Goal: Obtain resource: Obtain resource

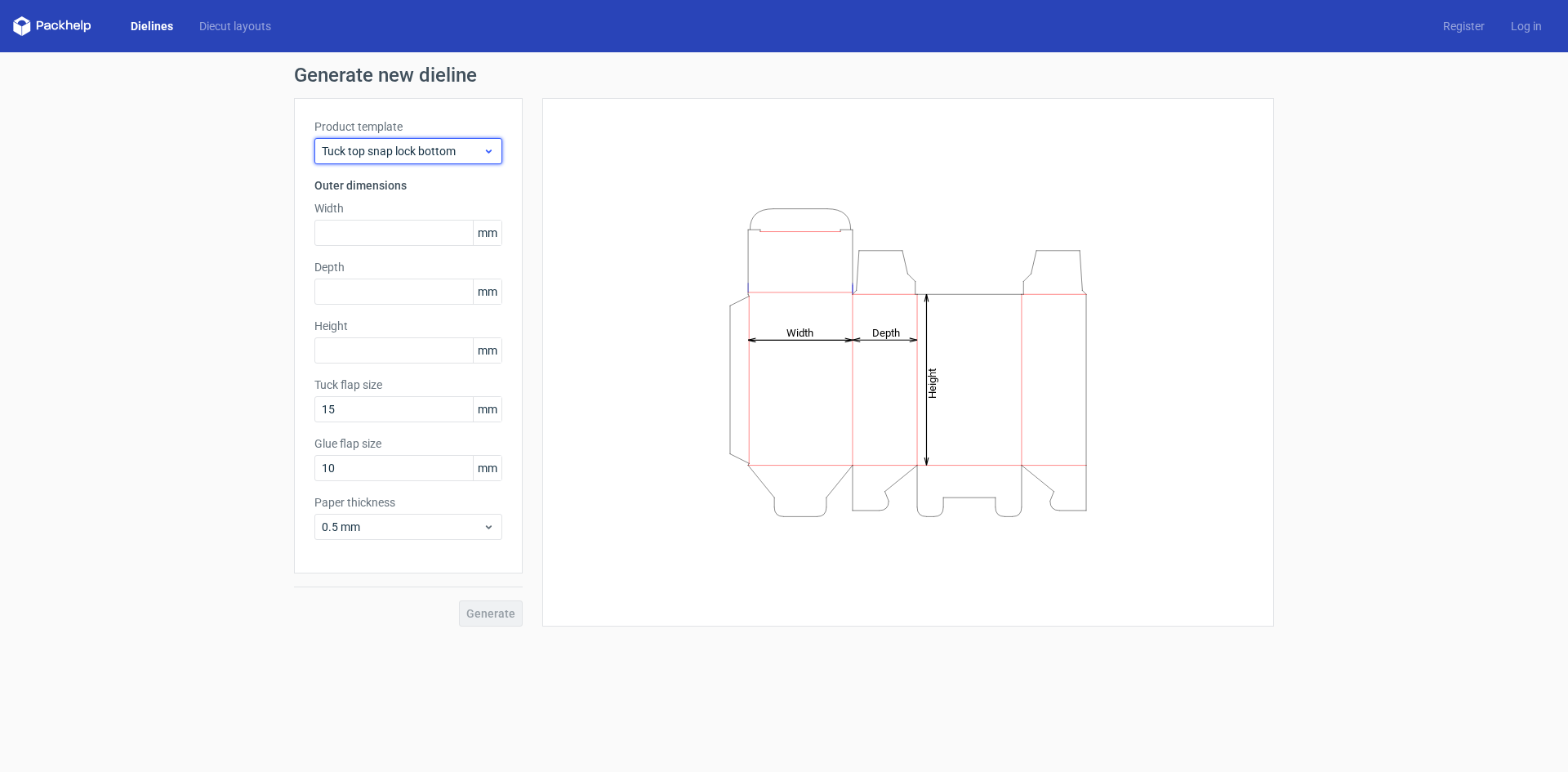
click at [423, 151] on span "Tuck top snap lock bottom" at bounding box center [402, 151] width 161 height 16
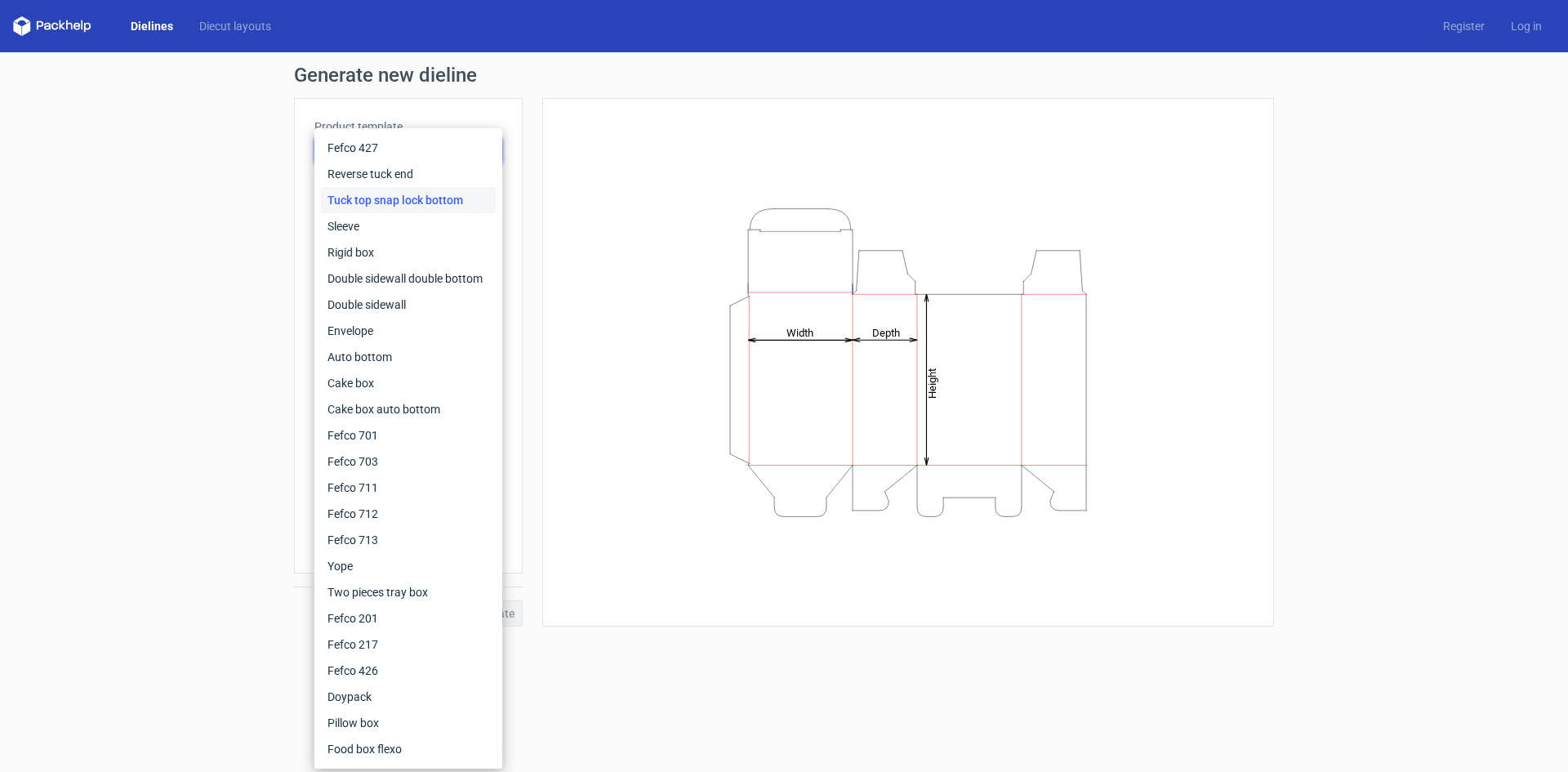
click at [667, 189] on div "Height Depth Width" at bounding box center [908, 362] width 691 height 488
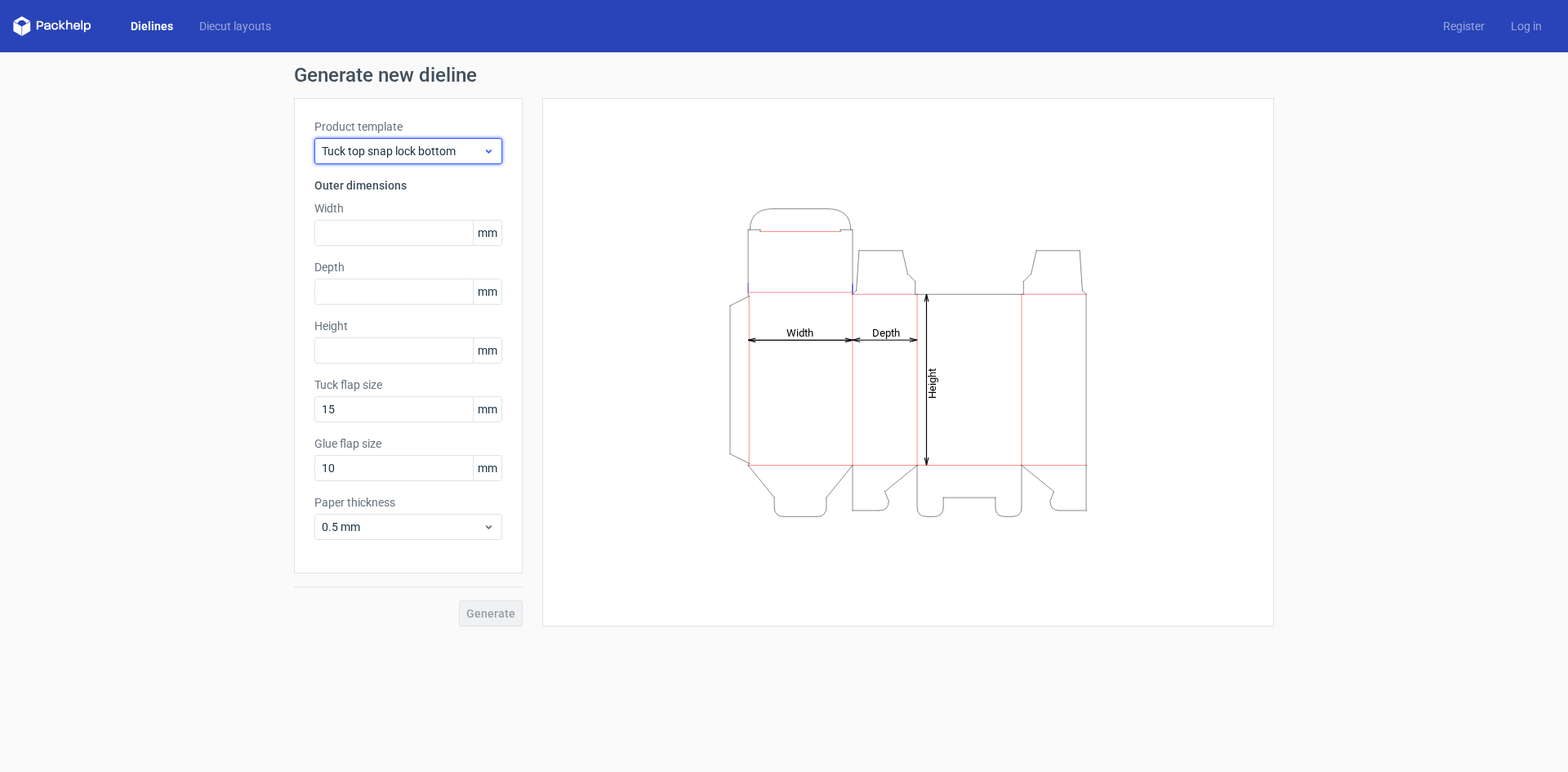
click at [430, 155] on span "Tuck top snap lock bottom" at bounding box center [402, 151] width 161 height 16
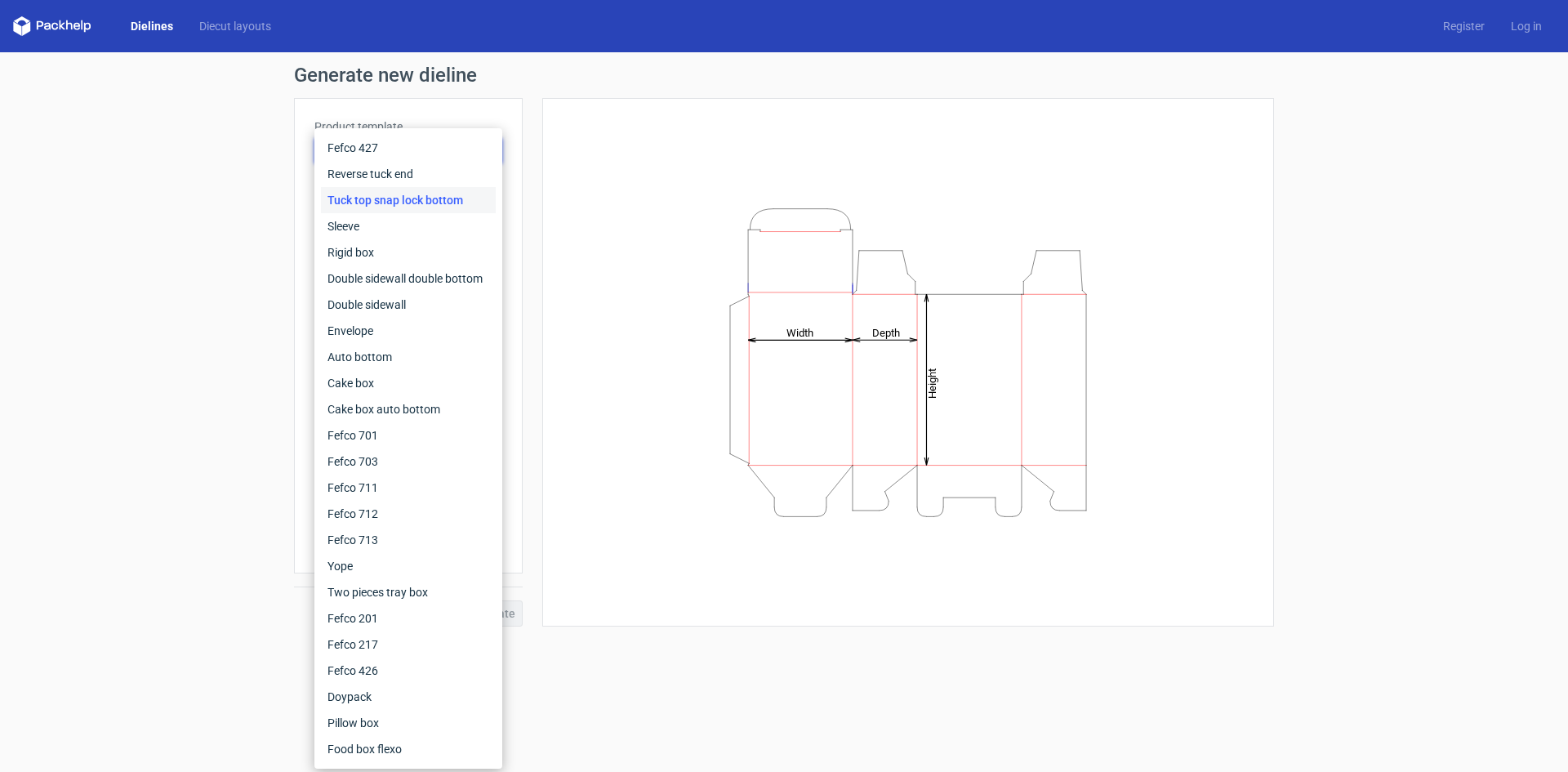
click at [569, 165] on div "Height Depth Width" at bounding box center [908, 362] width 691 height 488
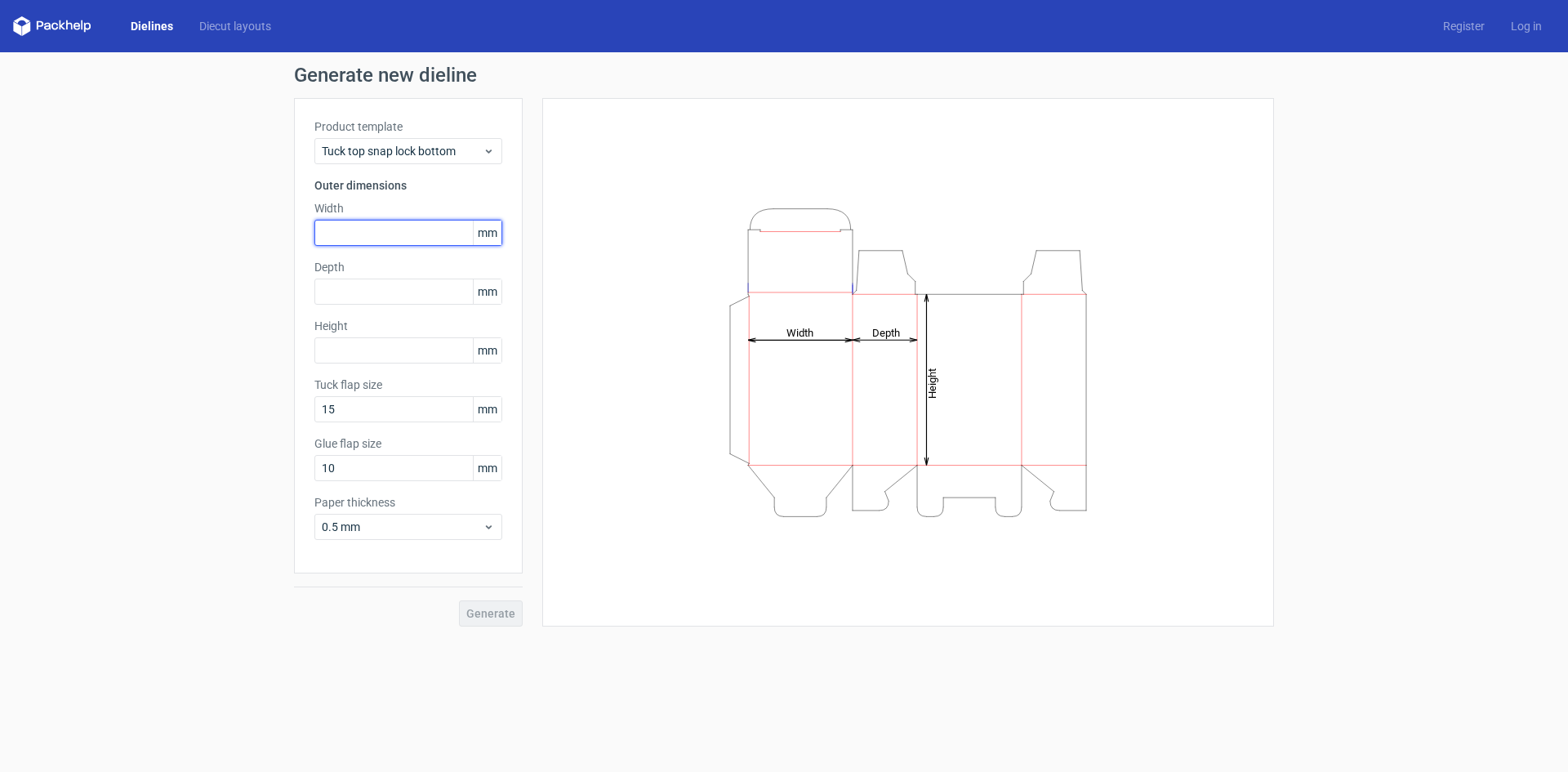
click at [424, 232] on input "text" at bounding box center [408, 233] width 188 height 26
type input "40"
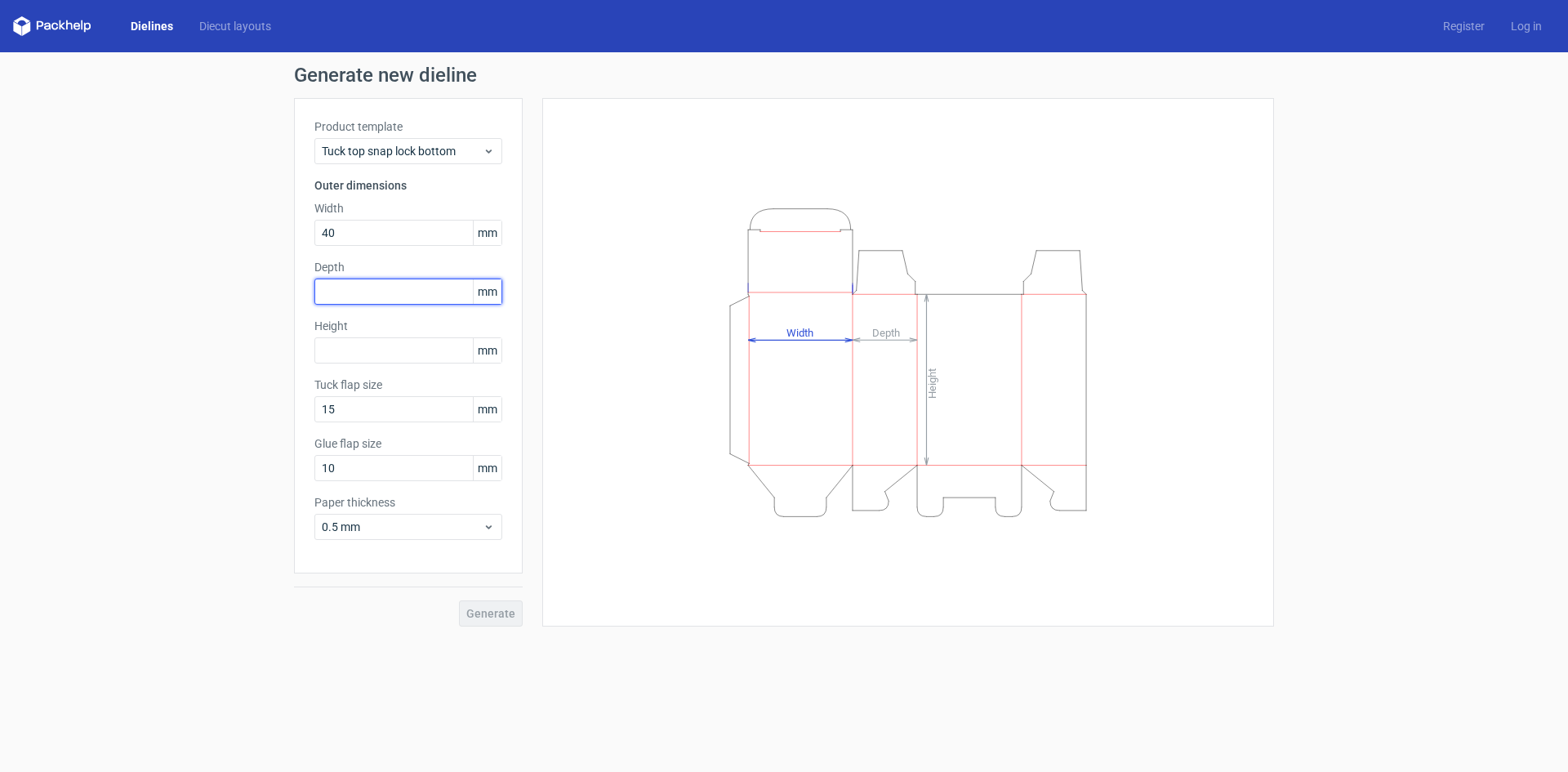
click at [408, 288] on input "text" at bounding box center [408, 291] width 188 height 26
type input "35"
click at [412, 353] on input "text" at bounding box center [408, 350] width 188 height 26
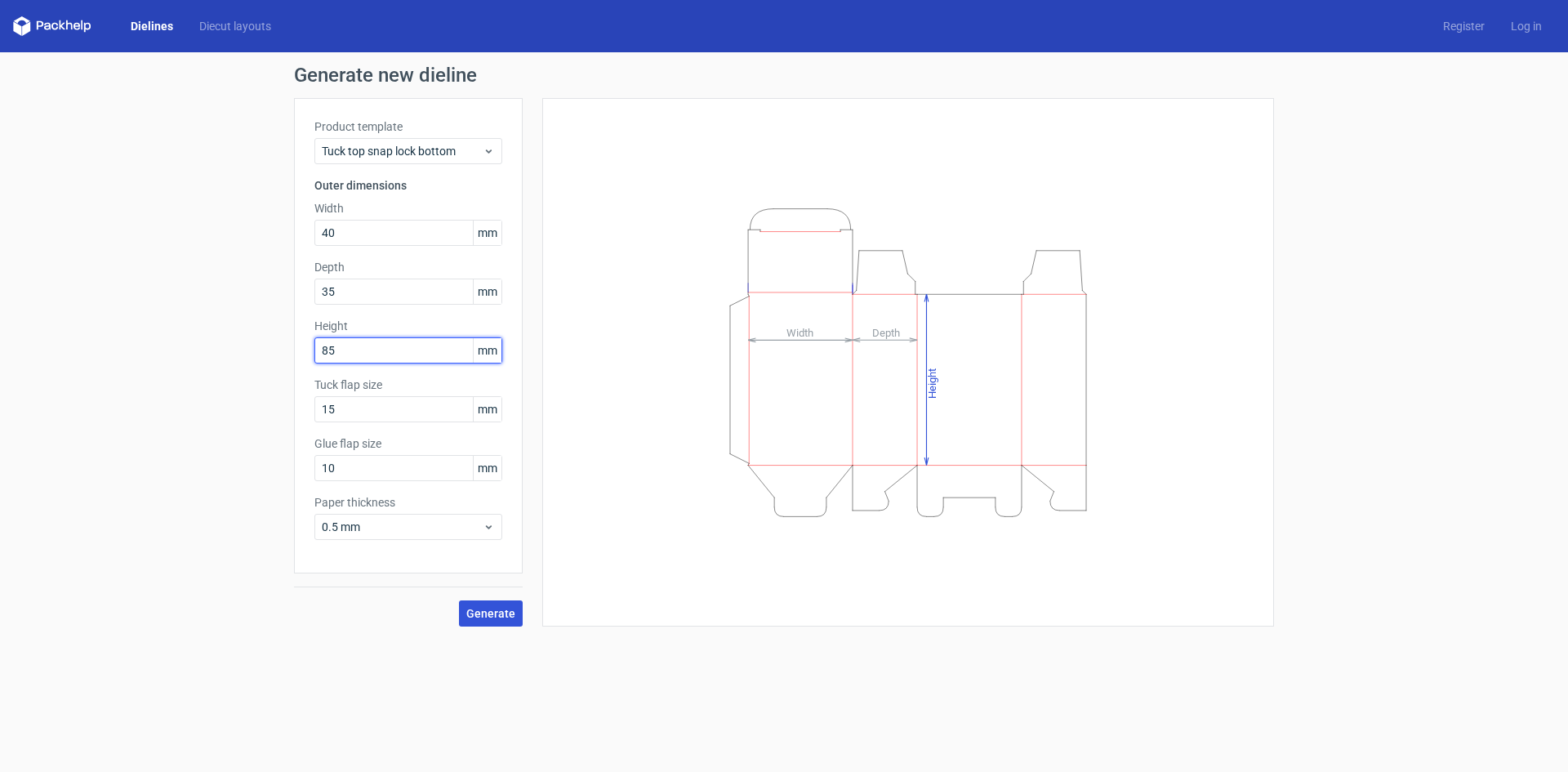
type input "85"
click at [490, 605] on button "Generate" at bounding box center [490, 613] width 63 height 26
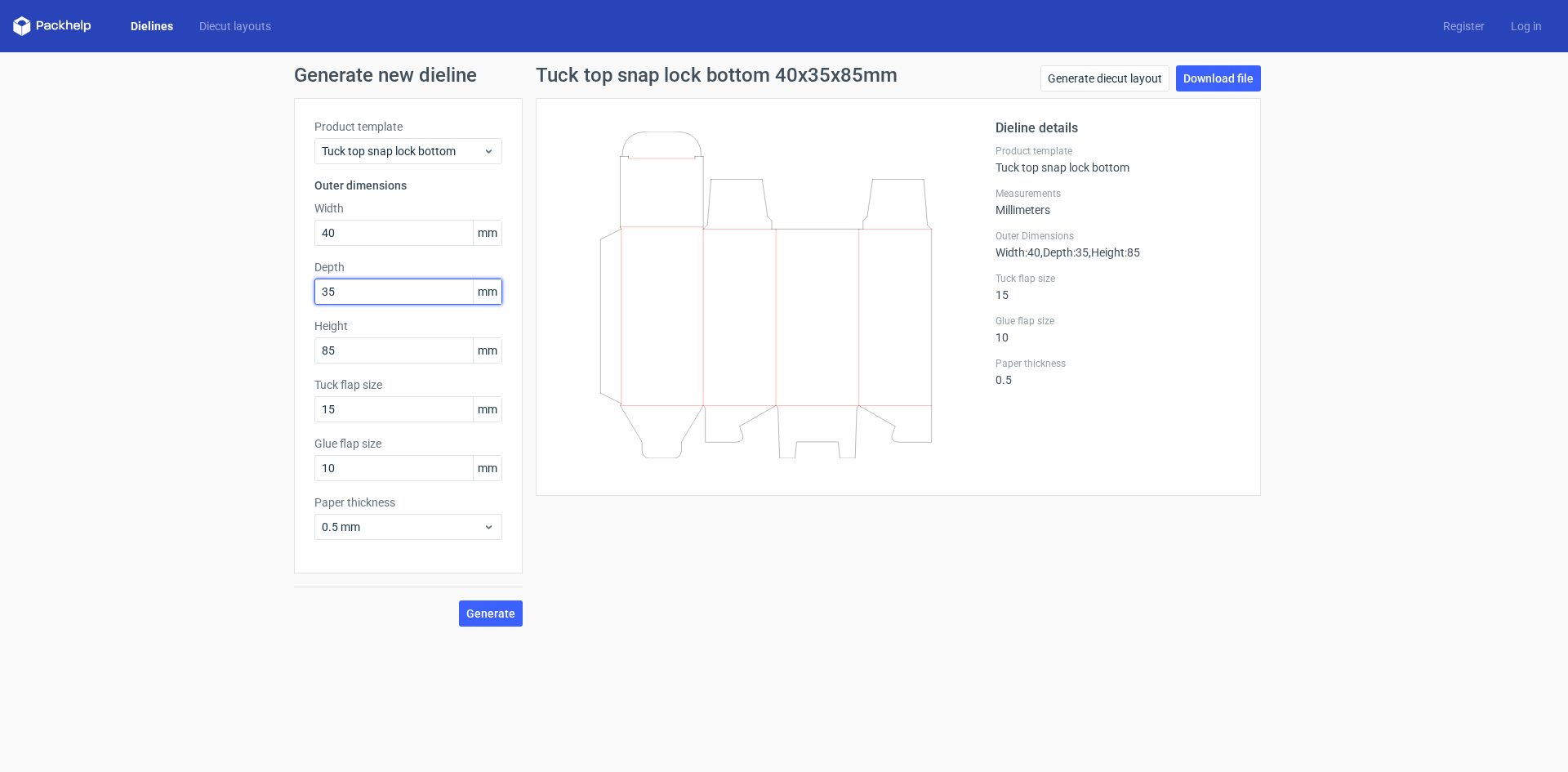
click at [357, 289] on input "35" at bounding box center [408, 291] width 188 height 26
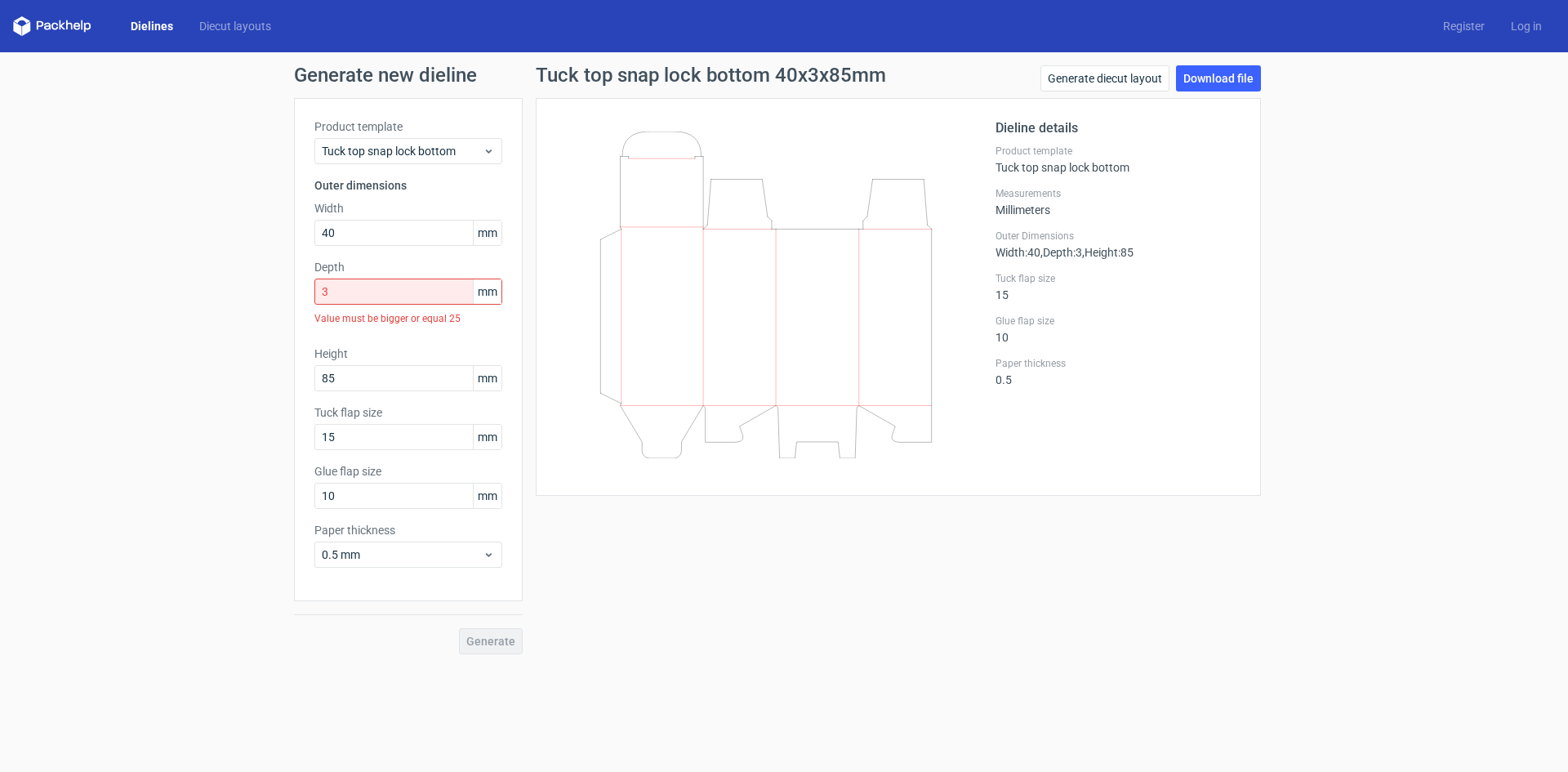
click at [599, 628] on div "Generate new dieline Product template Tuck top snap lock bottom Outer dimension…" at bounding box center [784, 360] width 1568 height 616
click at [418, 295] on input "3" at bounding box center [408, 291] width 188 height 26
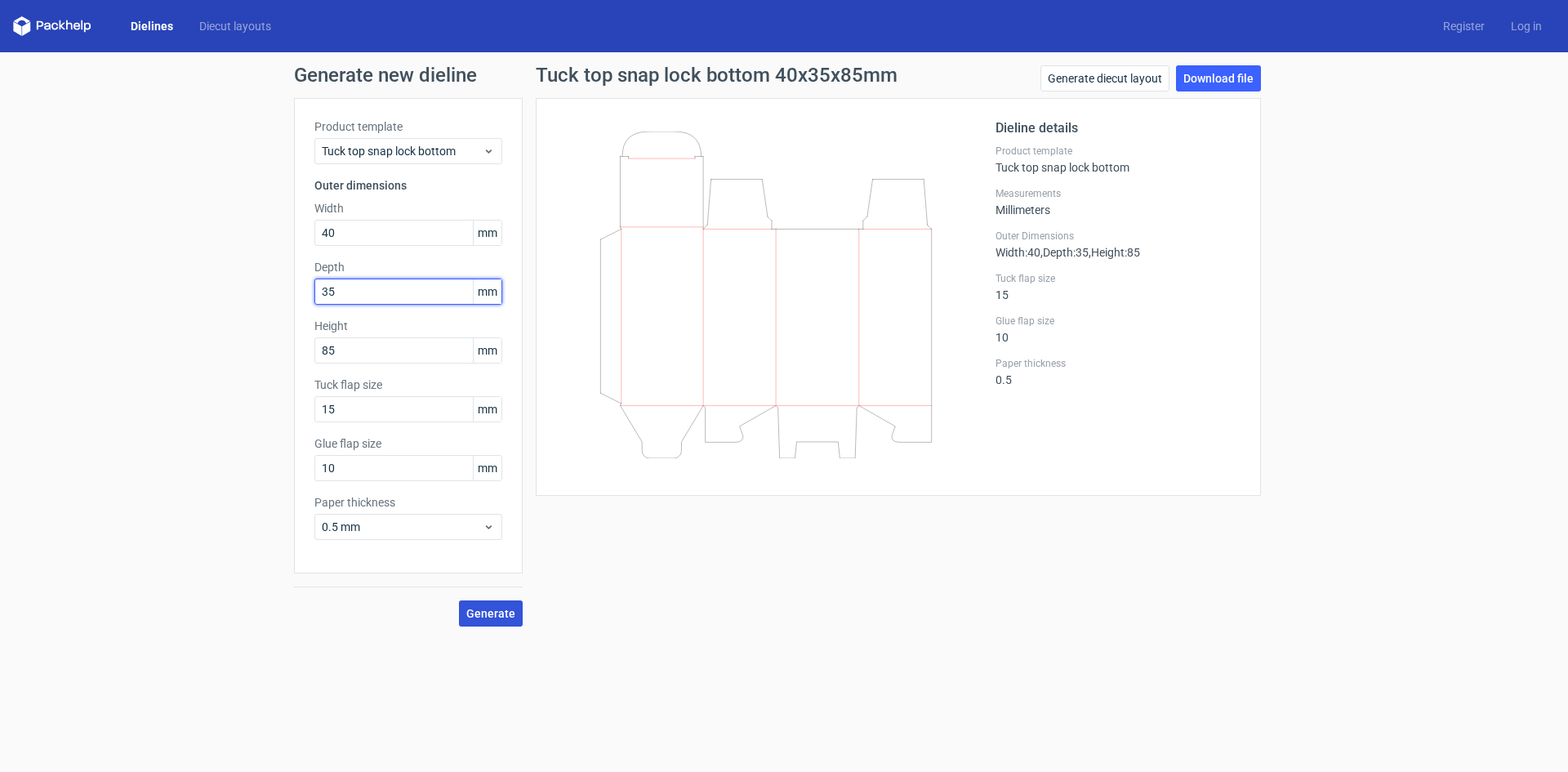
type input "35"
drag, startPoint x: 512, startPoint y: 606, endPoint x: 522, endPoint y: 606, distance: 10.0
click at [512, 605] on button "Generate" at bounding box center [490, 613] width 63 height 26
click at [1087, 69] on link "Generate diecut layout" at bounding box center [1105, 78] width 129 height 26
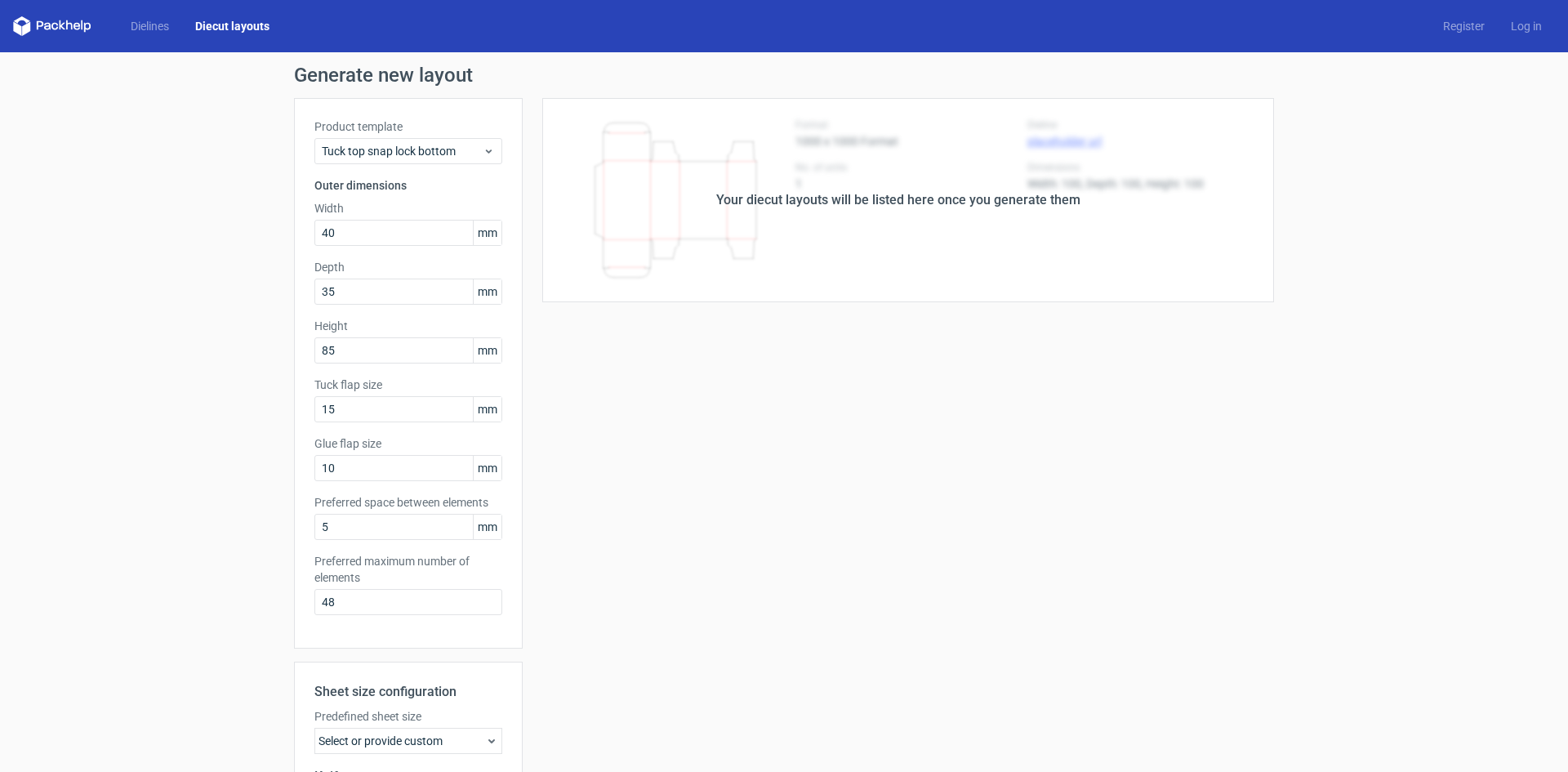
scroll to position [226, 0]
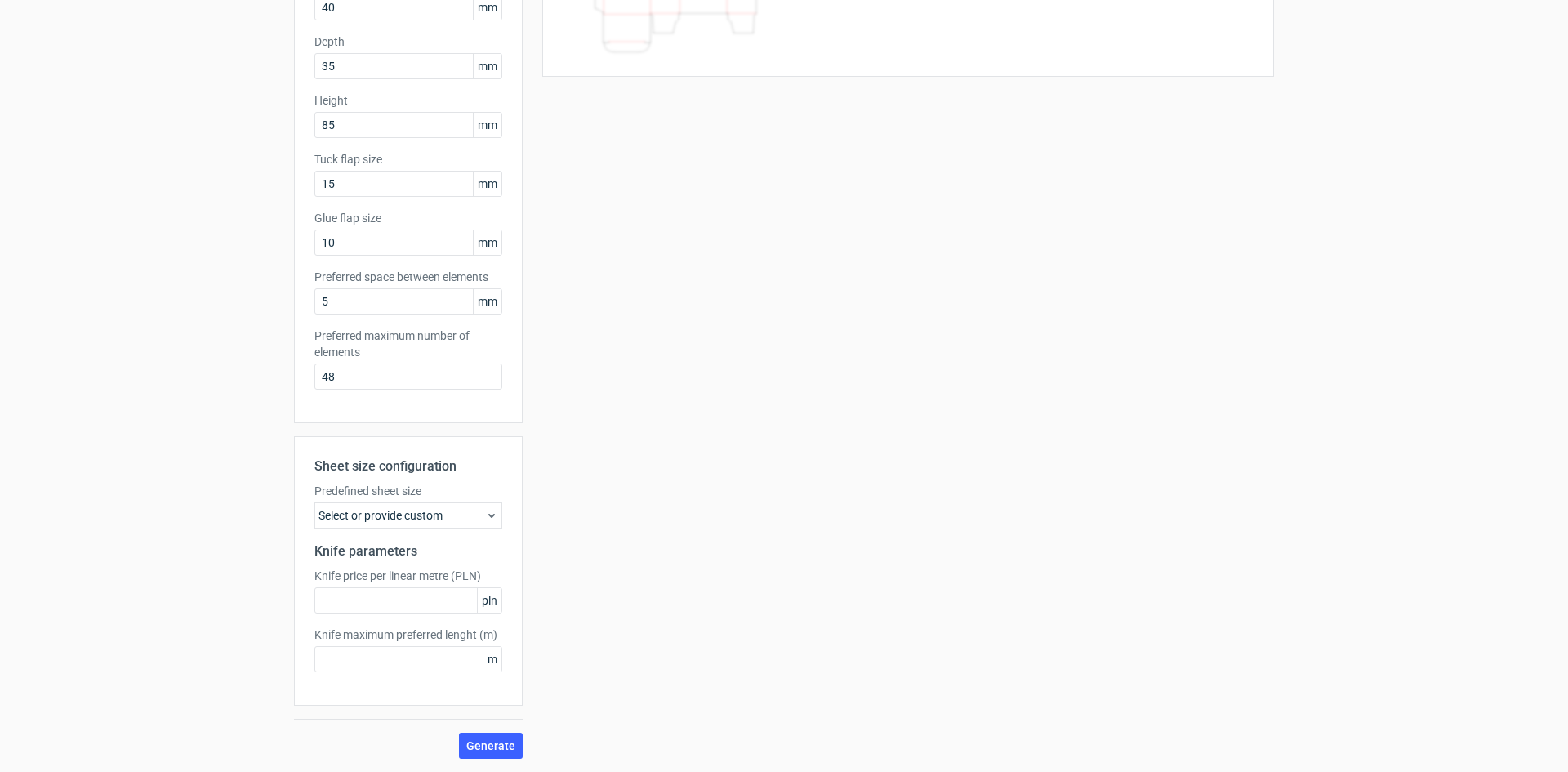
click at [477, 519] on div "Select or provide custom" at bounding box center [408, 515] width 188 height 26
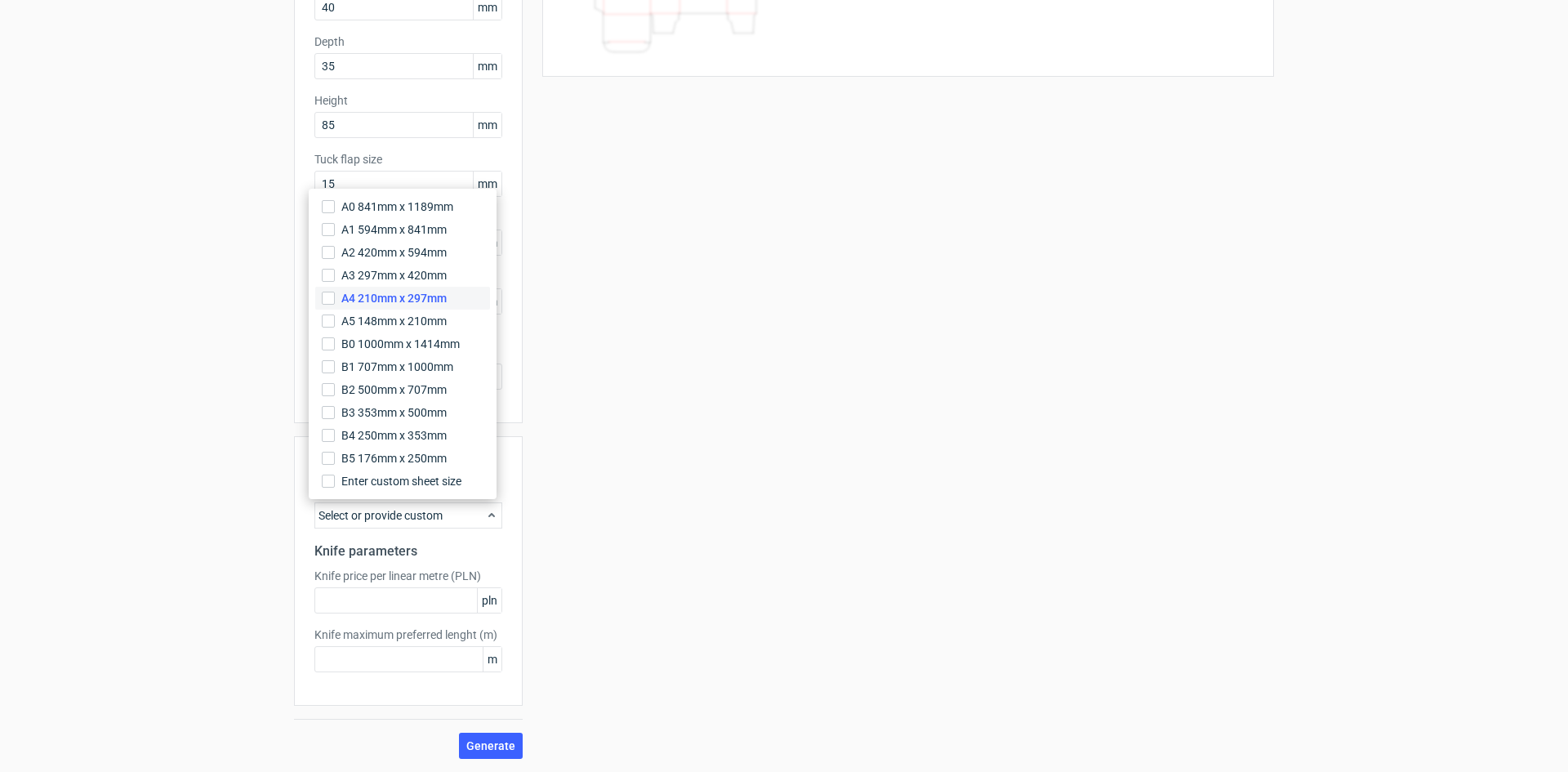
click at [418, 302] on span "A4 210mm x 297mm" at bounding box center [394, 298] width 106 height 16
click at [335, 302] on input "A4 210mm x 297mm" at bounding box center [328, 298] width 13 height 13
click at [603, 628] on div "Your diecut layouts will be listed here once you generate them Height Depth Wid…" at bounding box center [898, 315] width 751 height 886
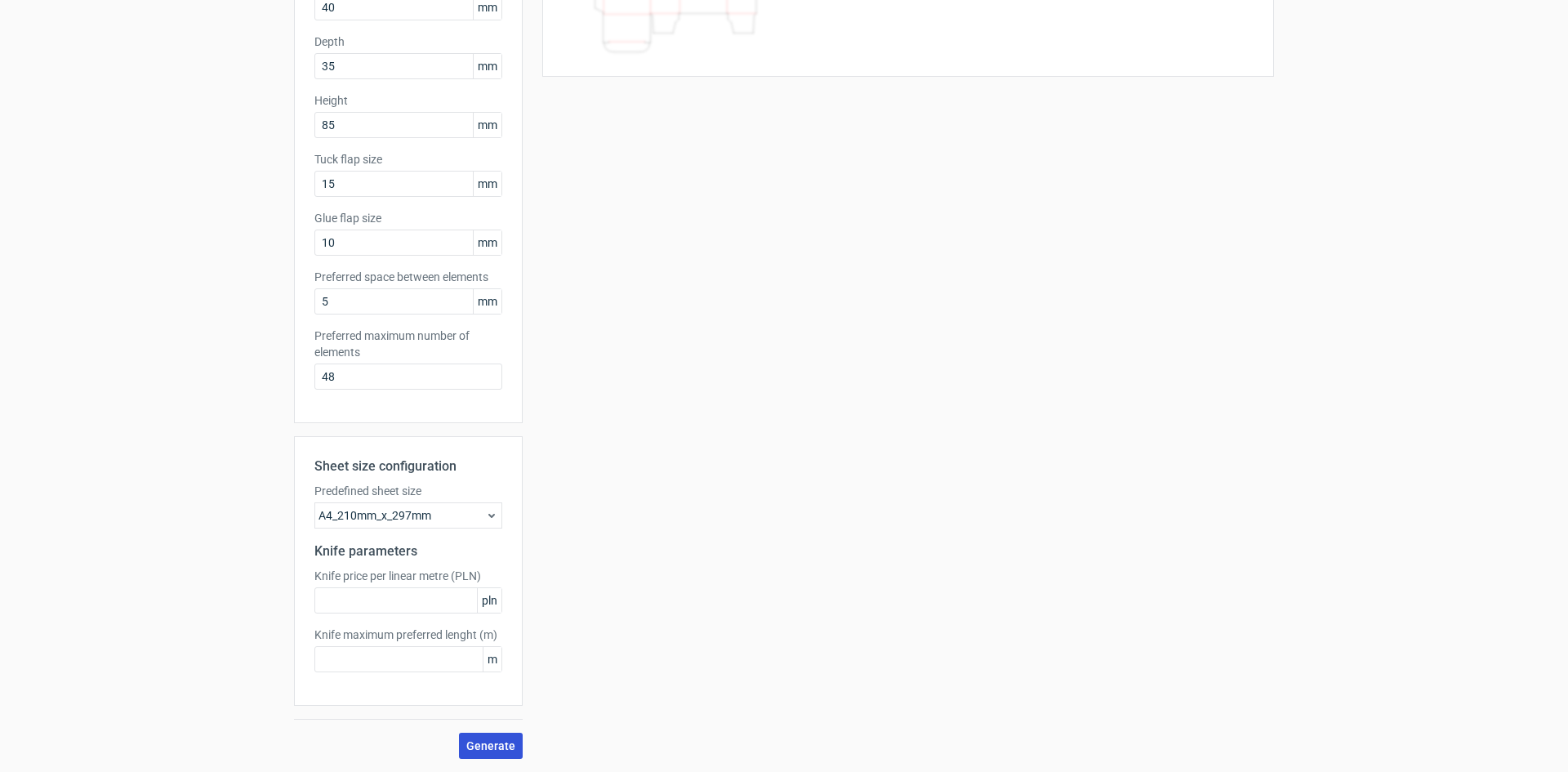
click at [490, 740] on span "Generate" at bounding box center [491, 746] width 49 height 12
click at [373, 609] on input "text" at bounding box center [408, 600] width 188 height 26
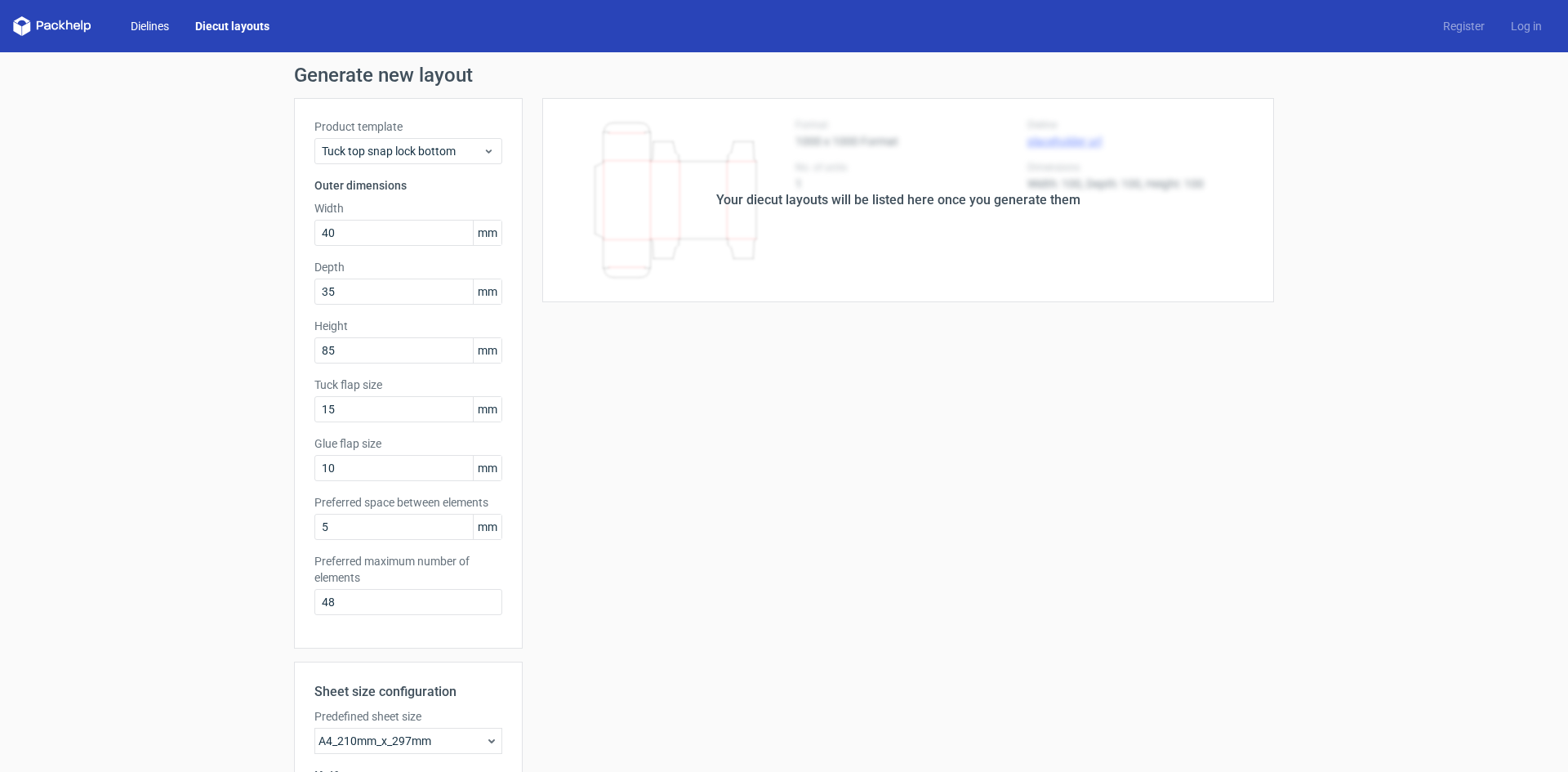
click at [157, 29] on link "Dielines" at bounding box center [150, 25] width 64 height 16
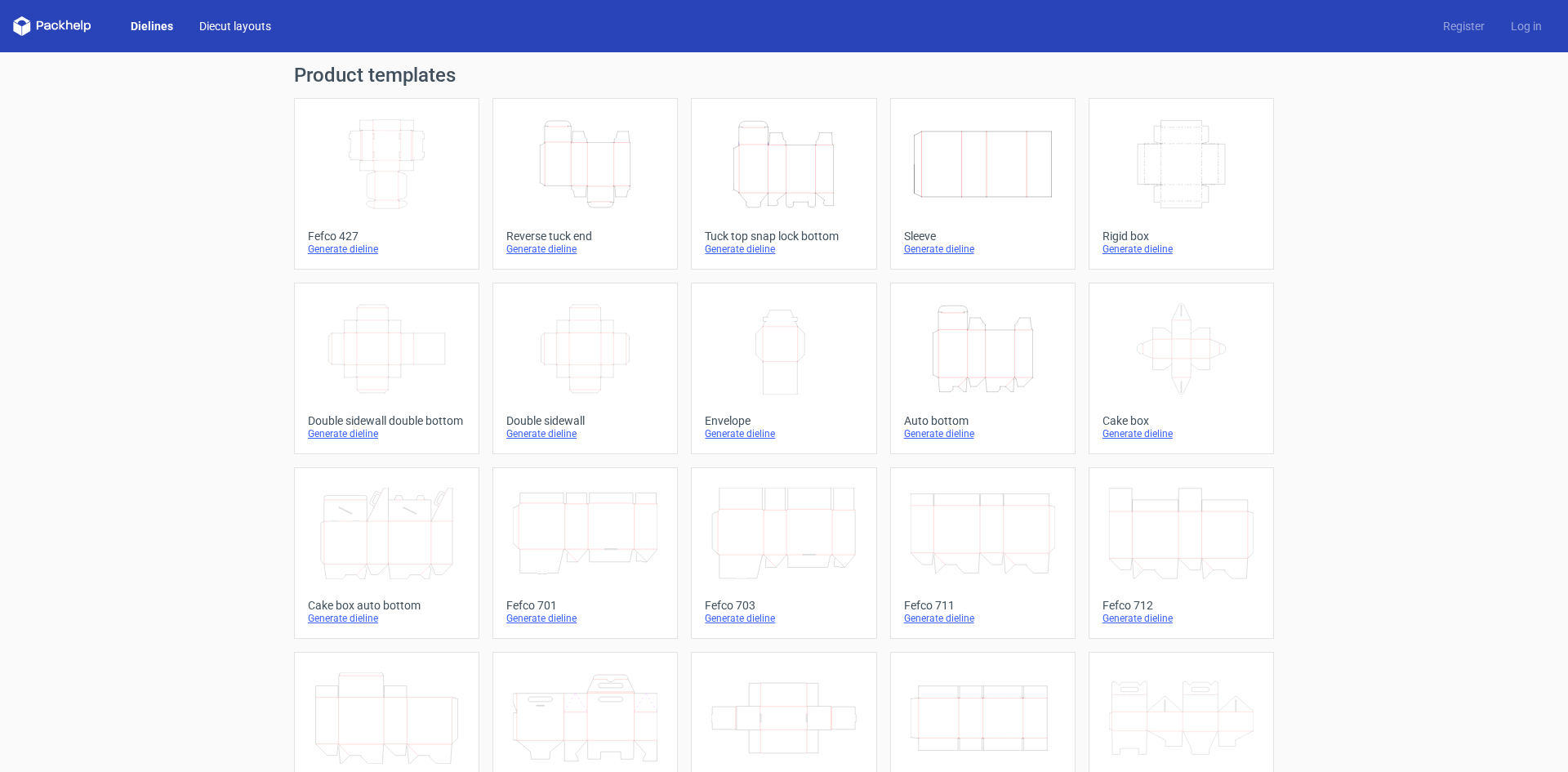
click at [214, 24] on link "Diecut layouts" at bounding box center [235, 25] width 98 height 16
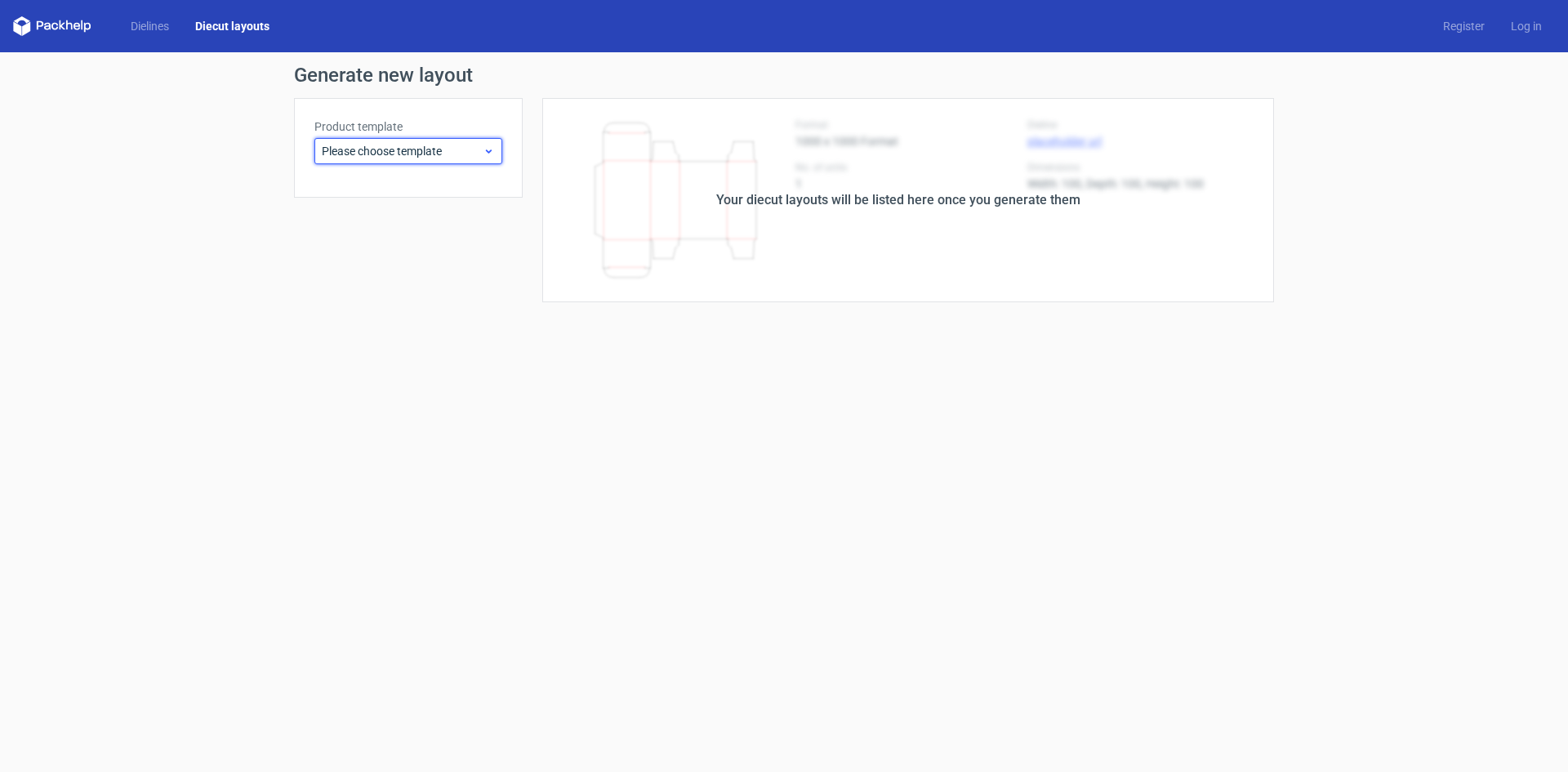
click at [487, 154] on icon at bounding box center [489, 151] width 12 height 13
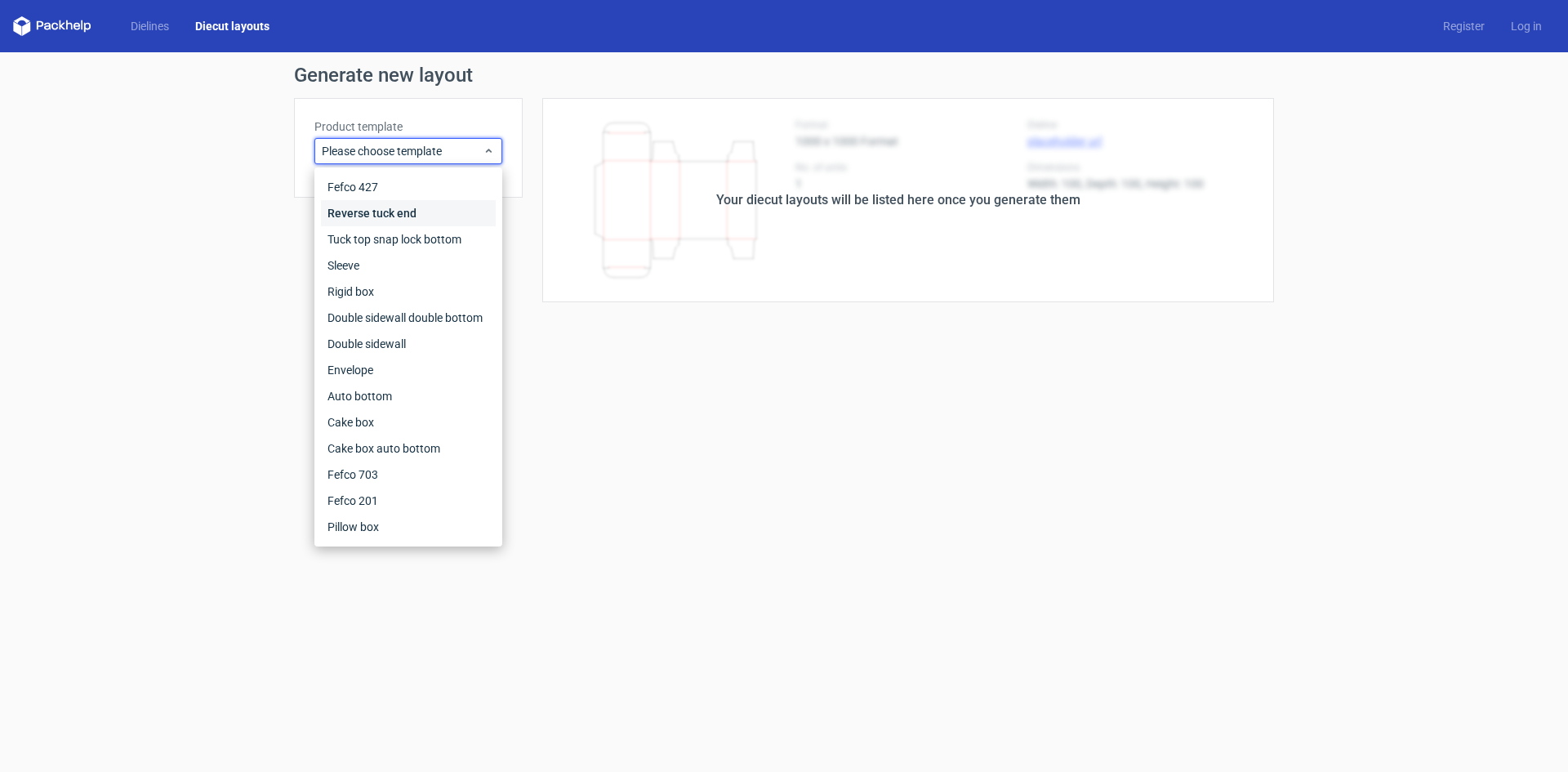
click at [399, 207] on div "Reverse tuck end" at bounding box center [408, 213] width 175 height 26
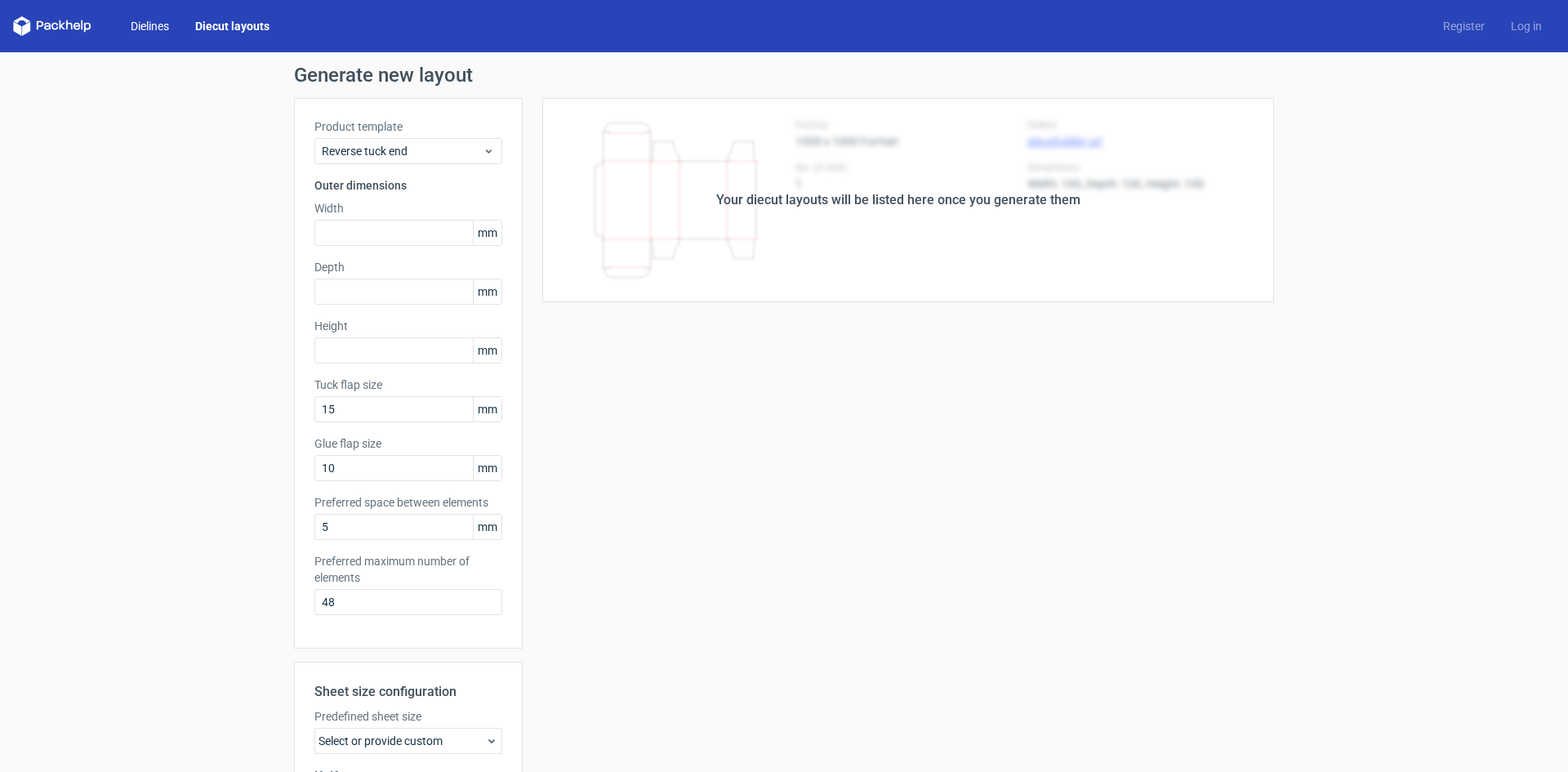
click at [135, 24] on link "Dielines" at bounding box center [150, 25] width 64 height 16
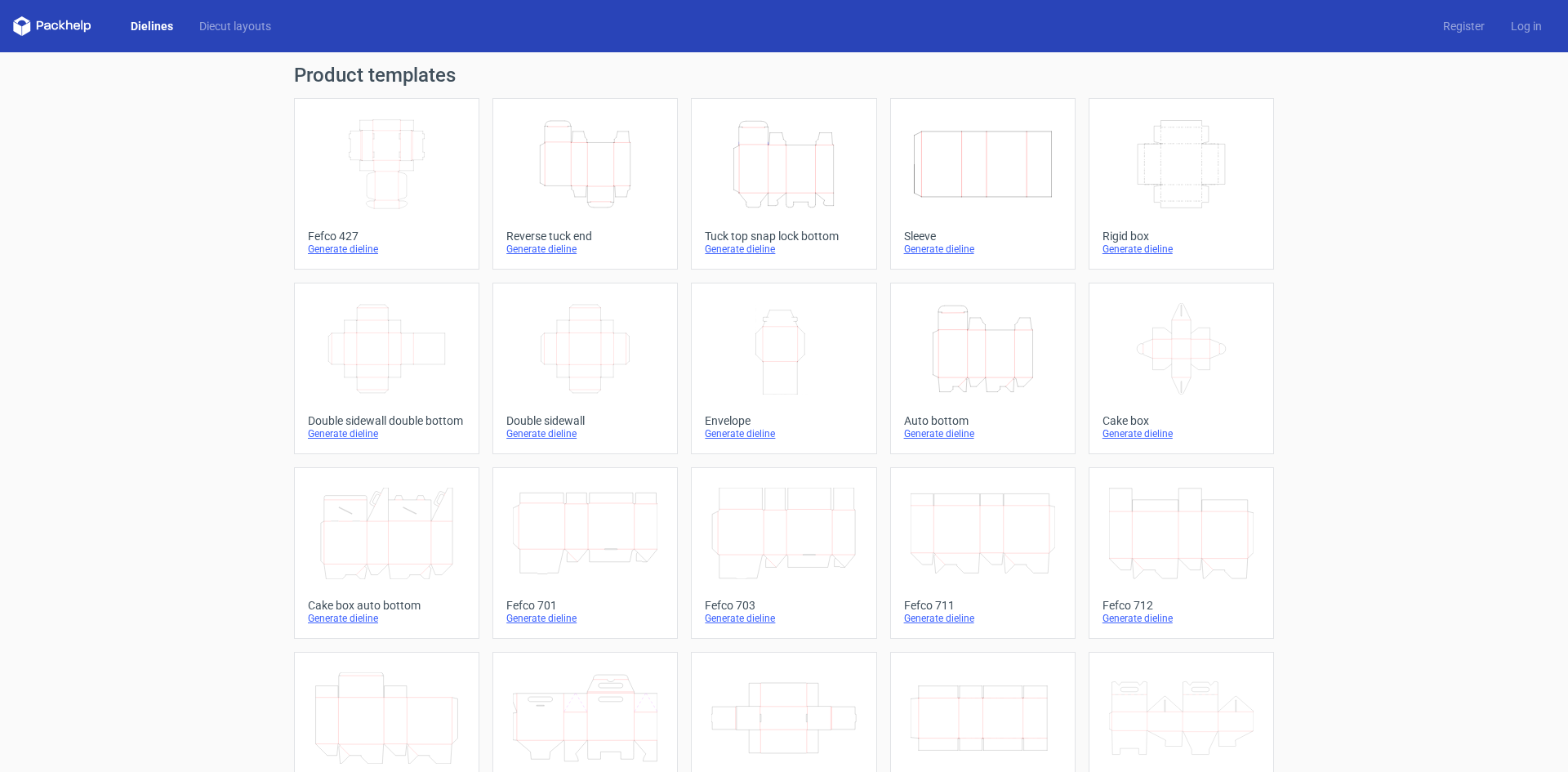
click at [595, 188] on icon "Height Depth Width" at bounding box center [585, 164] width 145 height 91
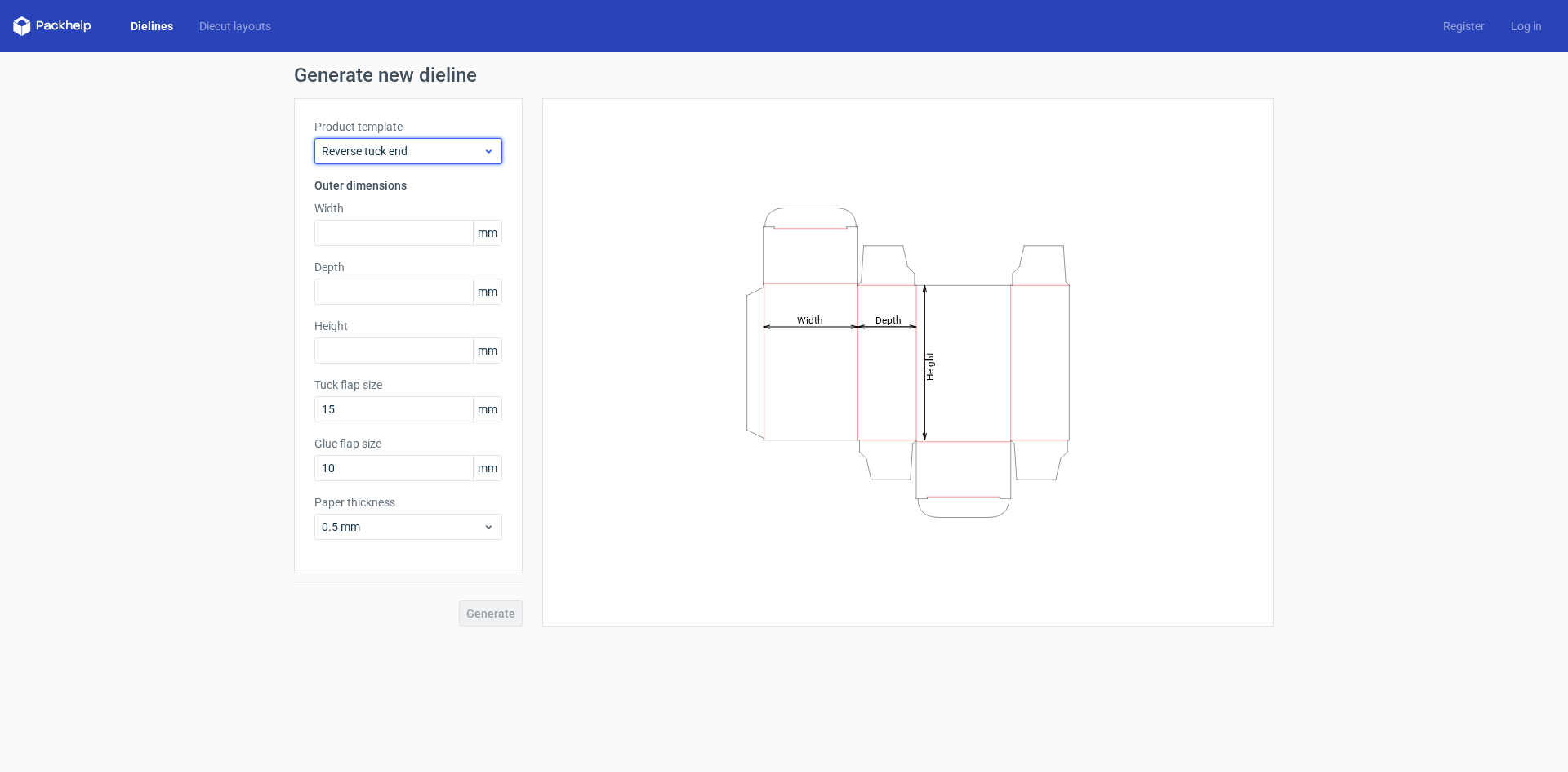
click at [456, 156] on span "Reverse tuck end" at bounding box center [402, 151] width 161 height 16
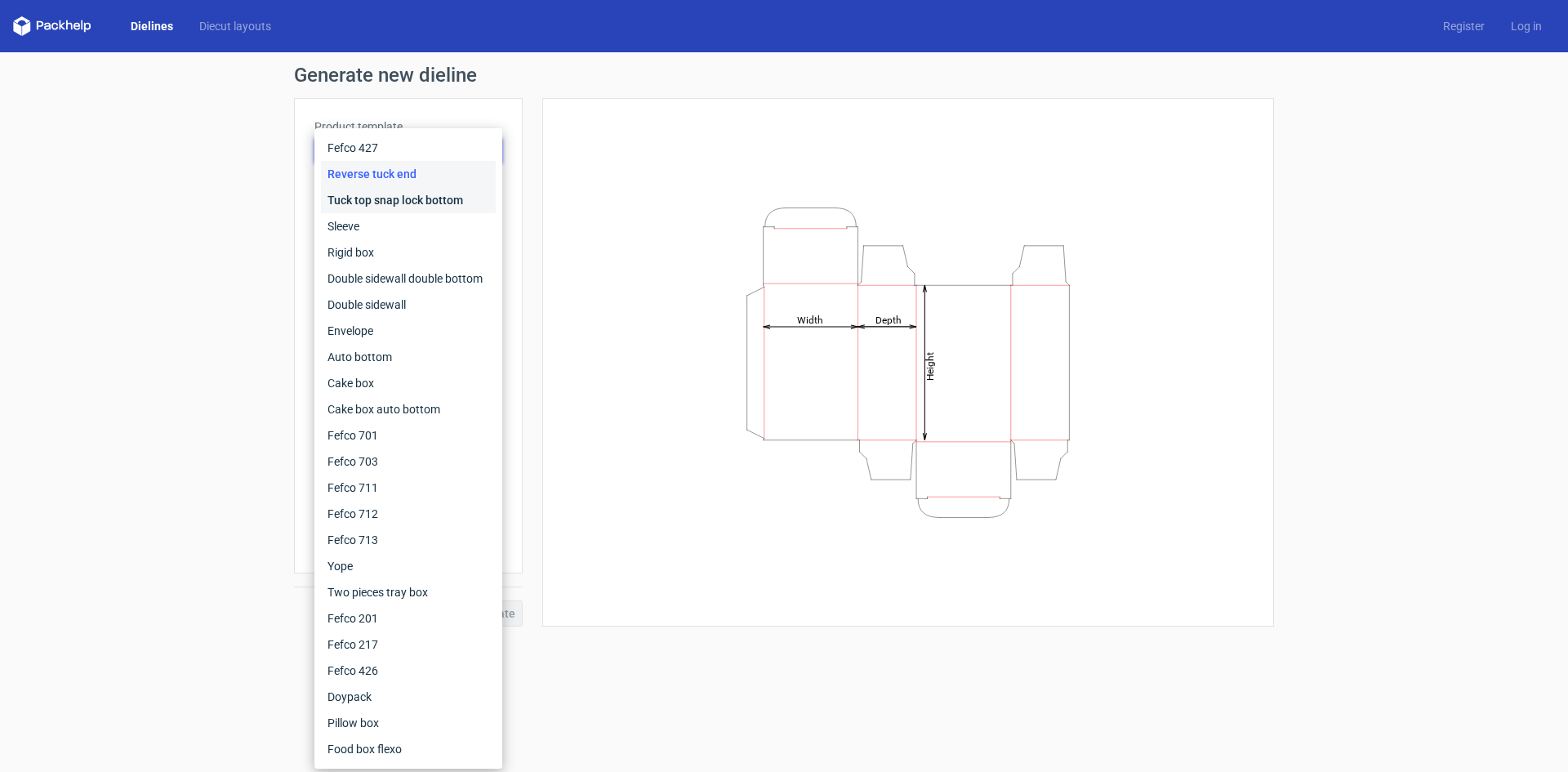
click at [423, 197] on div "Tuck top snap lock bottom" at bounding box center [408, 200] width 175 height 26
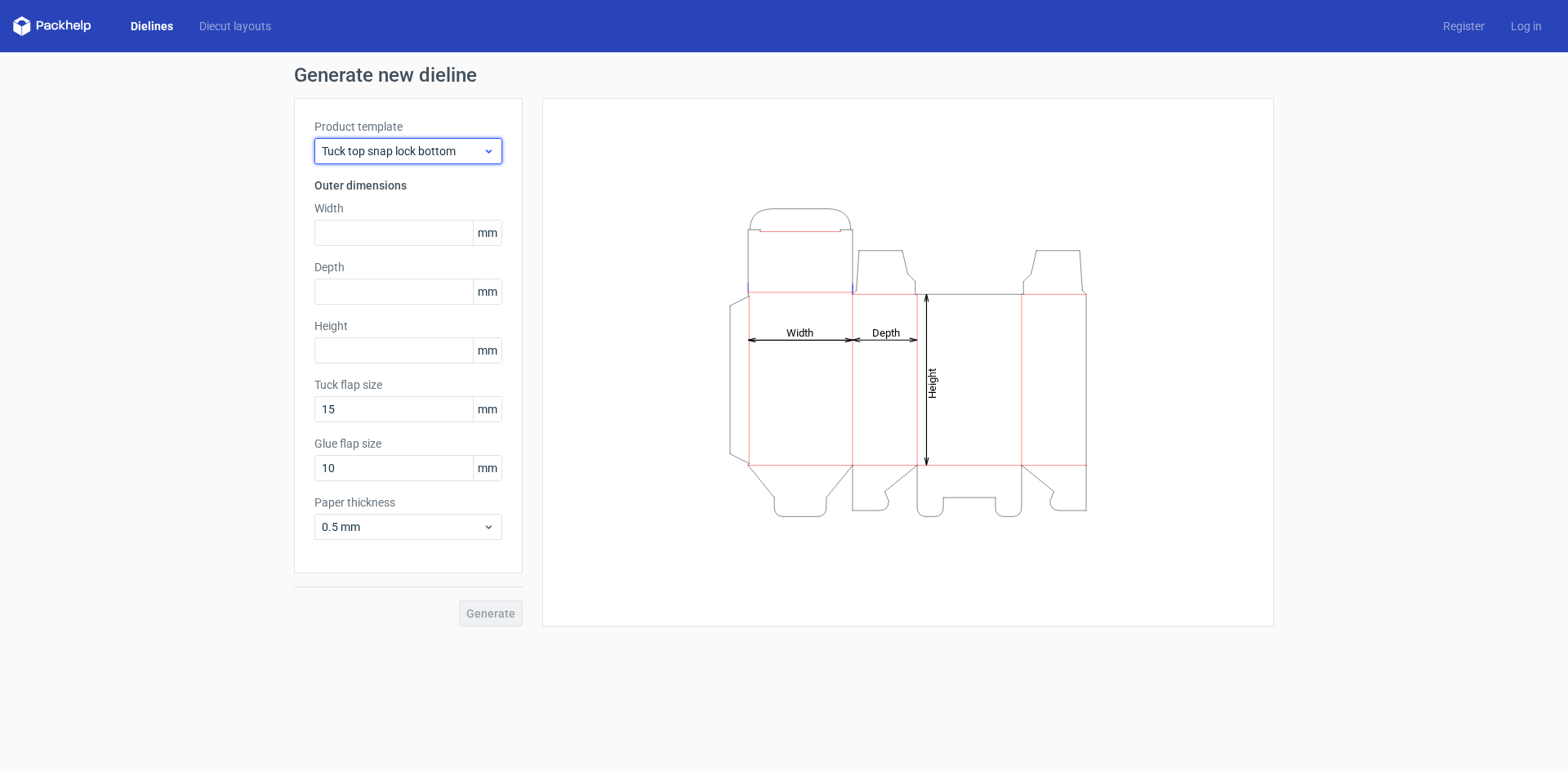
click at [396, 158] on span "Tuck top snap lock bottom" at bounding box center [402, 151] width 161 height 16
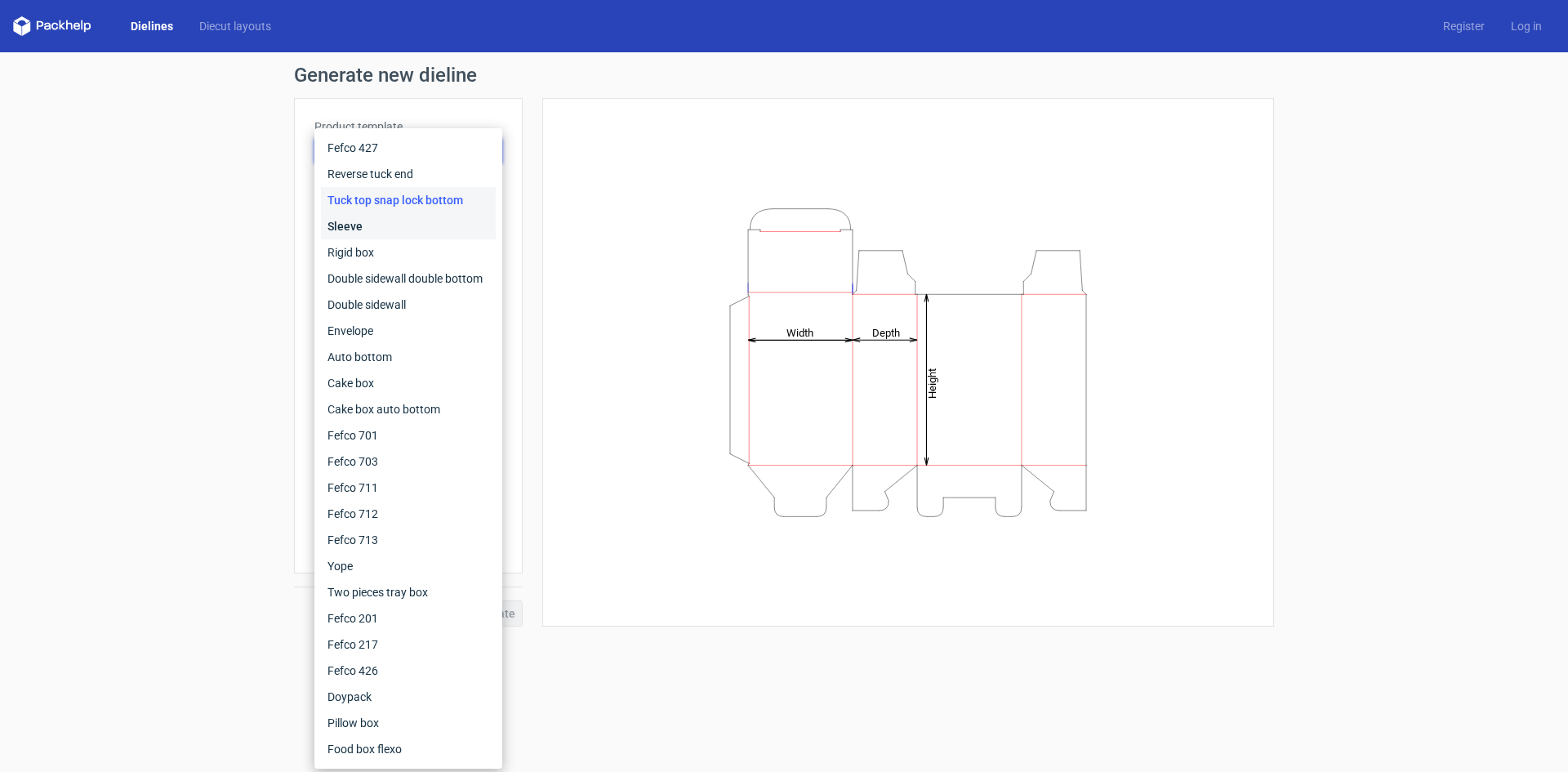
click at [372, 230] on div "Sleeve" at bounding box center [408, 226] width 175 height 26
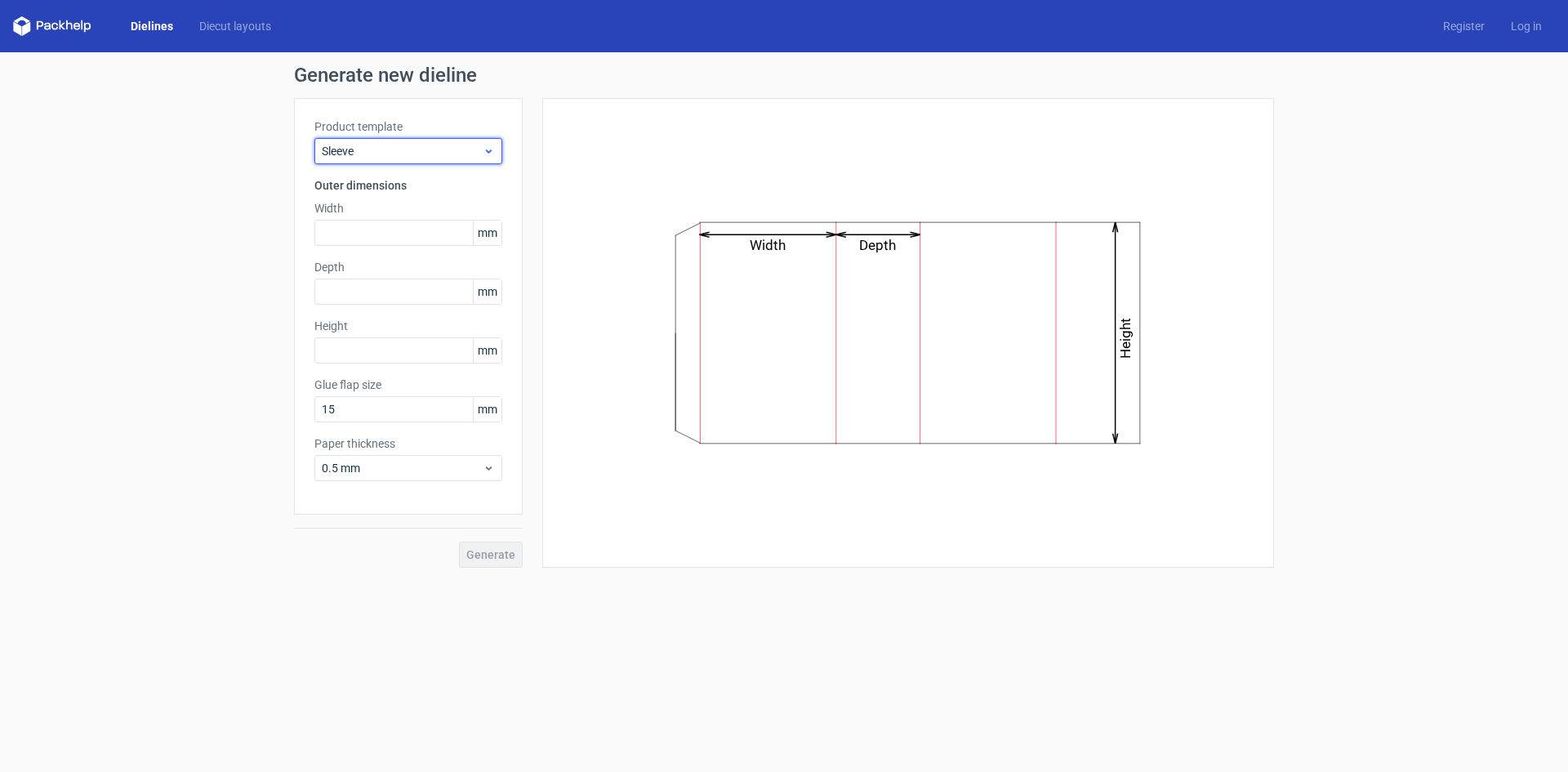
click at [402, 152] on span "Sleeve" at bounding box center [402, 151] width 161 height 16
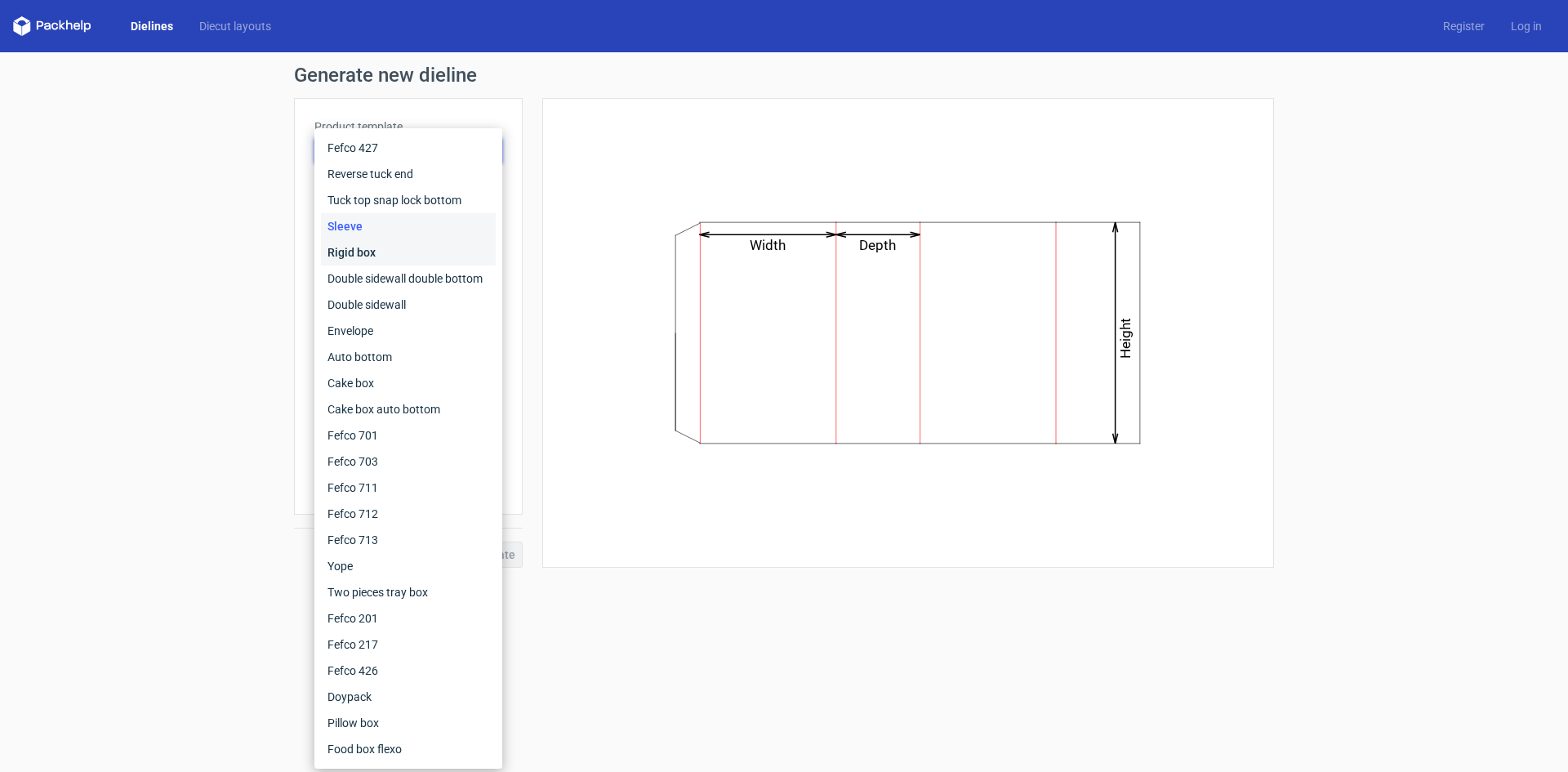
click at [356, 247] on div "Rigid box" at bounding box center [408, 252] width 175 height 26
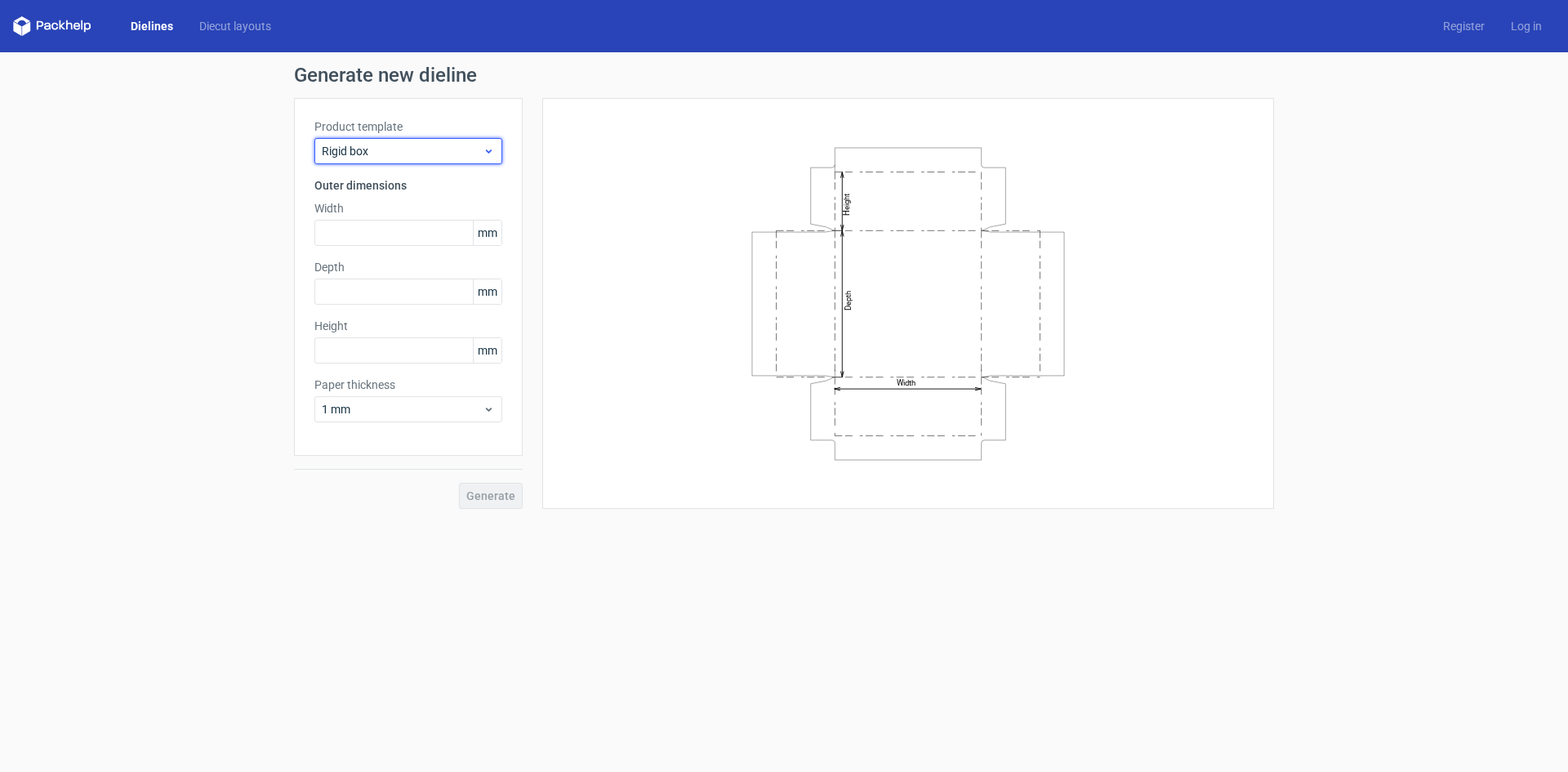
click at [396, 153] on span "Rigid box" at bounding box center [402, 151] width 161 height 16
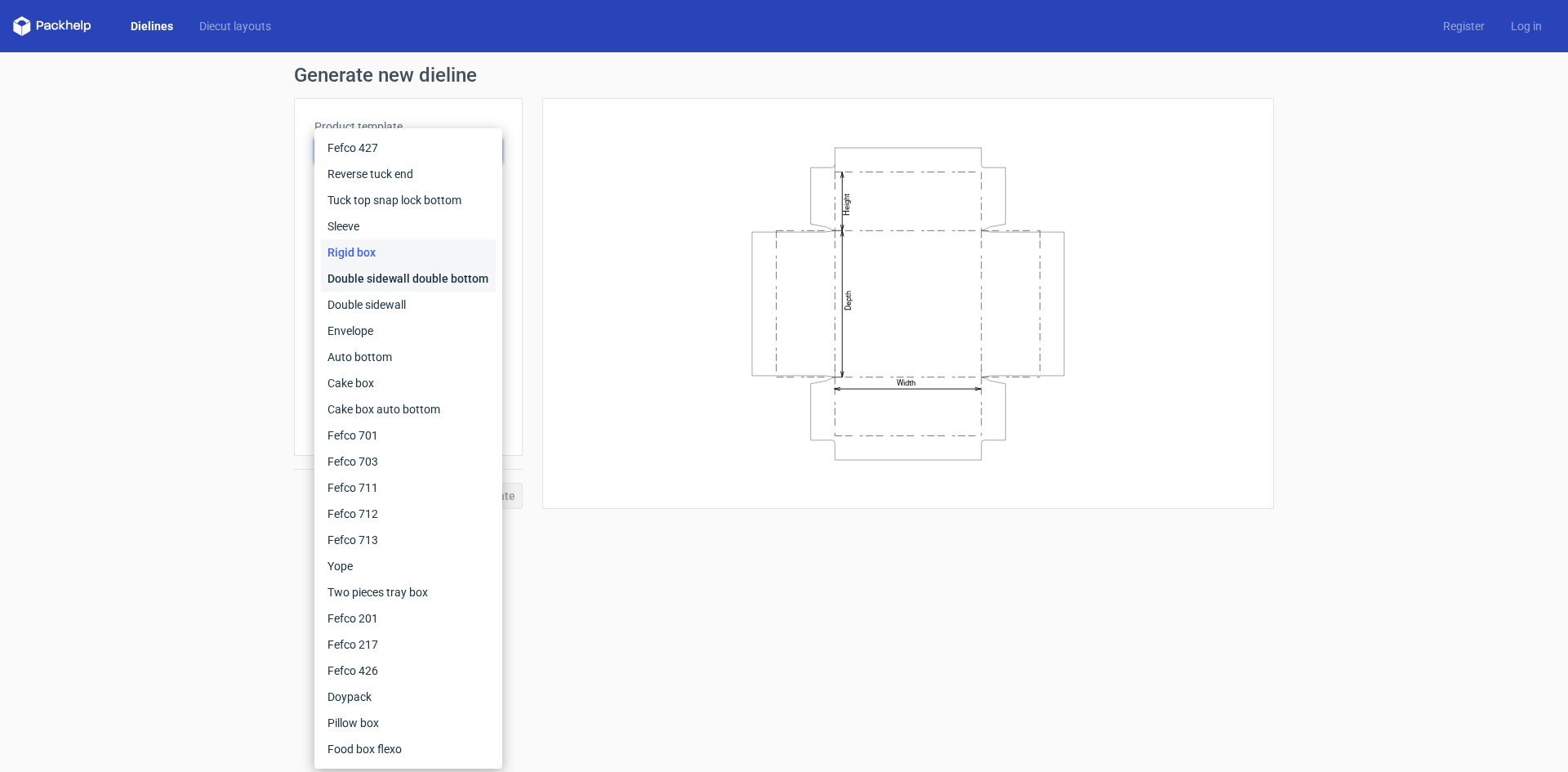
click at [374, 271] on div "Double sidewall double bottom" at bounding box center [408, 278] width 175 height 26
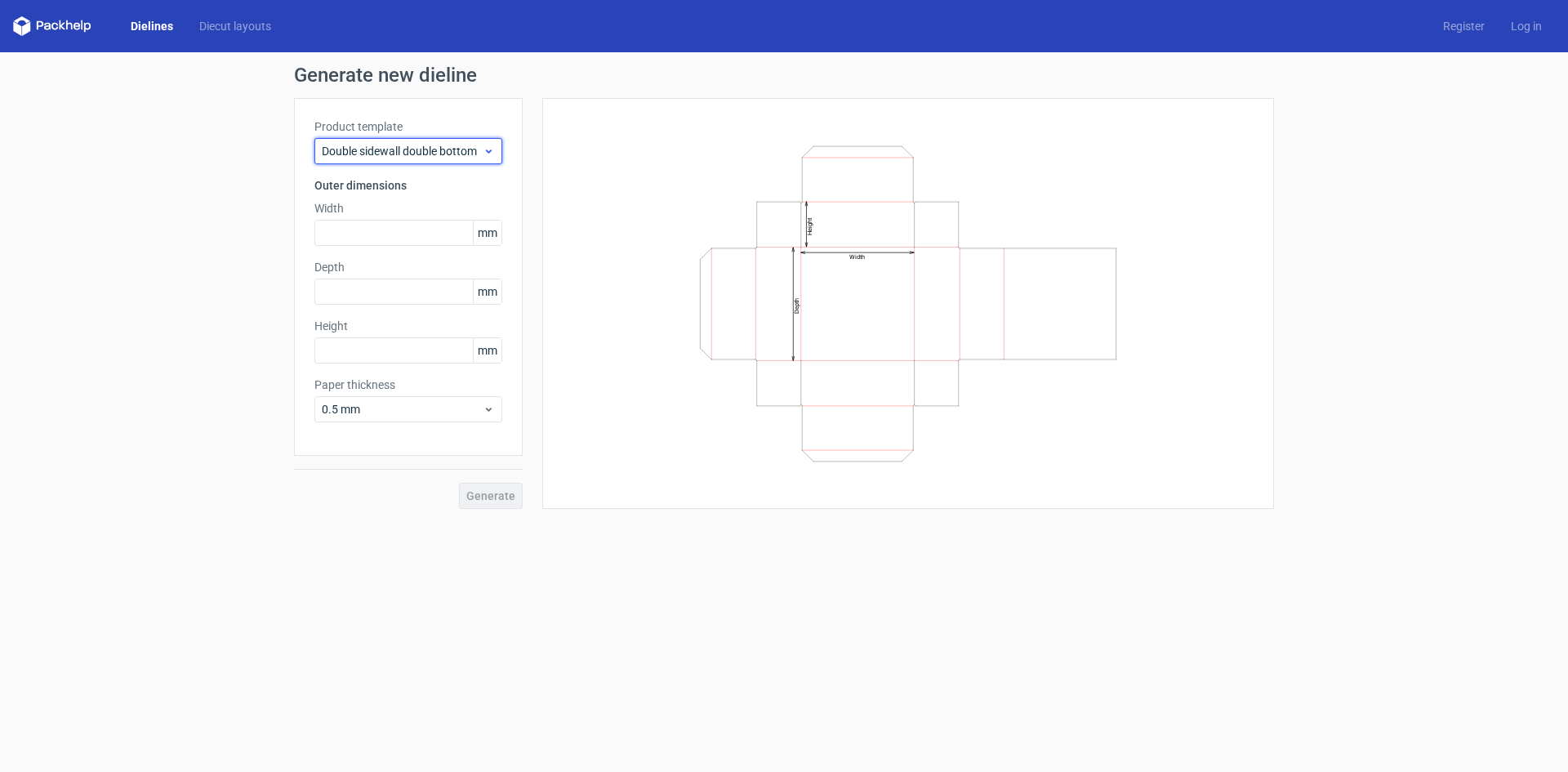
click at [402, 154] on span "Double sidewall double bottom" at bounding box center [402, 151] width 161 height 16
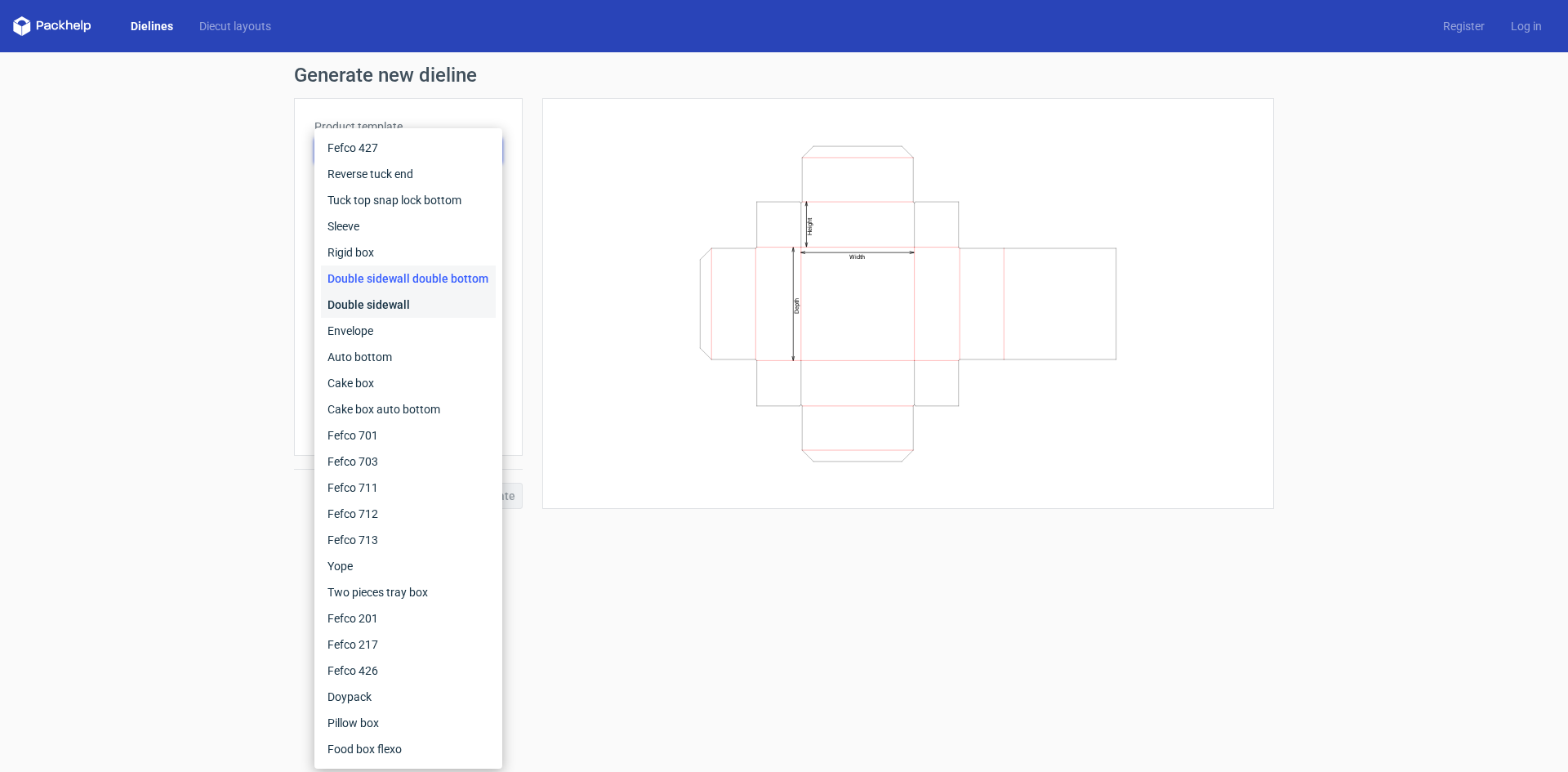
click at [371, 303] on div "Double sidewall" at bounding box center [408, 304] width 175 height 26
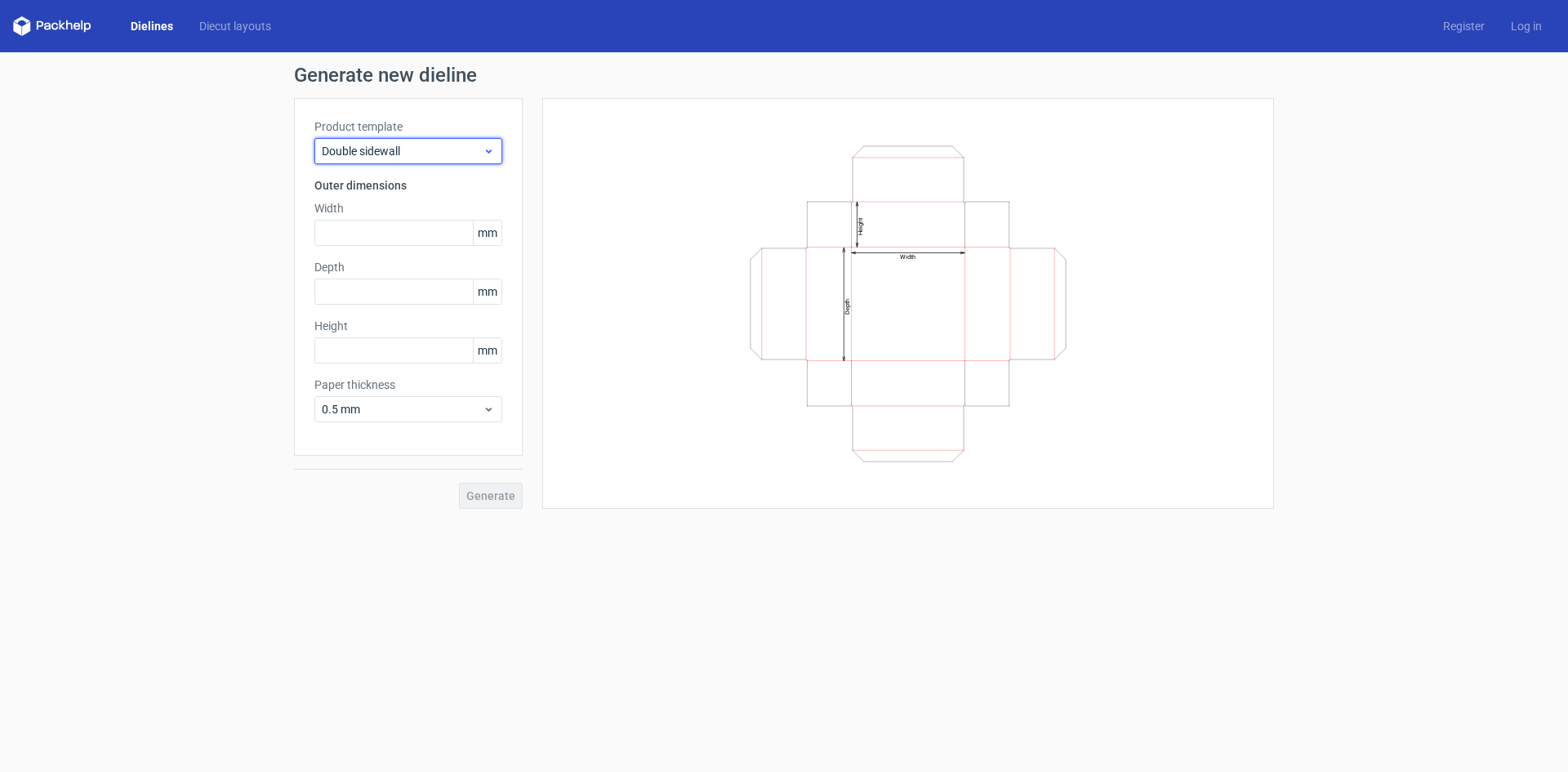
click at [438, 143] on span "Double sidewall" at bounding box center [402, 151] width 161 height 16
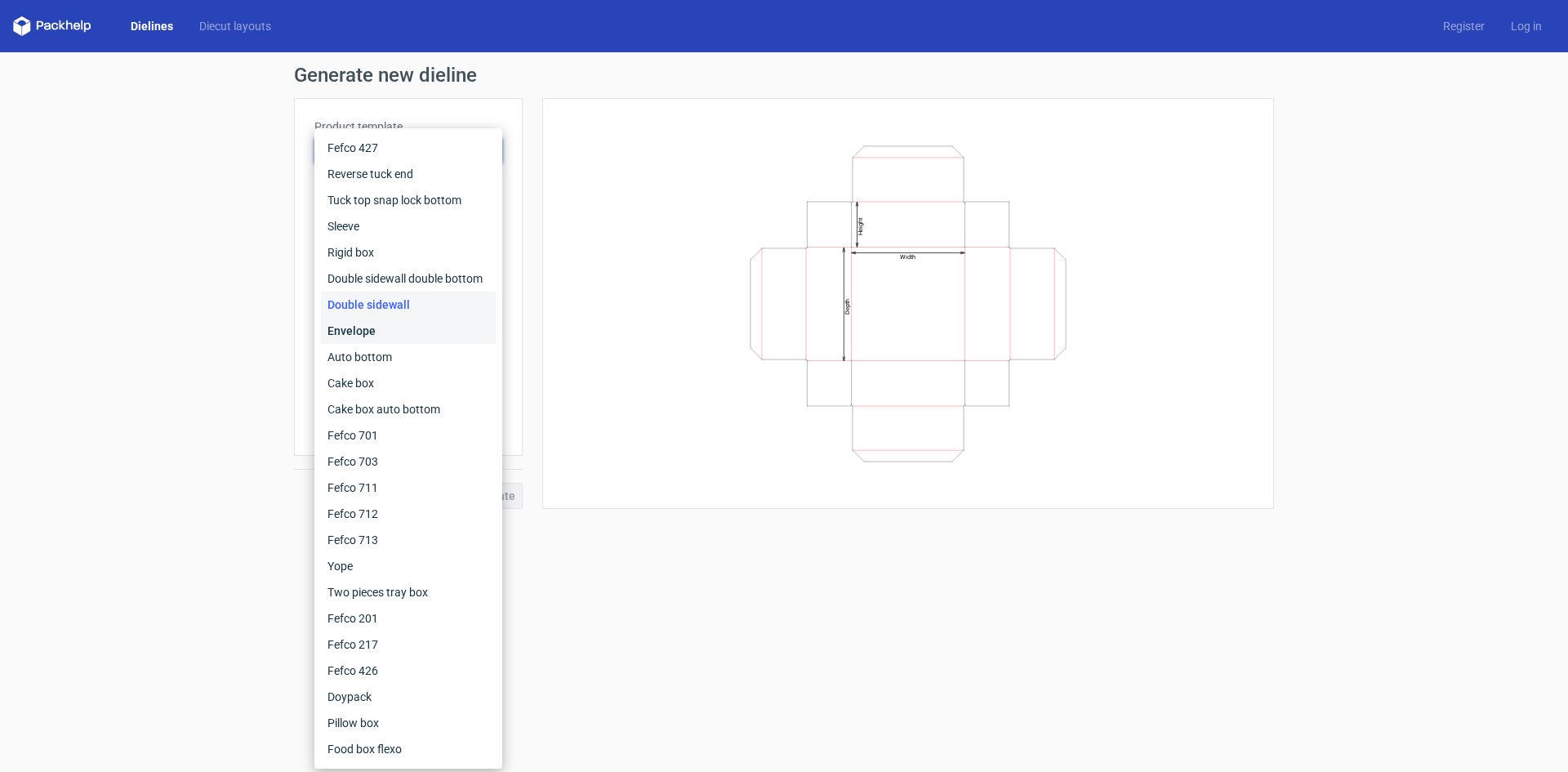
click at [358, 329] on div "Envelope" at bounding box center [408, 331] width 175 height 26
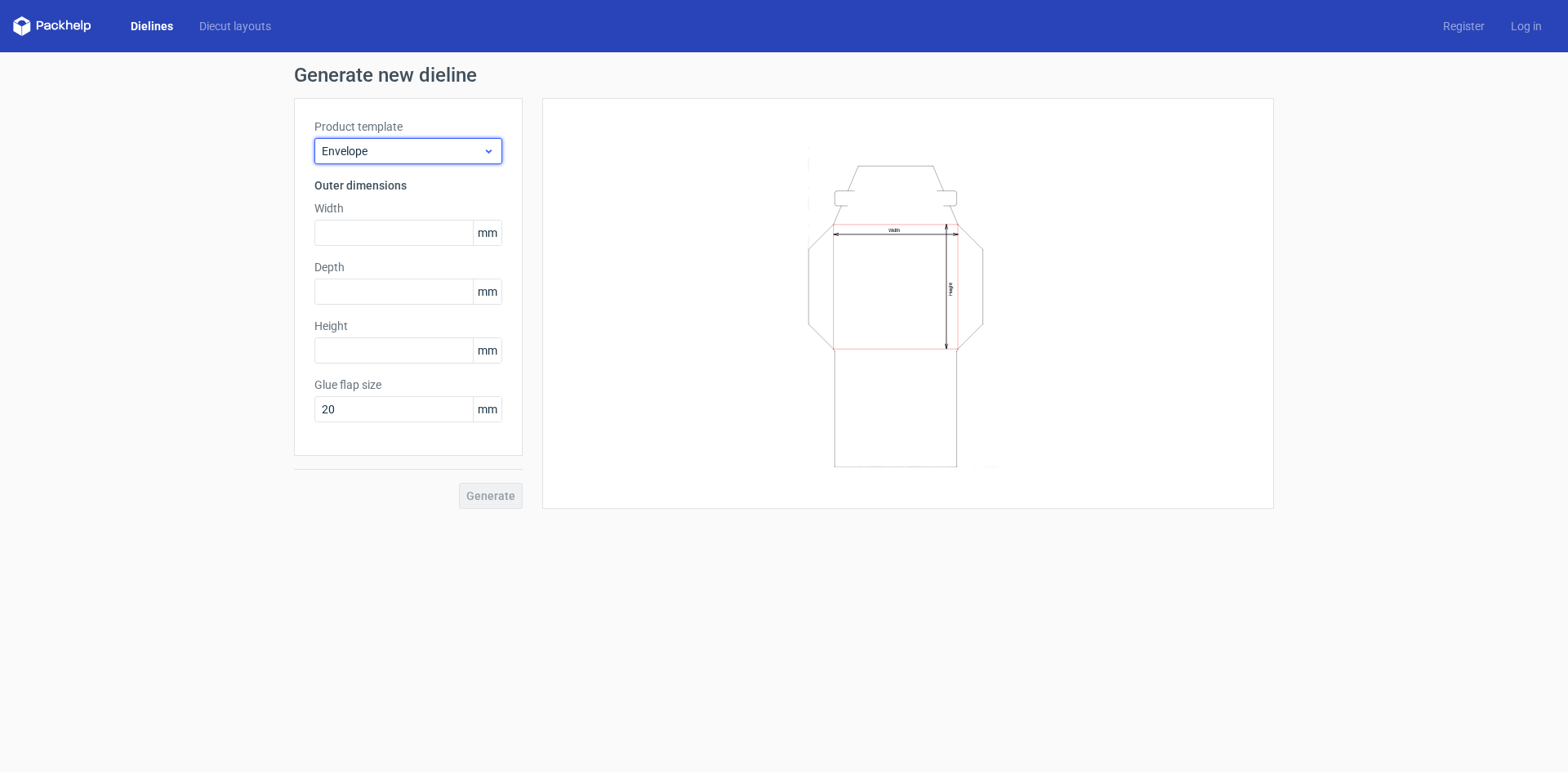
click at [446, 150] on span "Envelope" at bounding box center [402, 151] width 161 height 16
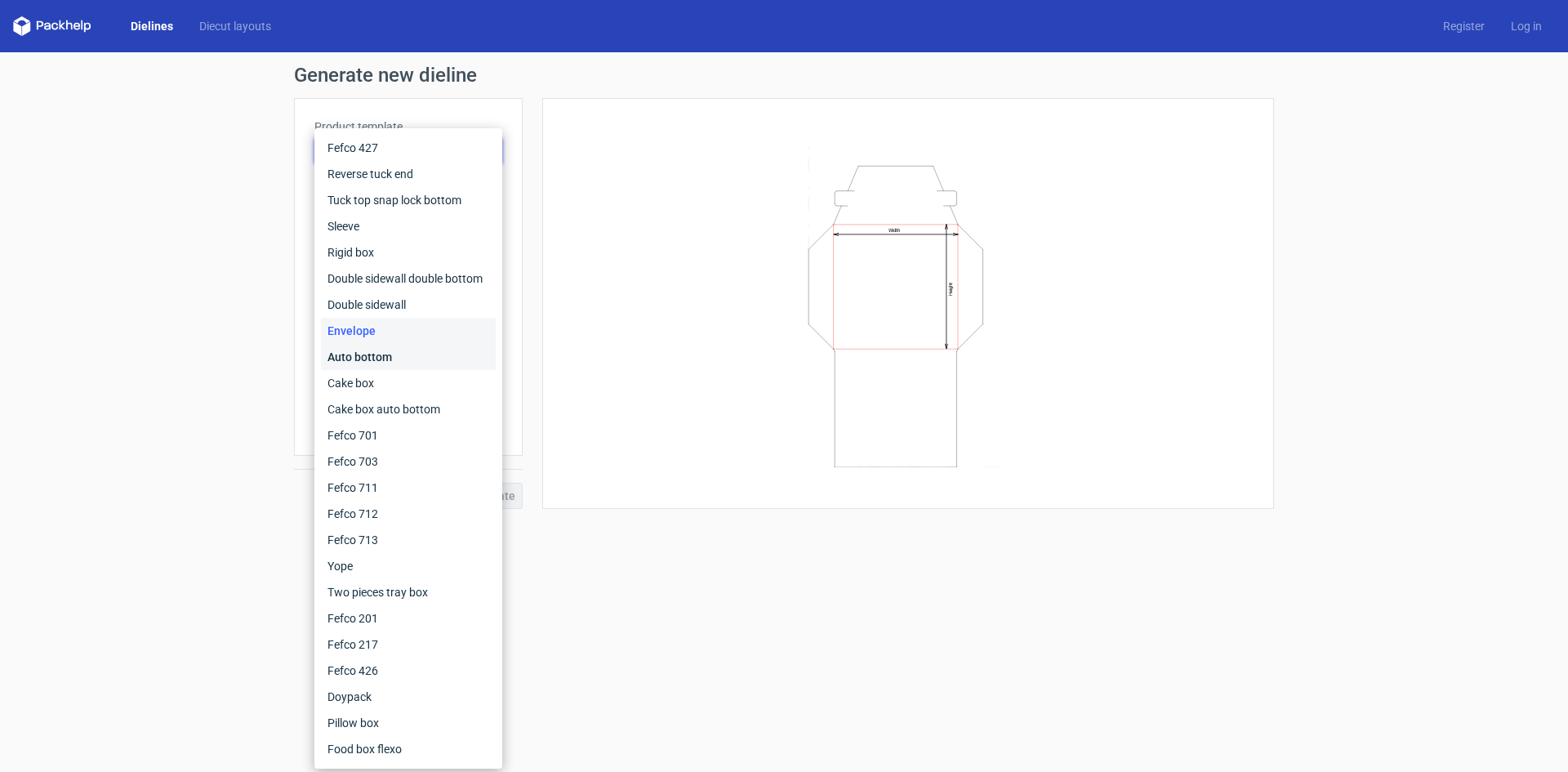
click at [380, 360] on div "Auto bottom" at bounding box center [408, 357] width 175 height 26
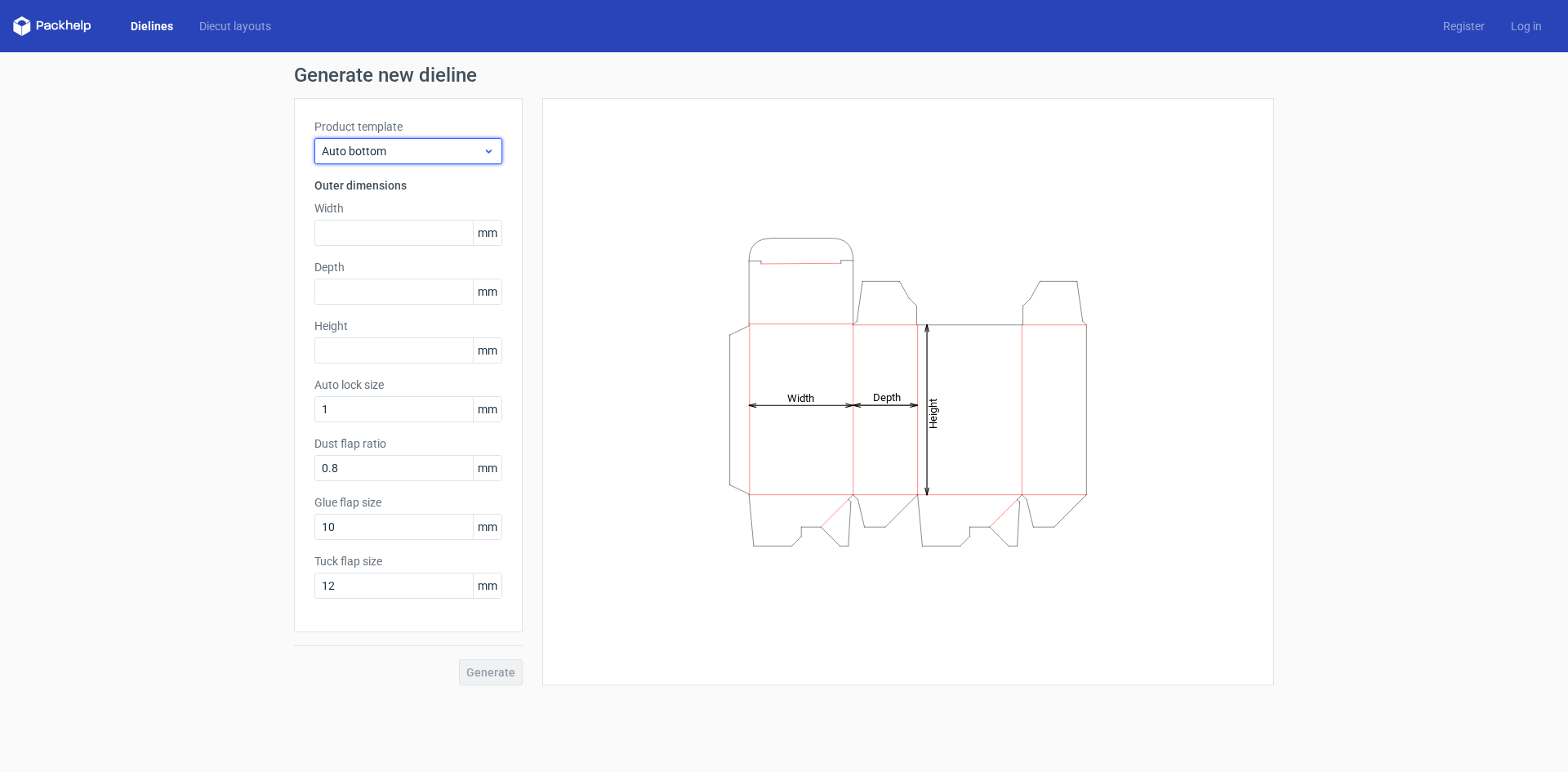
click at [396, 152] on span "Auto bottom" at bounding box center [402, 151] width 161 height 16
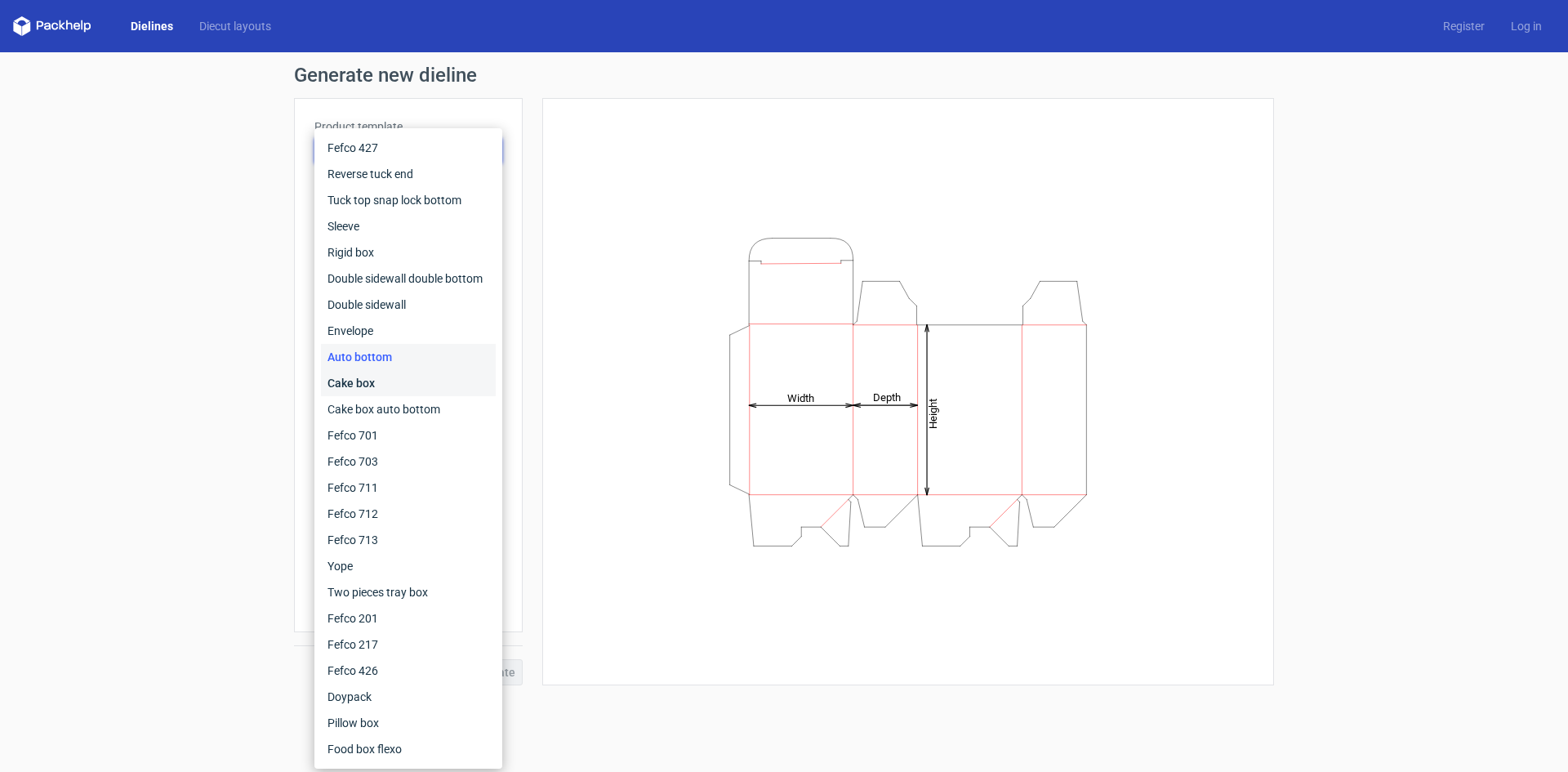
click at [359, 390] on div "Cake box" at bounding box center [408, 383] width 175 height 26
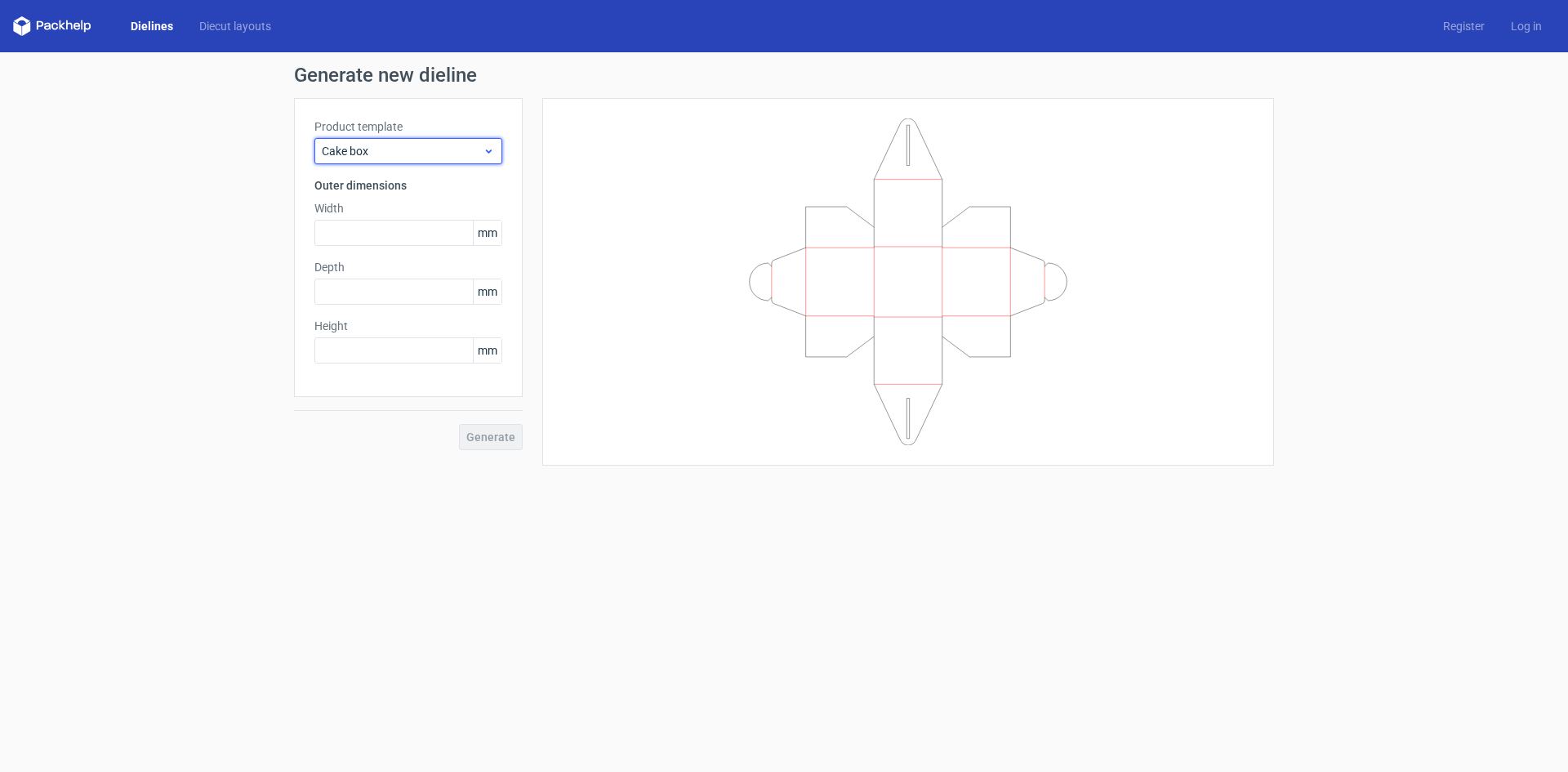
click at [375, 146] on span "Cake box" at bounding box center [402, 151] width 161 height 16
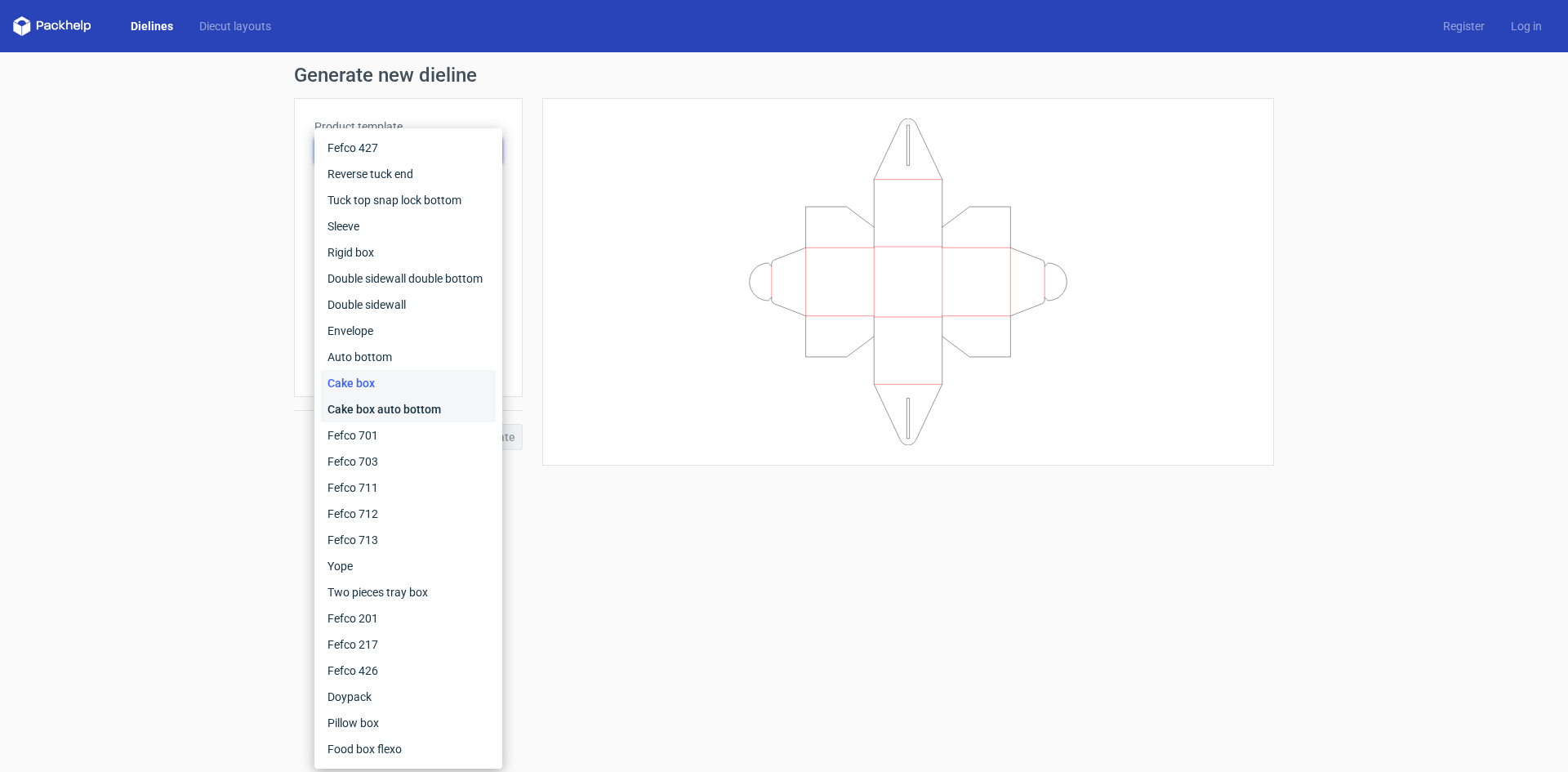
click at [367, 413] on div "Cake box auto bottom" at bounding box center [408, 409] width 175 height 26
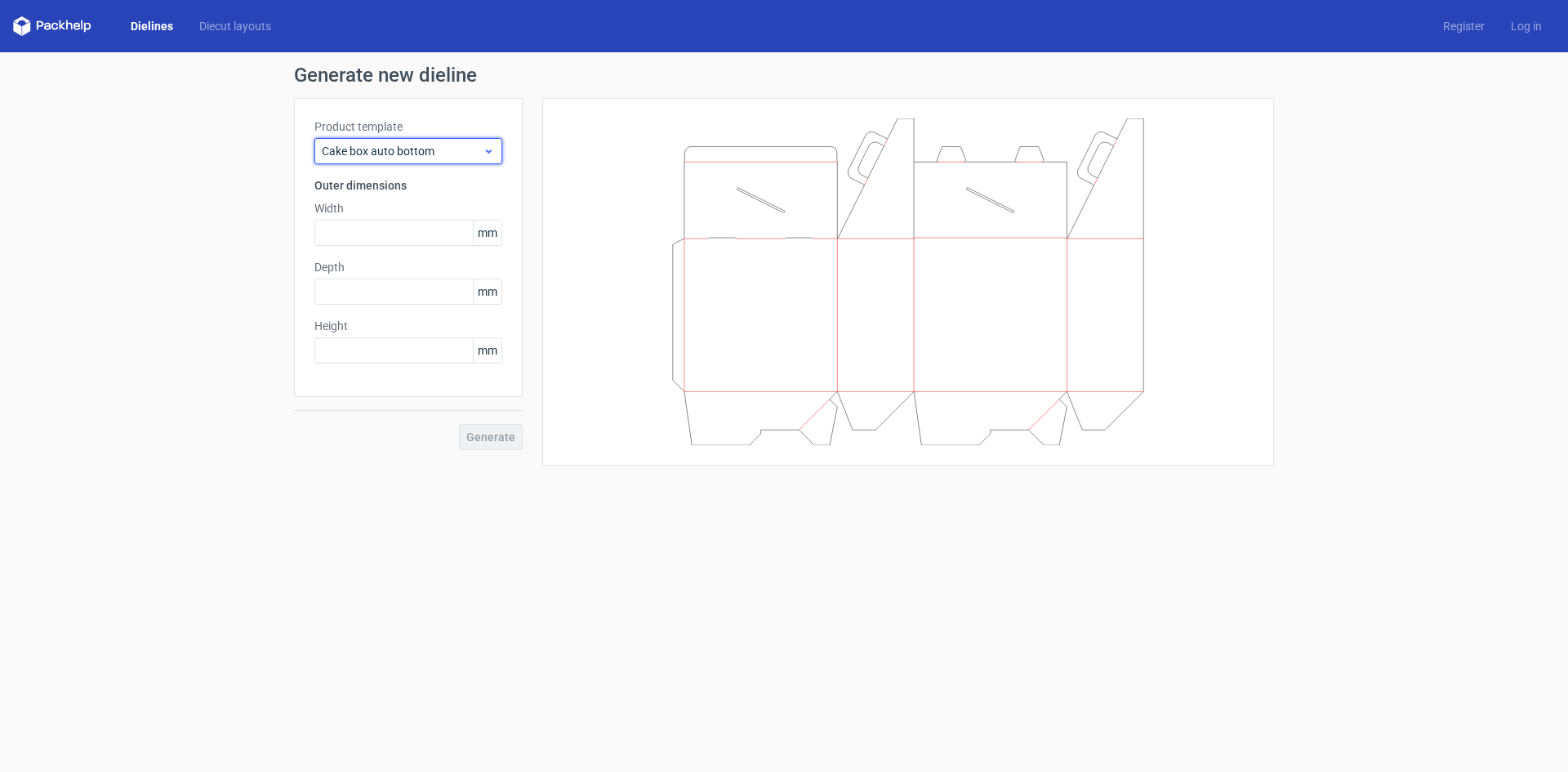
click at [399, 150] on span "Cake box auto bottom" at bounding box center [402, 151] width 161 height 16
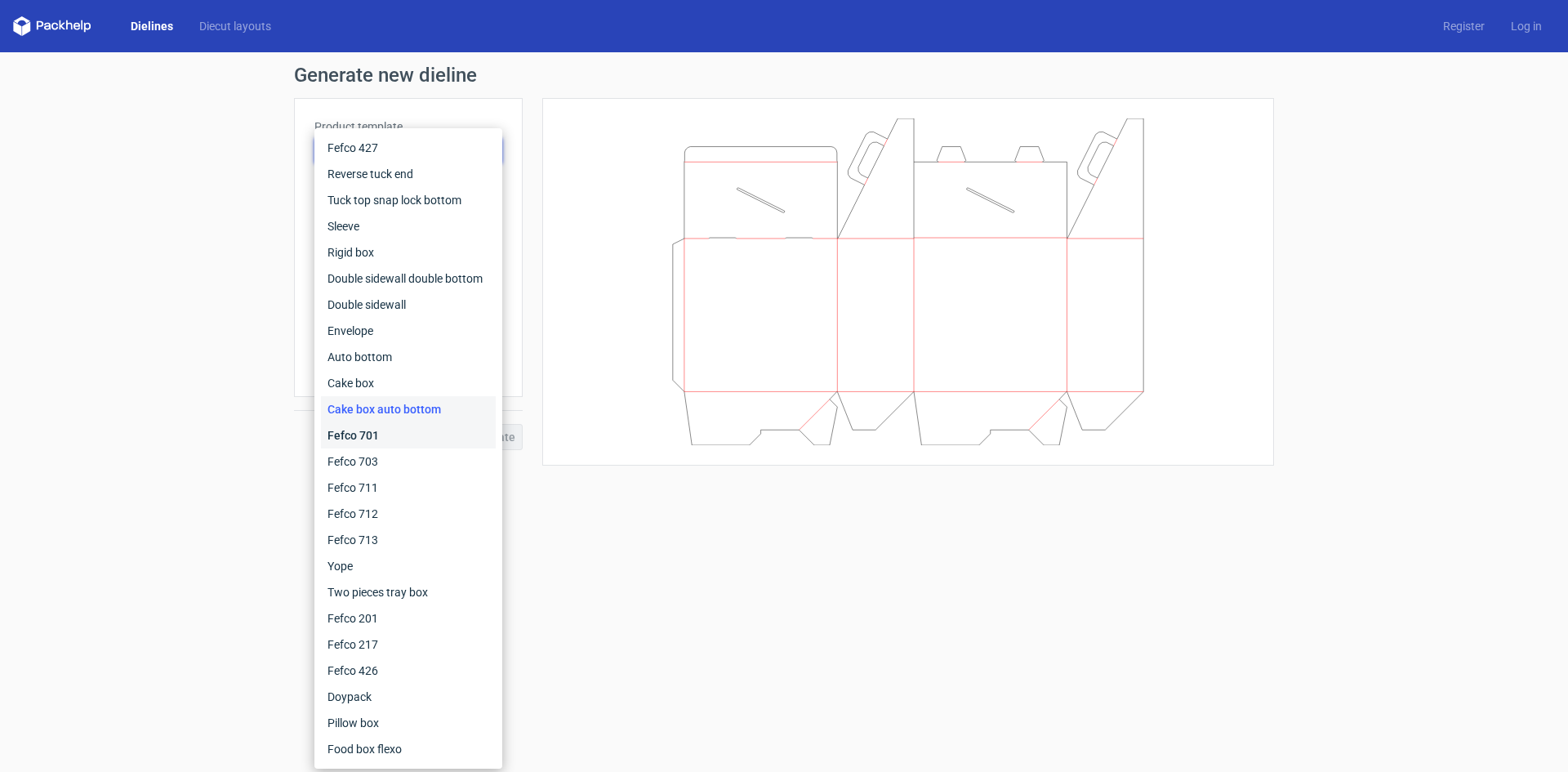
click at [355, 437] on div "Fefco 701" at bounding box center [408, 435] width 175 height 26
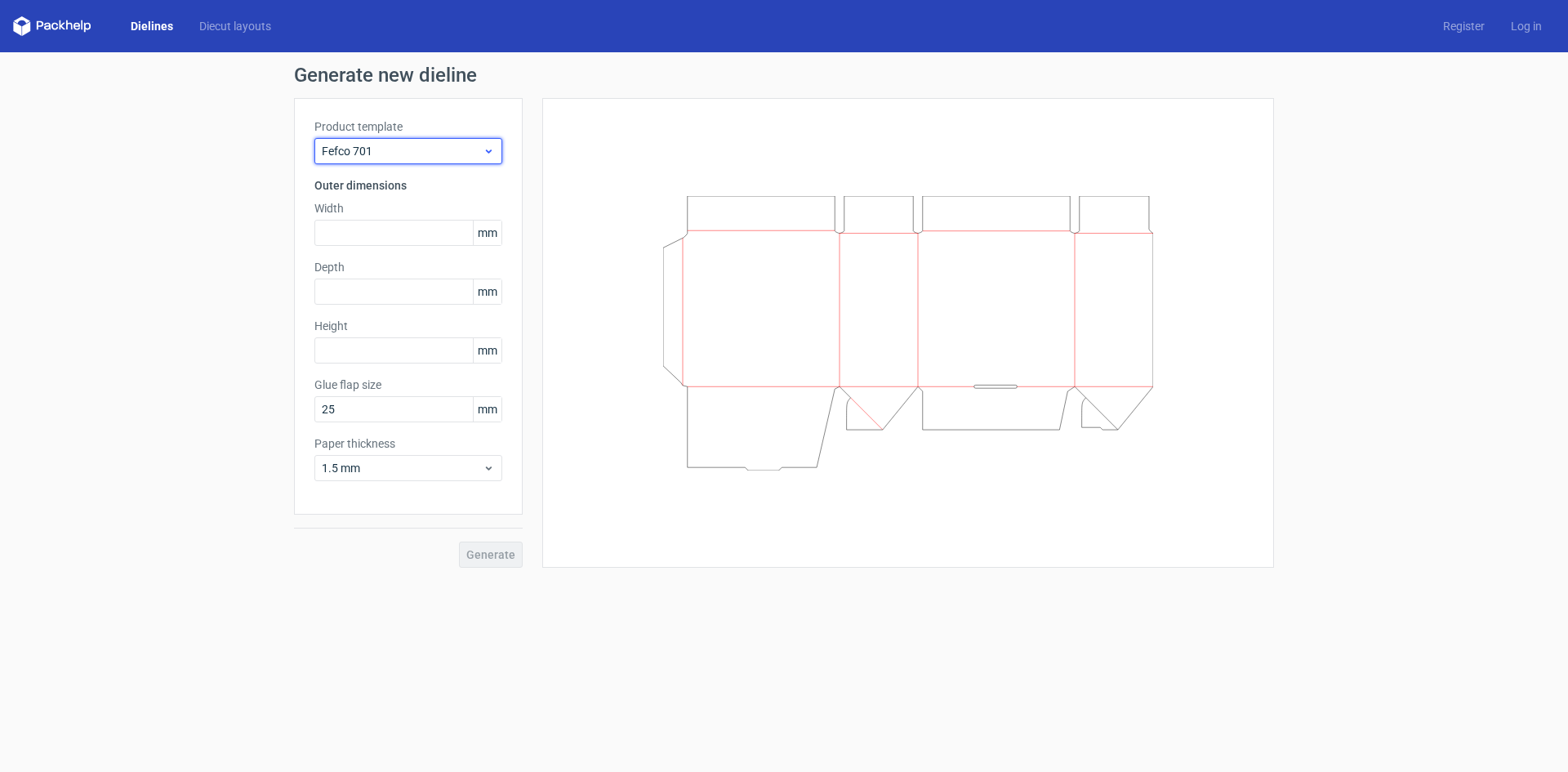
click at [401, 154] on span "Fefco 701" at bounding box center [402, 151] width 161 height 16
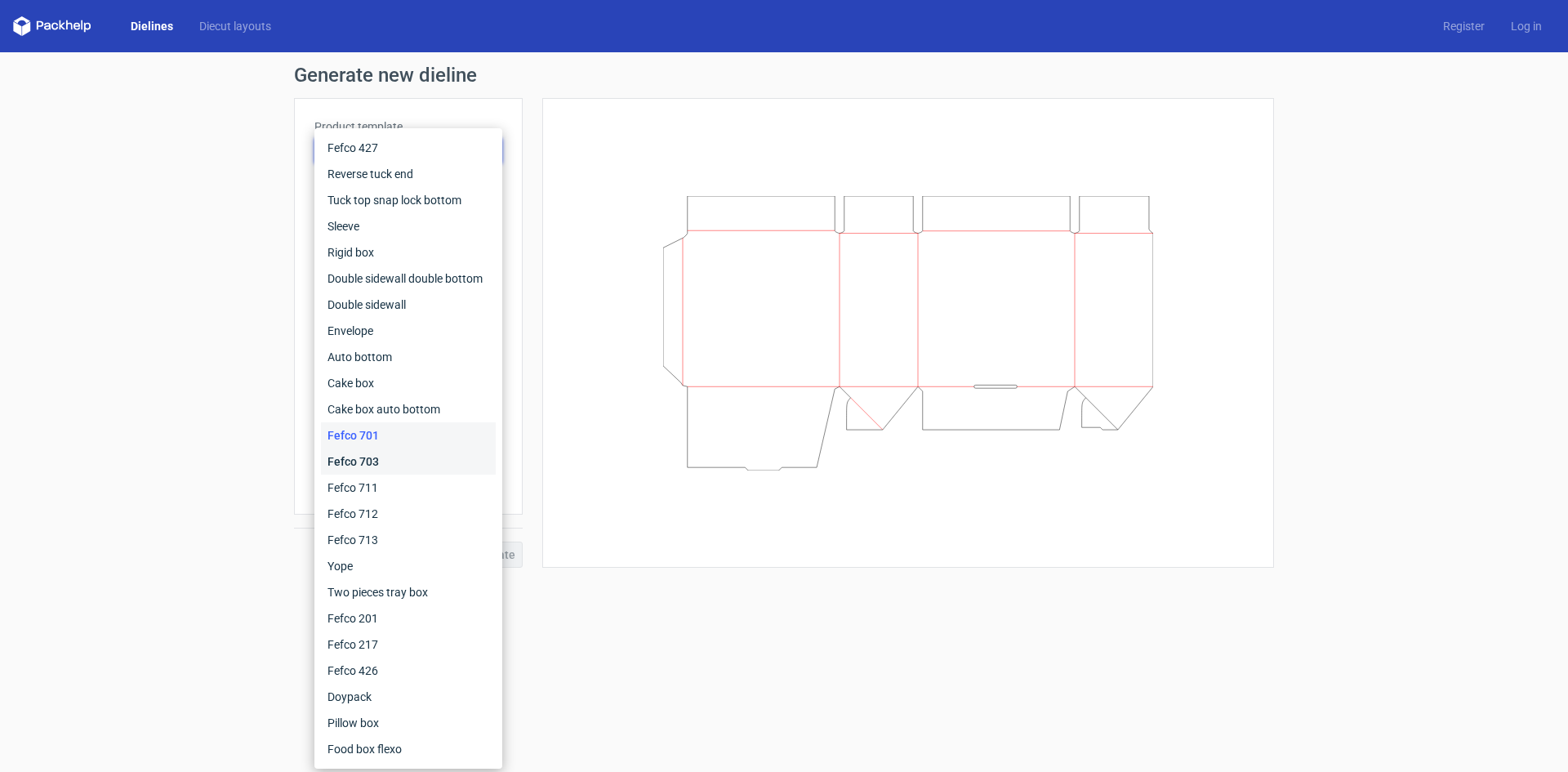
click at [352, 465] on div "Fefco 703" at bounding box center [408, 461] width 175 height 26
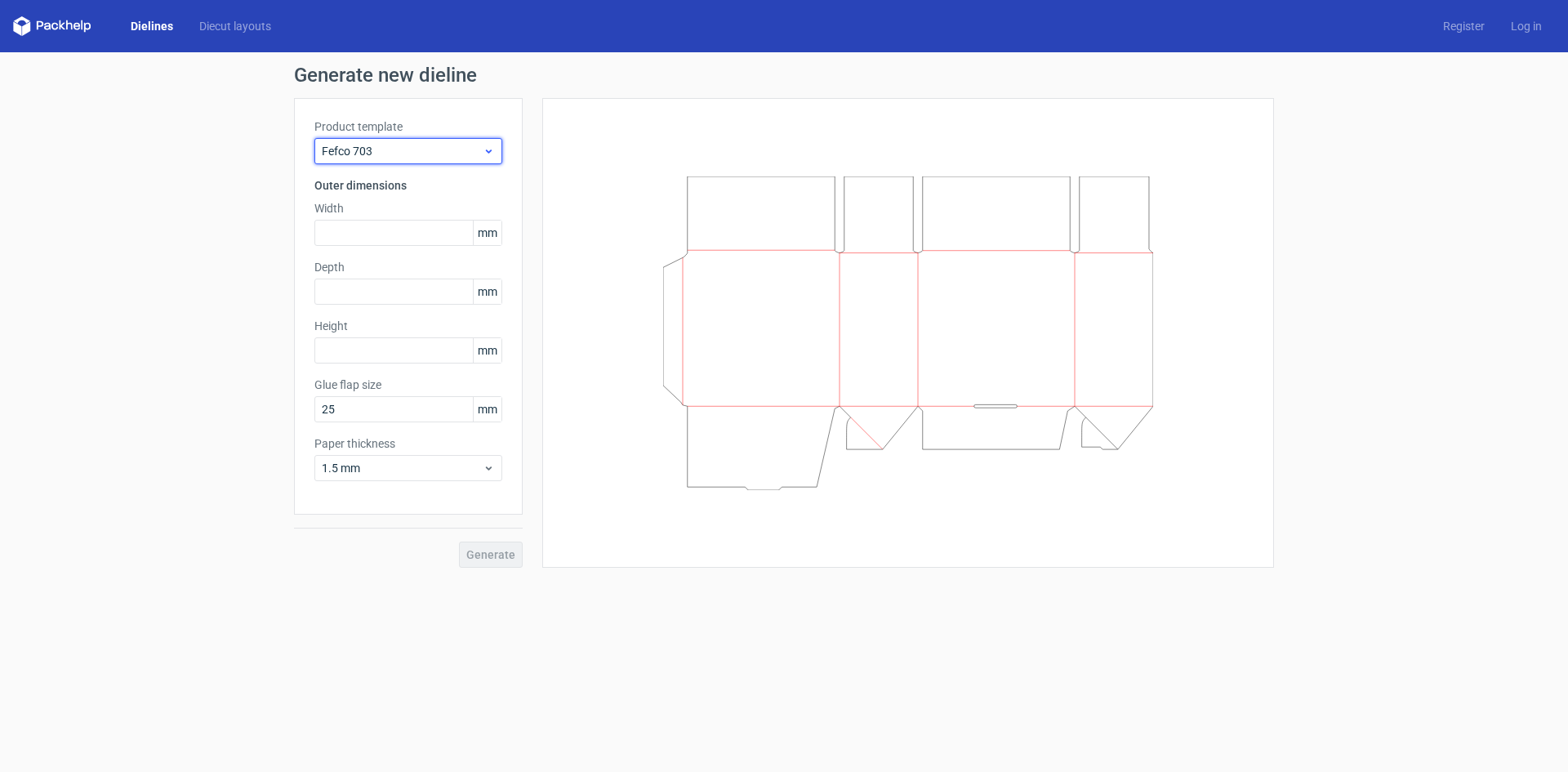
click at [443, 157] on span "Fefco 703" at bounding box center [402, 151] width 161 height 16
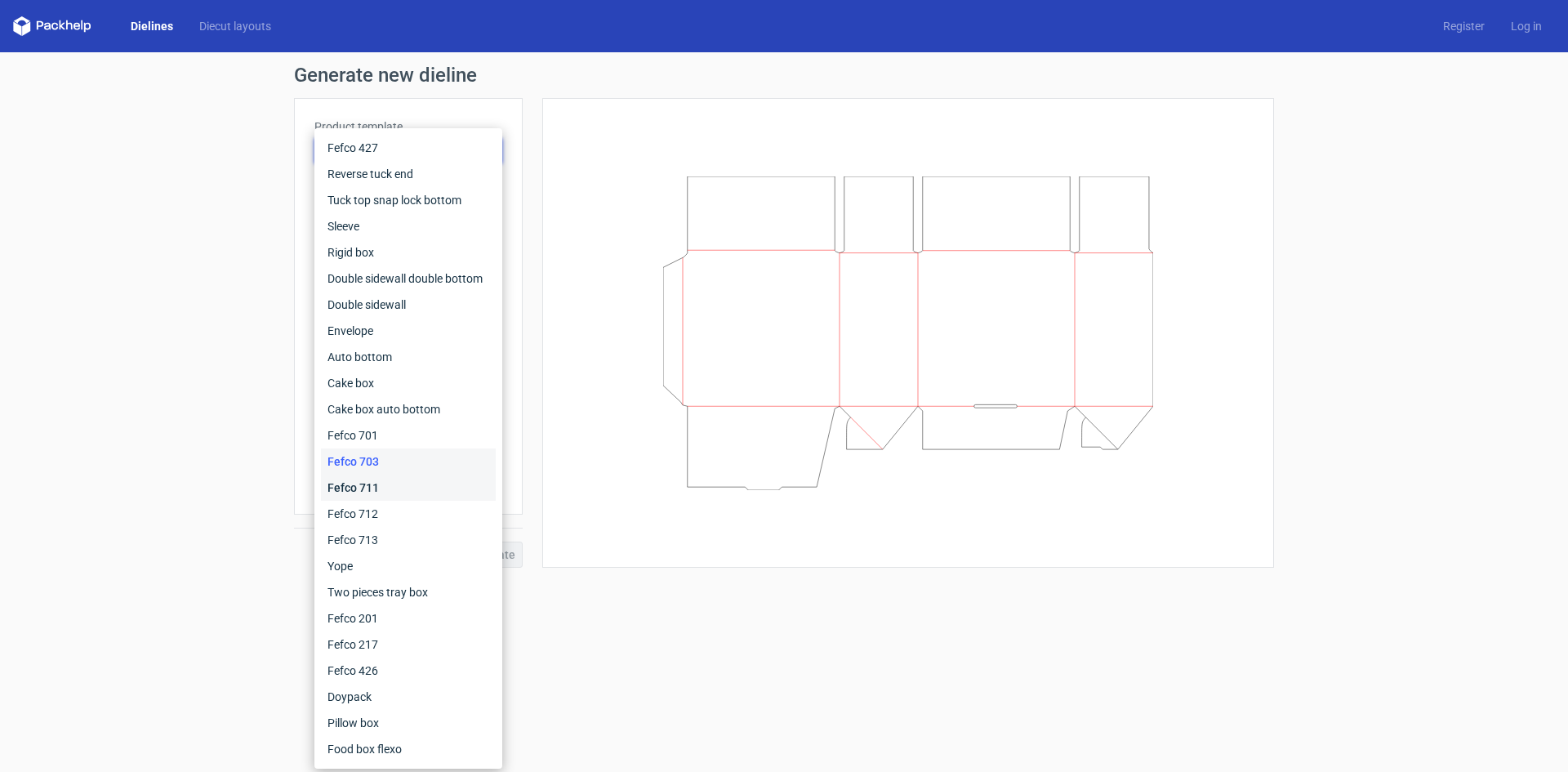
click at [371, 496] on div "Fefco 711" at bounding box center [408, 487] width 175 height 26
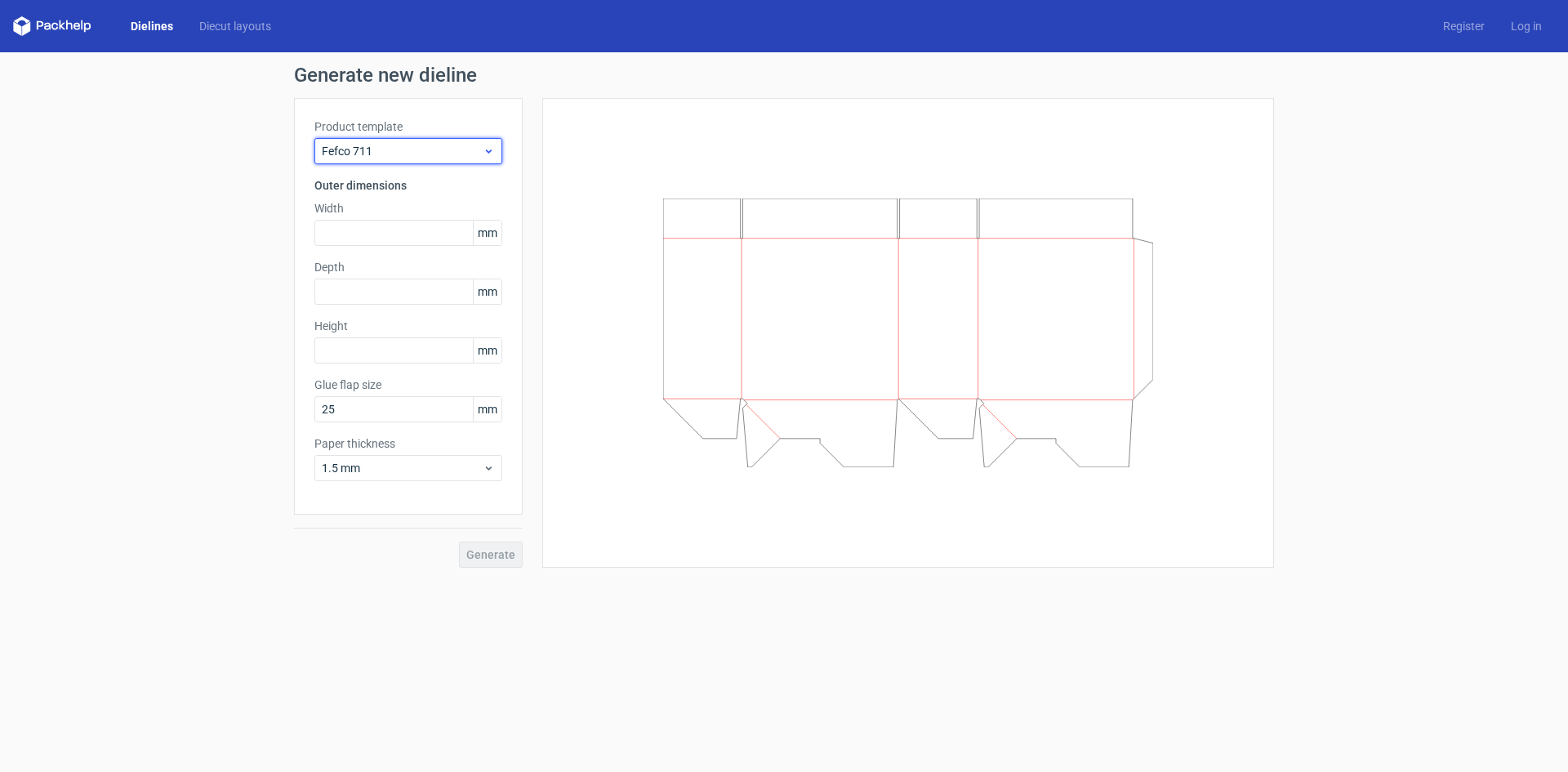
click at [420, 151] on span "Fefco 711" at bounding box center [402, 151] width 161 height 16
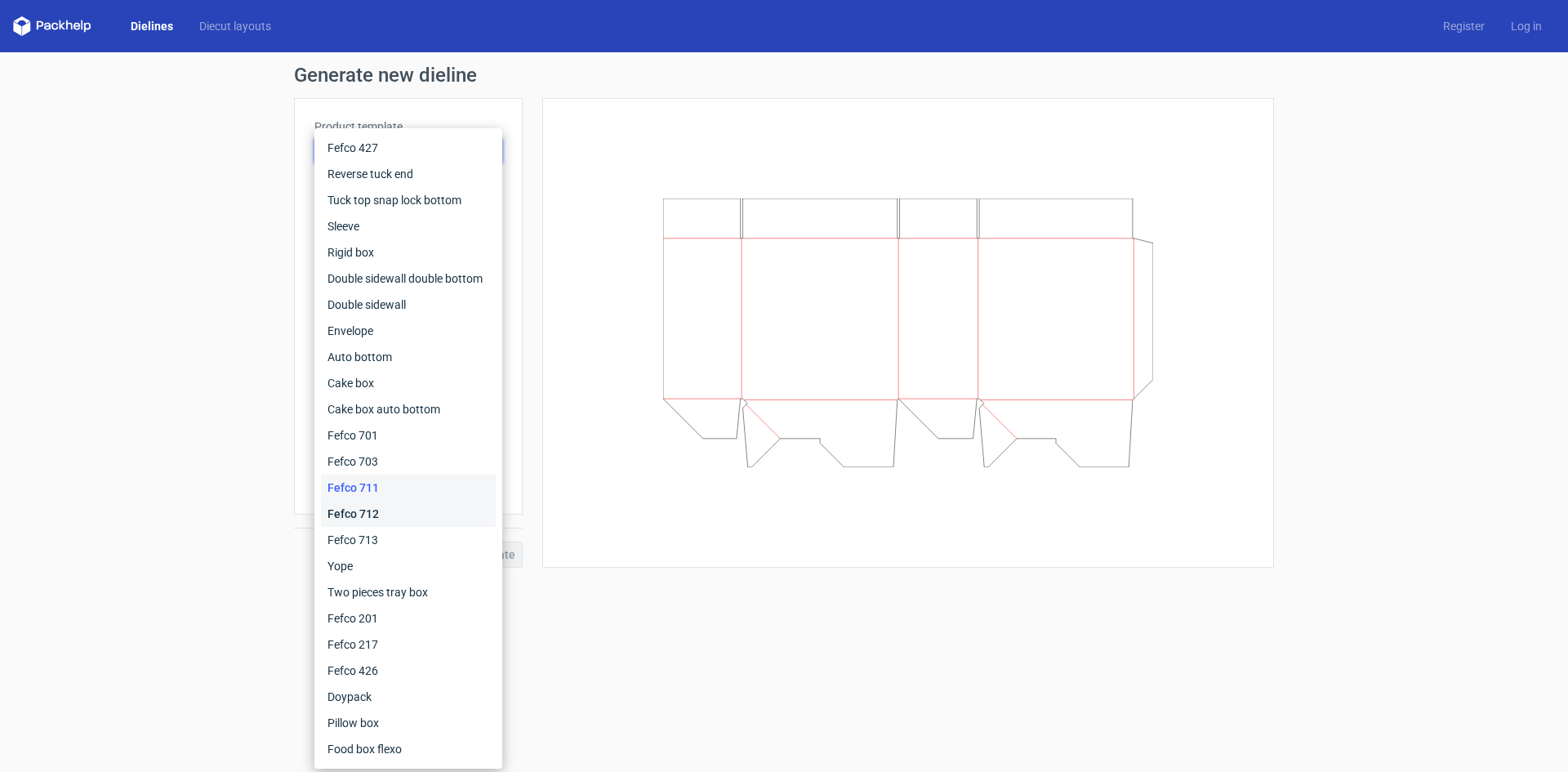
click at [379, 520] on div "Fefco 712" at bounding box center [408, 513] width 175 height 26
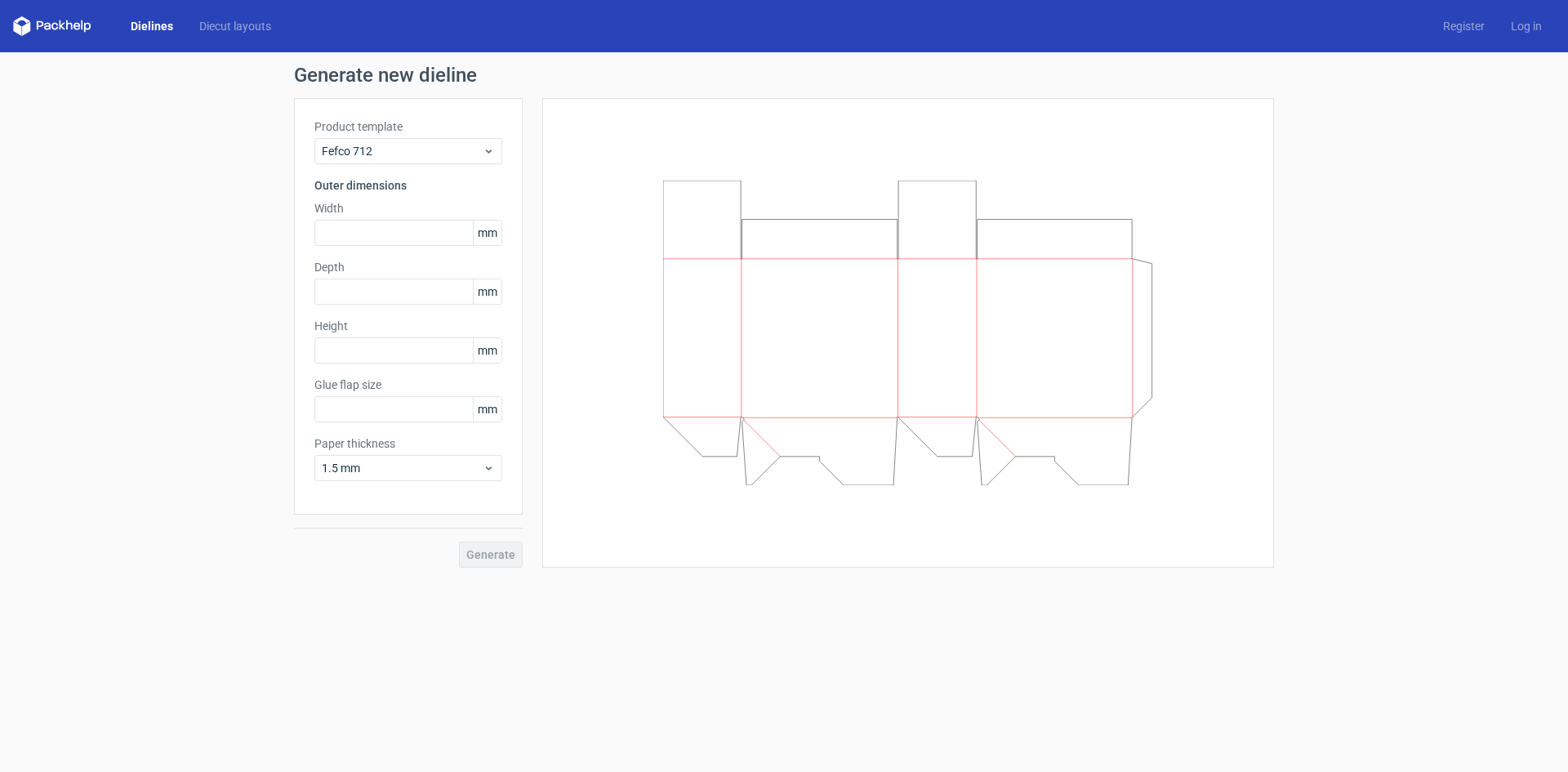
type input "25"
click at [444, 162] on div "Fefco 712" at bounding box center [408, 151] width 188 height 26
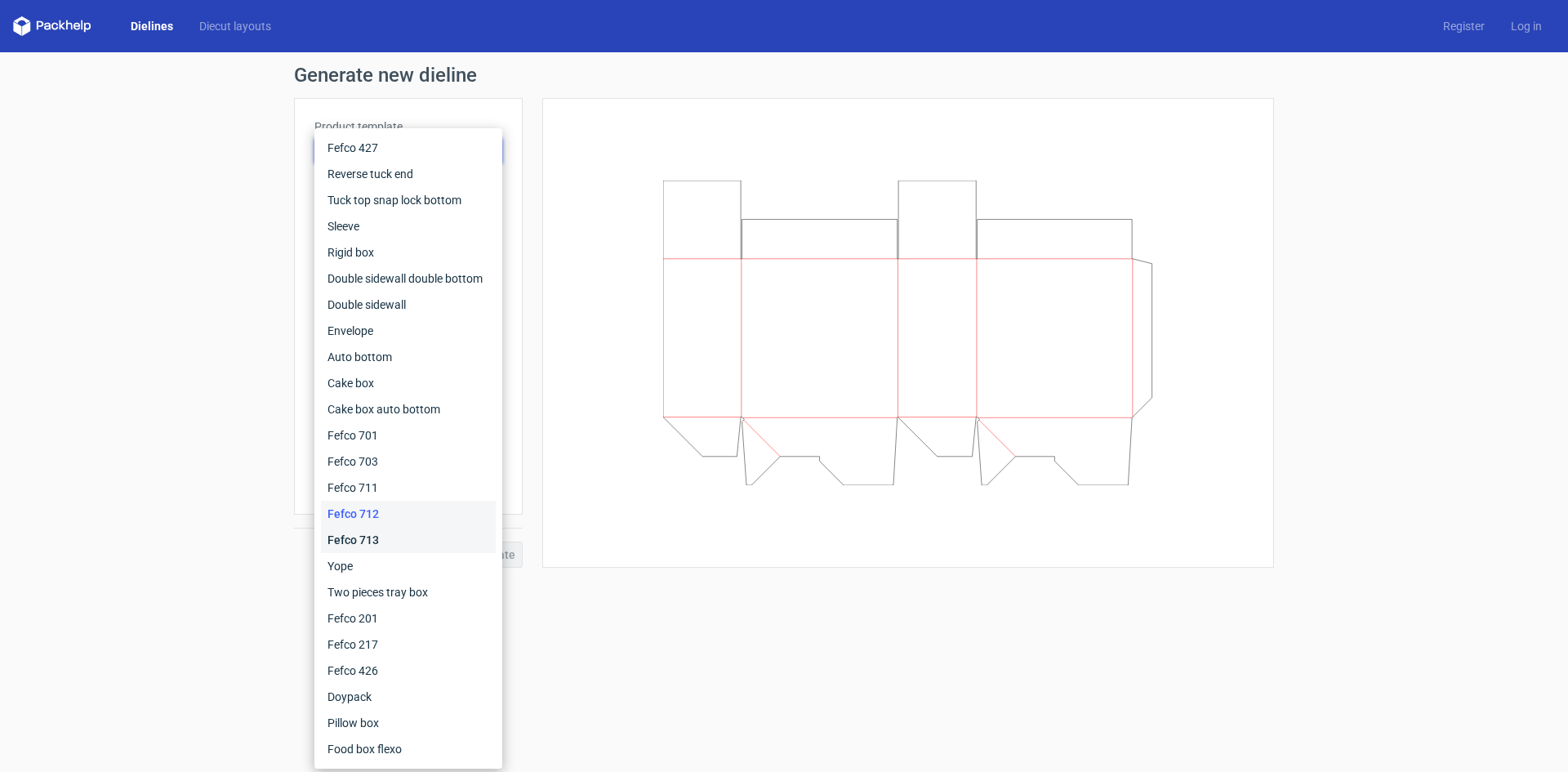
click at [366, 535] on div "Fefco 713" at bounding box center [408, 539] width 175 height 26
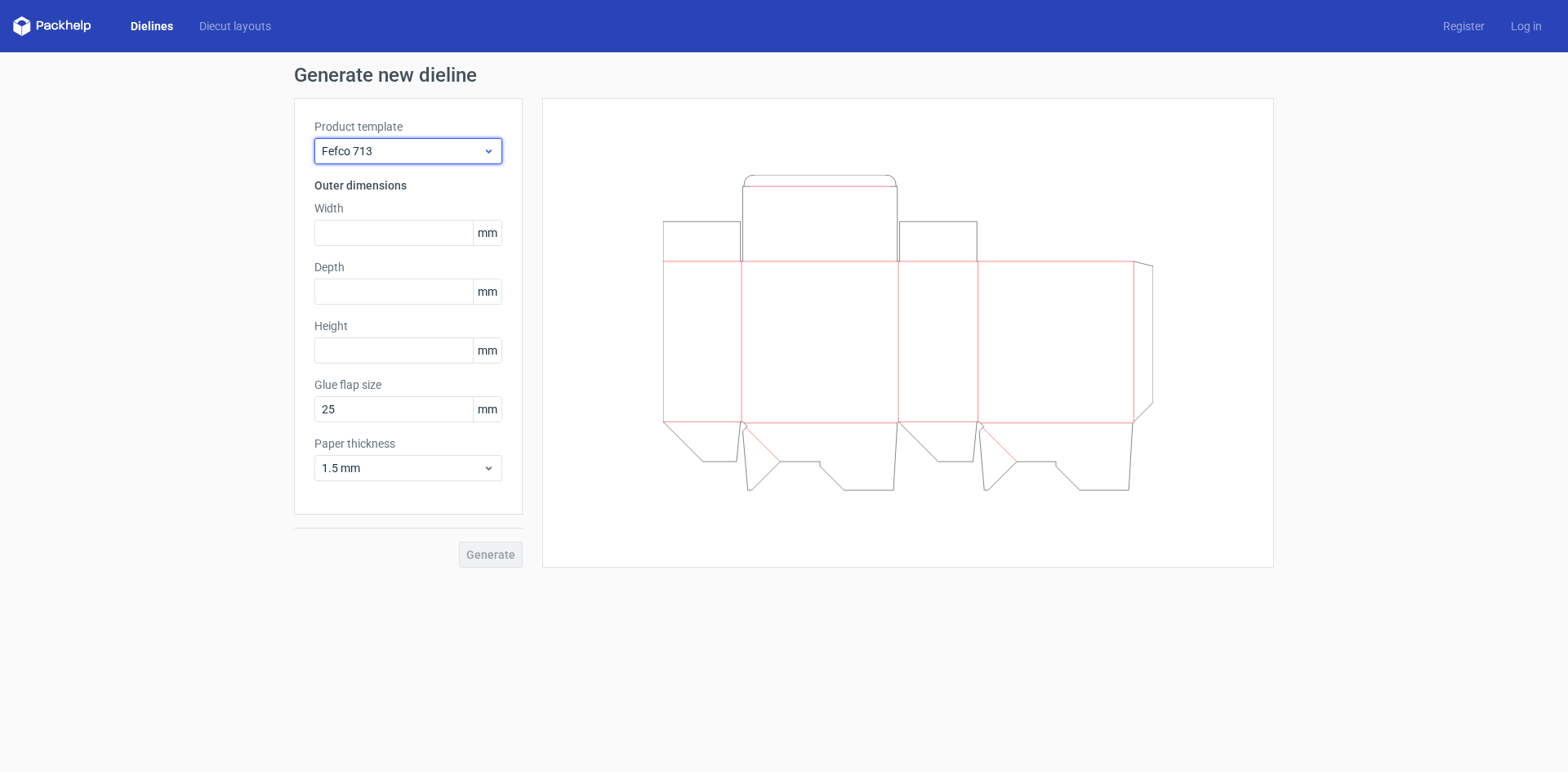
click at [440, 139] on div "Fefco 713" at bounding box center [408, 151] width 188 height 26
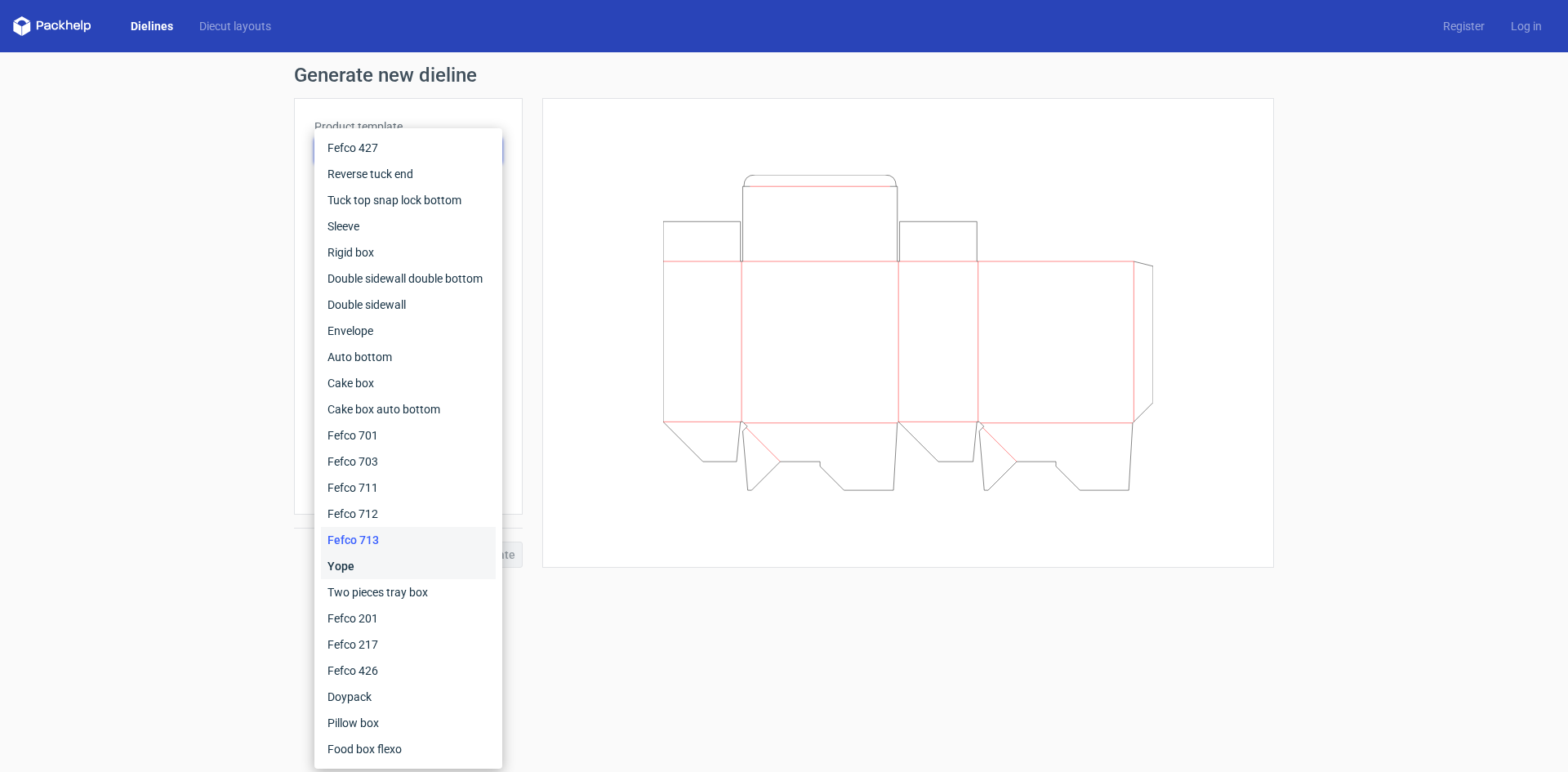
click at [353, 570] on div "Yope" at bounding box center [408, 566] width 175 height 26
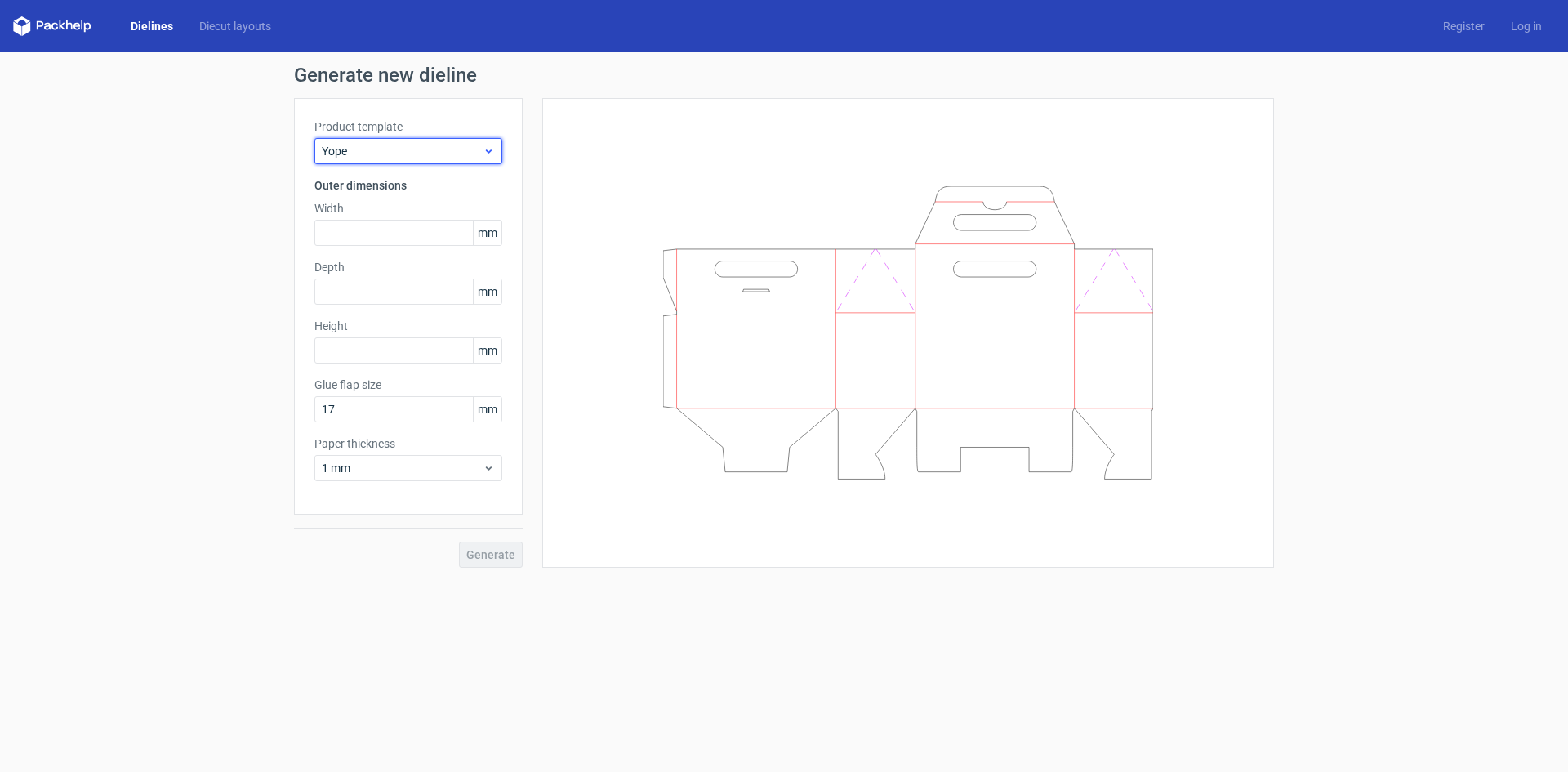
click at [467, 145] on span "Yope" at bounding box center [402, 151] width 161 height 16
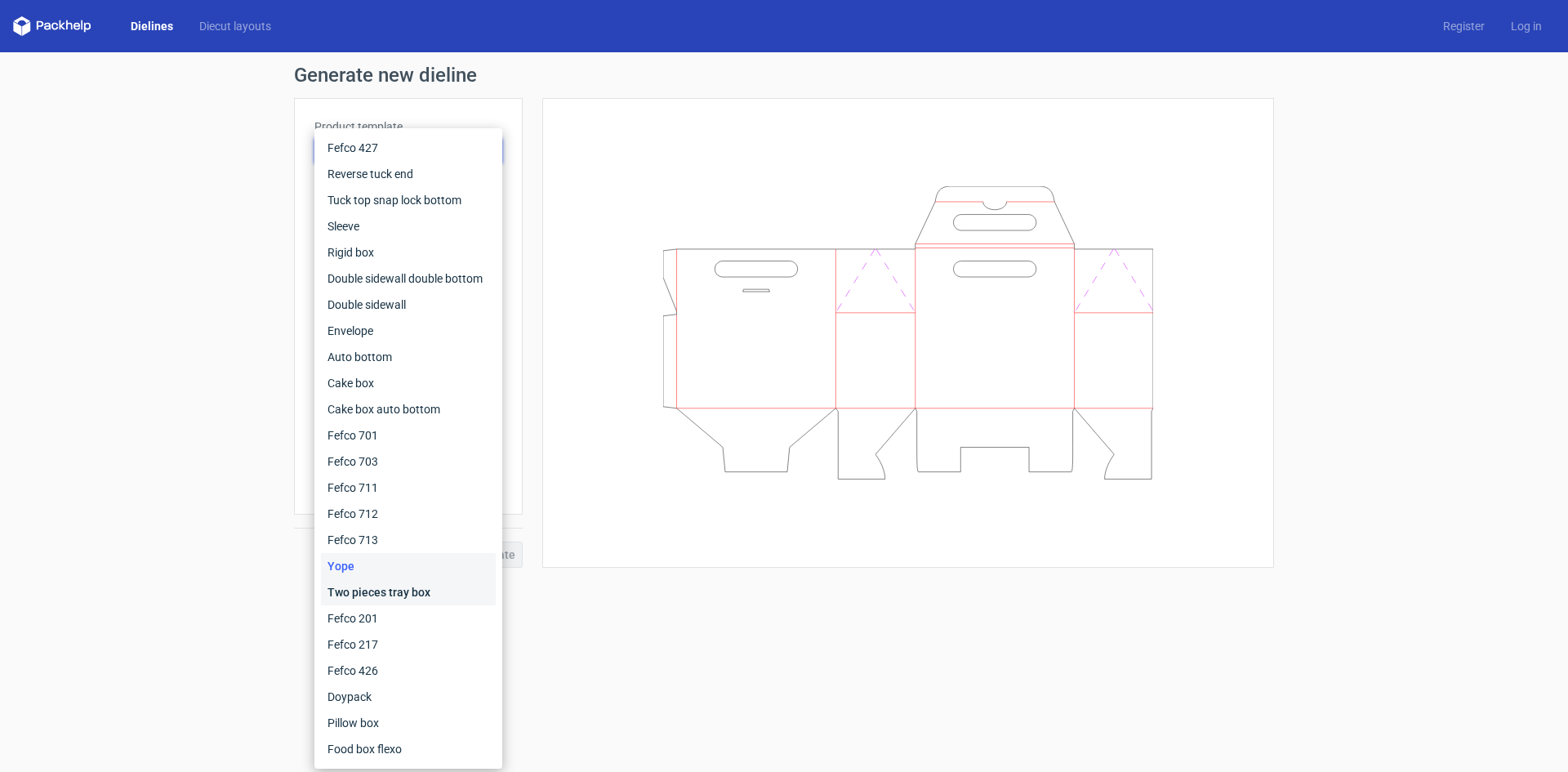
click at [348, 600] on div "Two pieces tray box" at bounding box center [408, 592] width 175 height 26
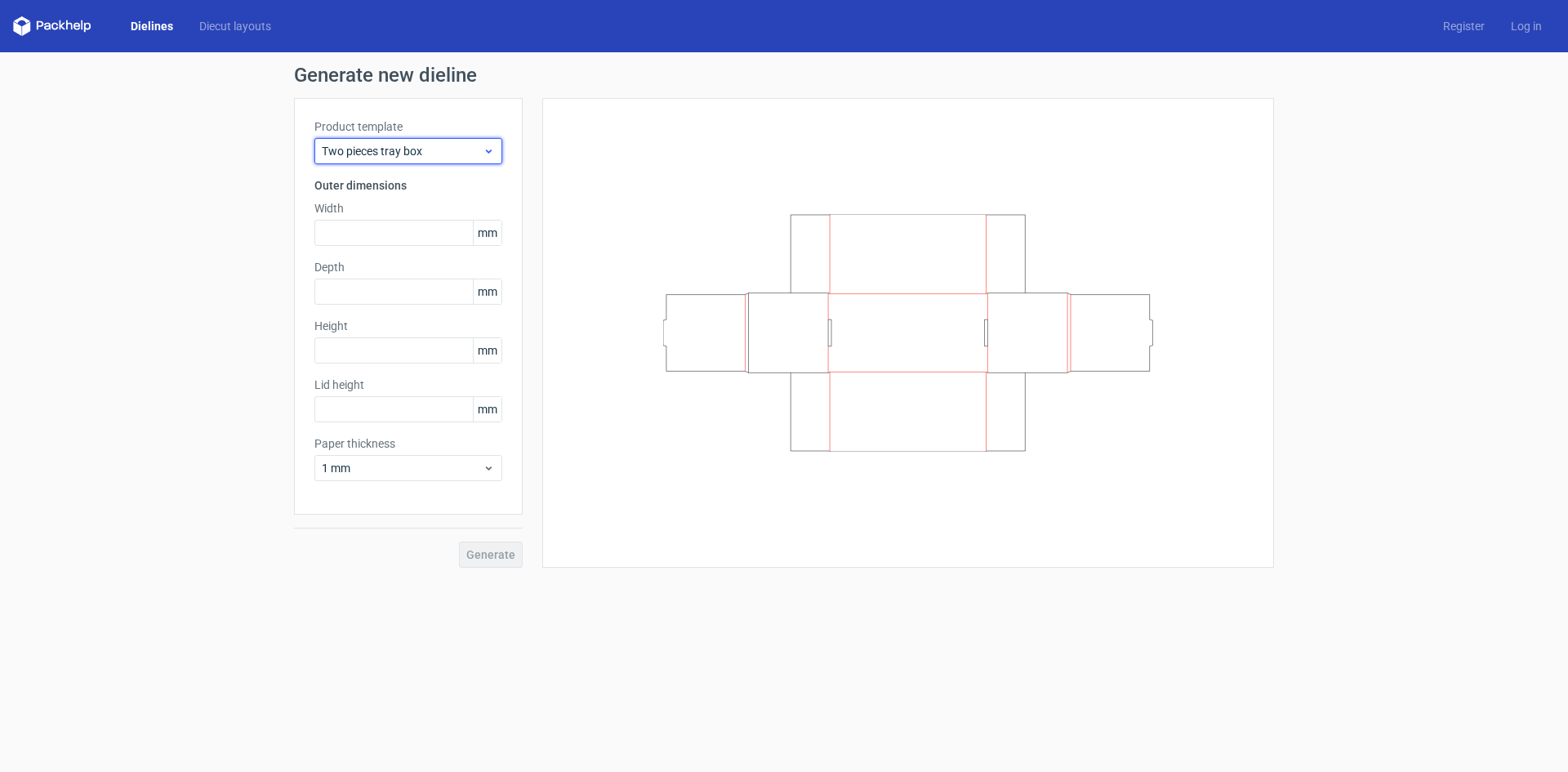
click at [423, 157] on span "Two pieces tray box" at bounding box center [402, 151] width 161 height 16
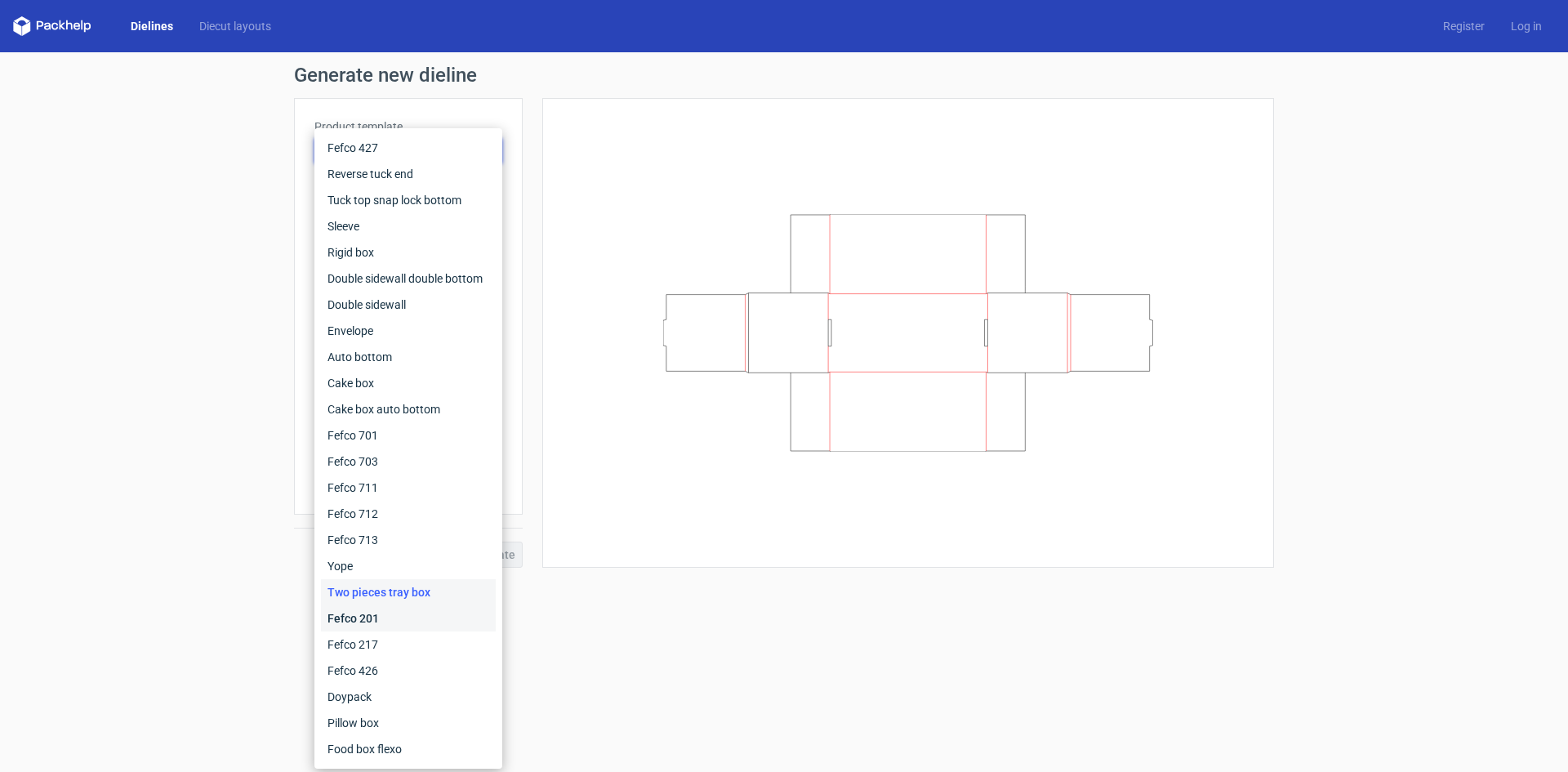
click at [375, 624] on div "Fefco 201" at bounding box center [408, 618] width 175 height 26
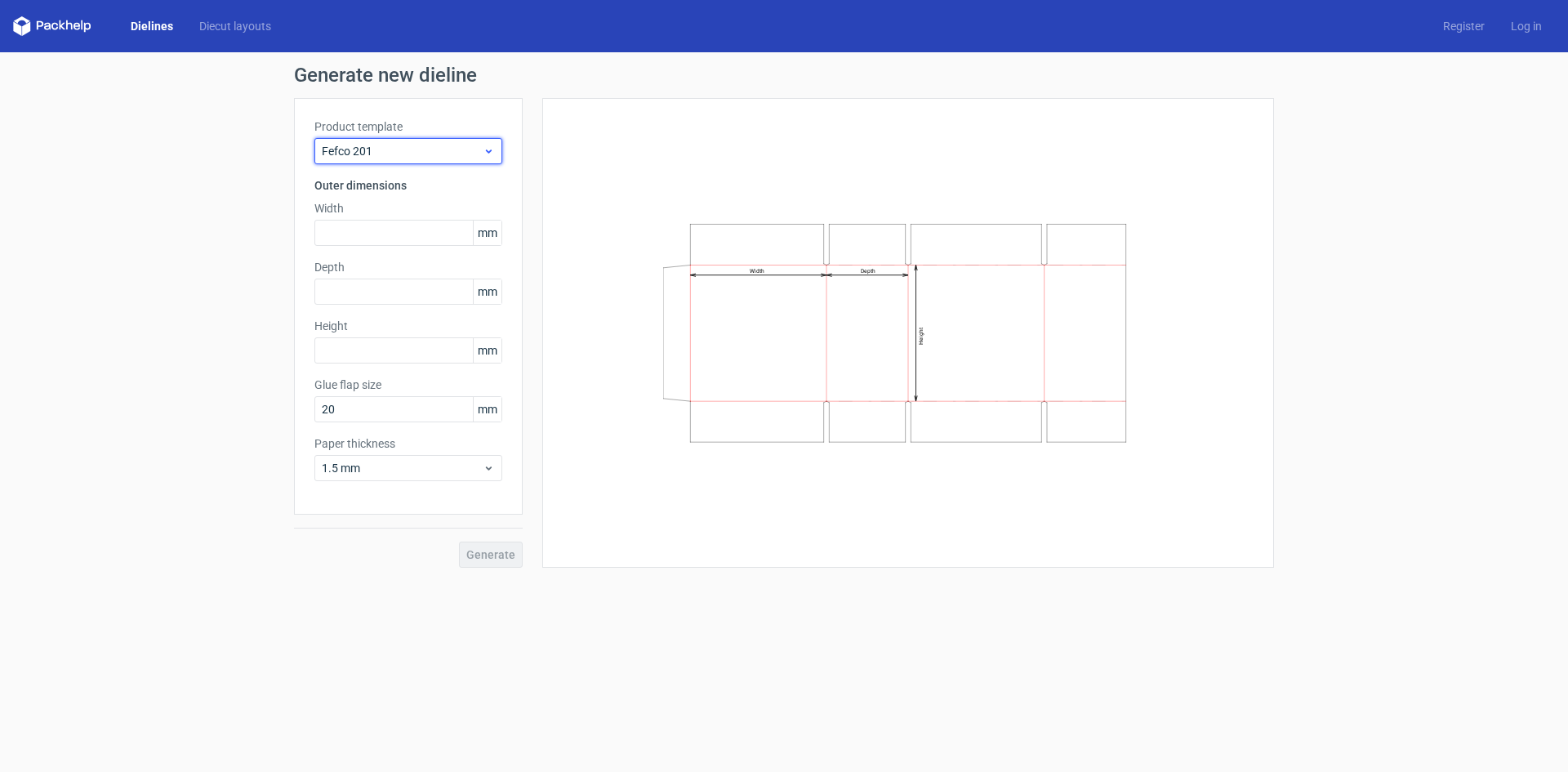
click at [421, 149] on span "Fefco 201" at bounding box center [402, 151] width 161 height 16
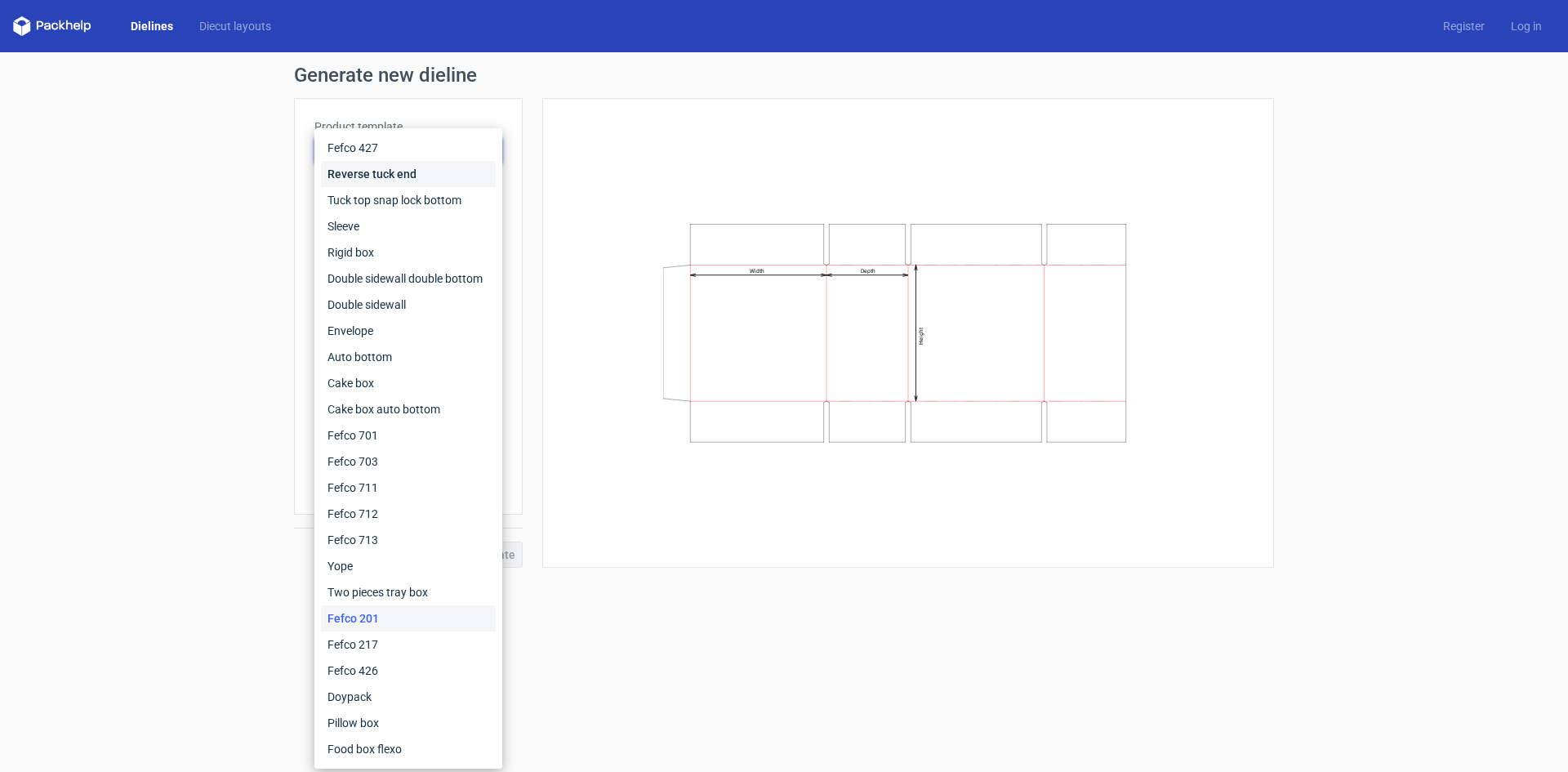
click at [402, 173] on div "Reverse tuck end" at bounding box center [408, 173] width 175 height 26
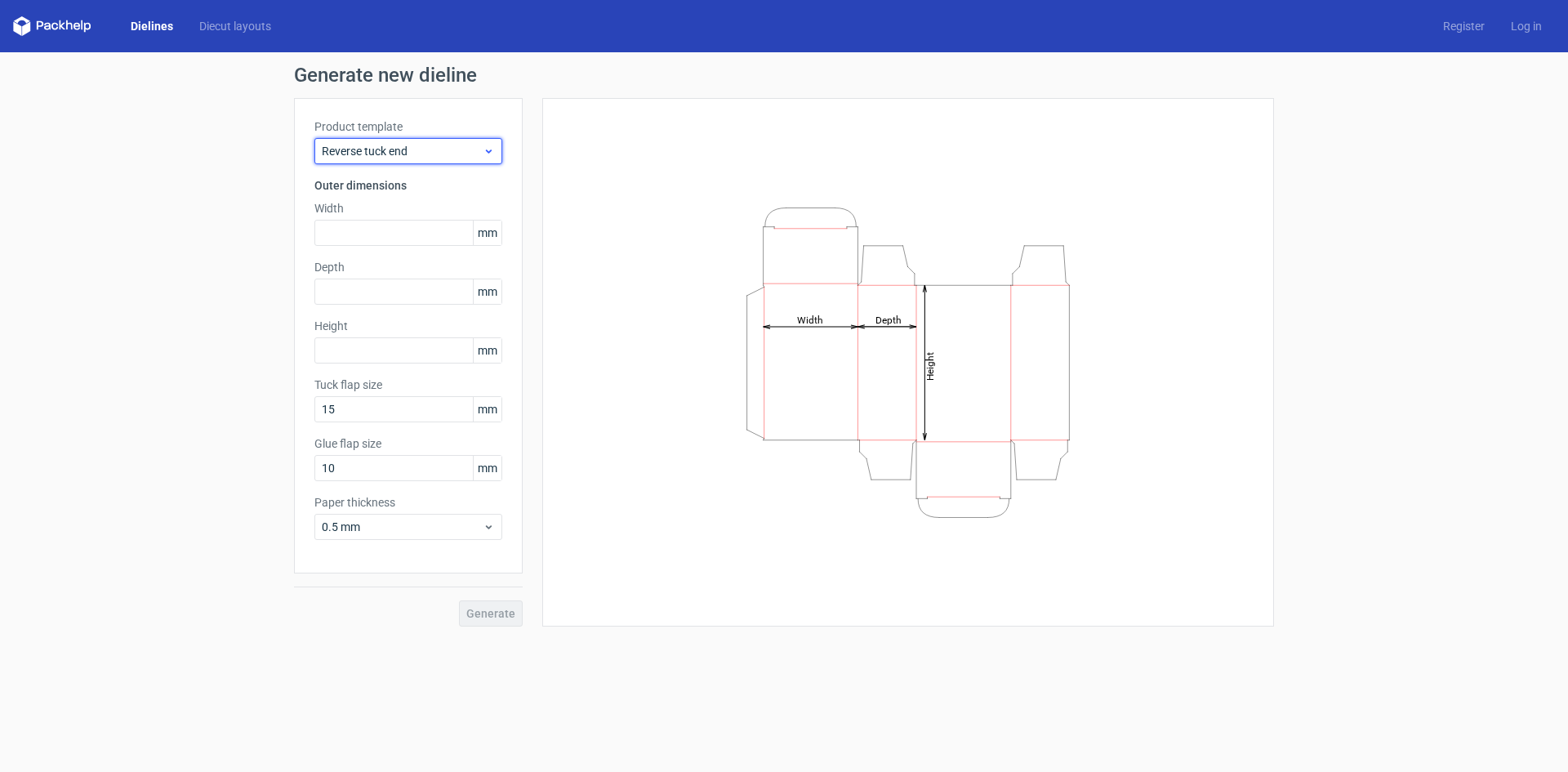
click at [439, 158] on span "Reverse tuck end" at bounding box center [402, 151] width 161 height 16
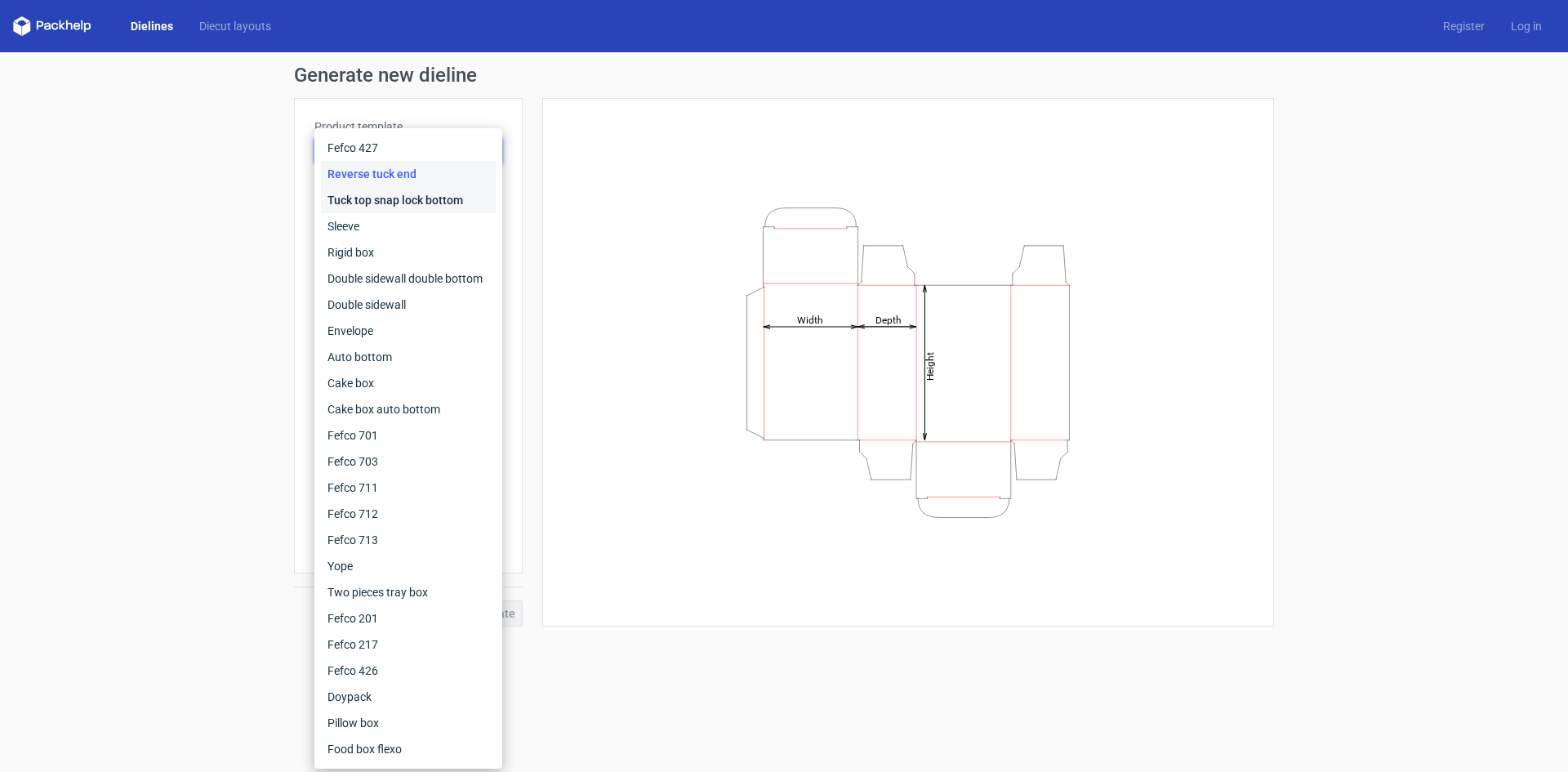
click at [412, 203] on div "Tuck top snap lock bottom" at bounding box center [408, 200] width 175 height 26
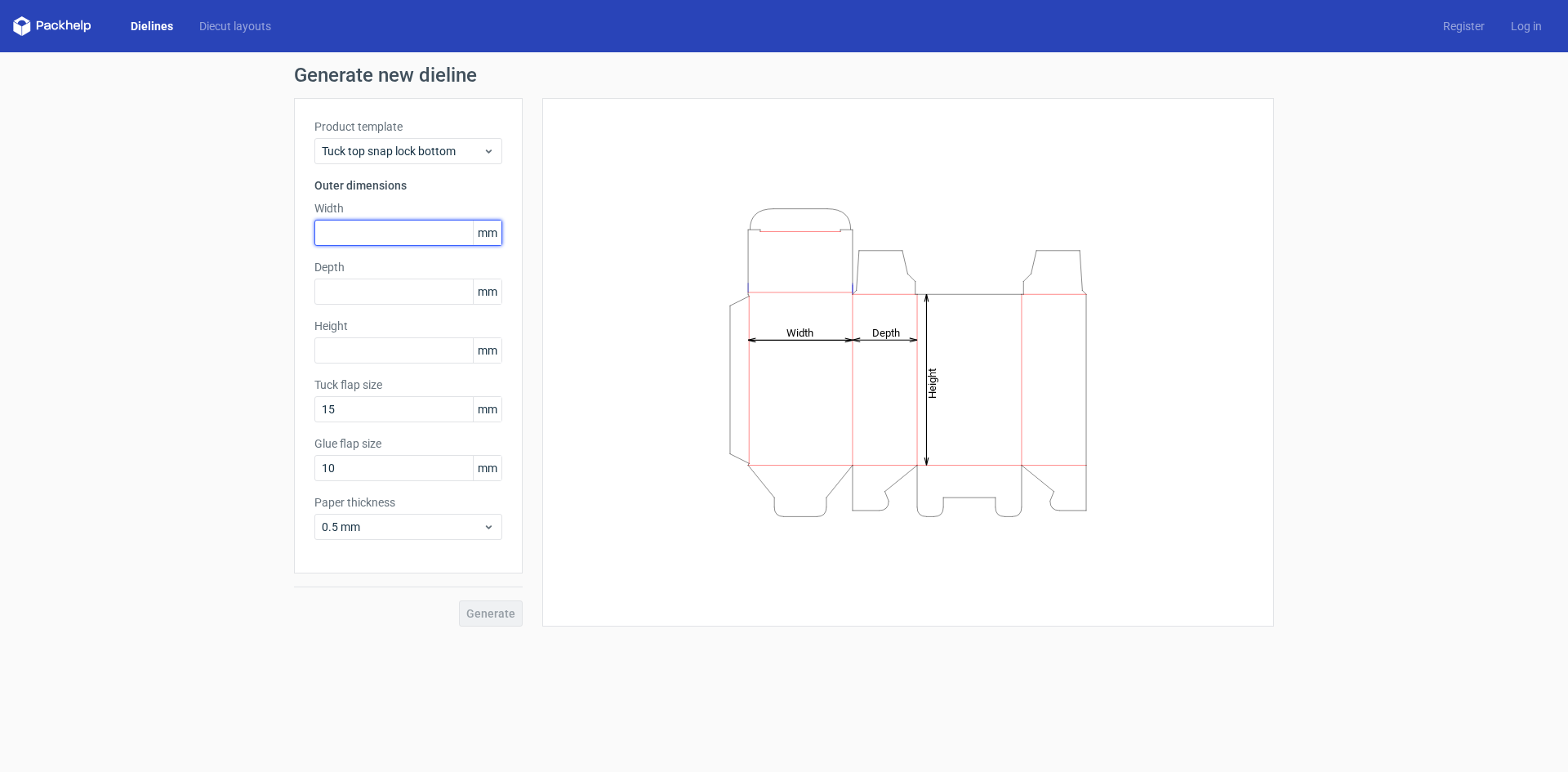
click at [381, 233] on input "text" at bounding box center [408, 233] width 188 height 26
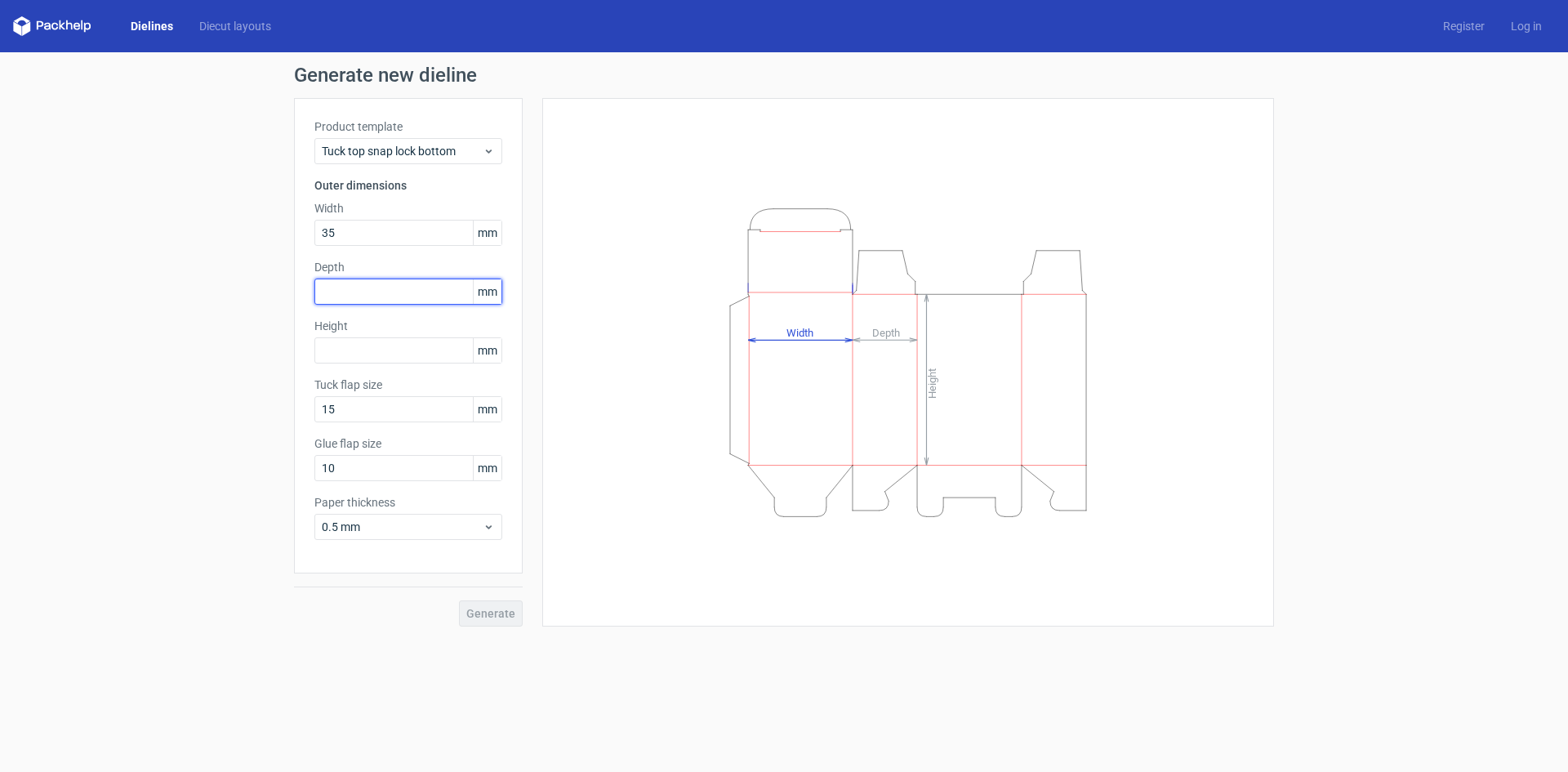
click at [393, 288] on input "text" at bounding box center [408, 291] width 188 height 26
drag, startPoint x: 346, startPoint y: 230, endPoint x: 269, endPoint y: 223, distance: 77.3
click at [269, 223] on div "Generate new dieline Product template Tuck top snap lock bottom Outer dimension…" at bounding box center [784, 346] width 1568 height 588
type input "40"
click at [398, 282] on input "text" at bounding box center [408, 291] width 188 height 26
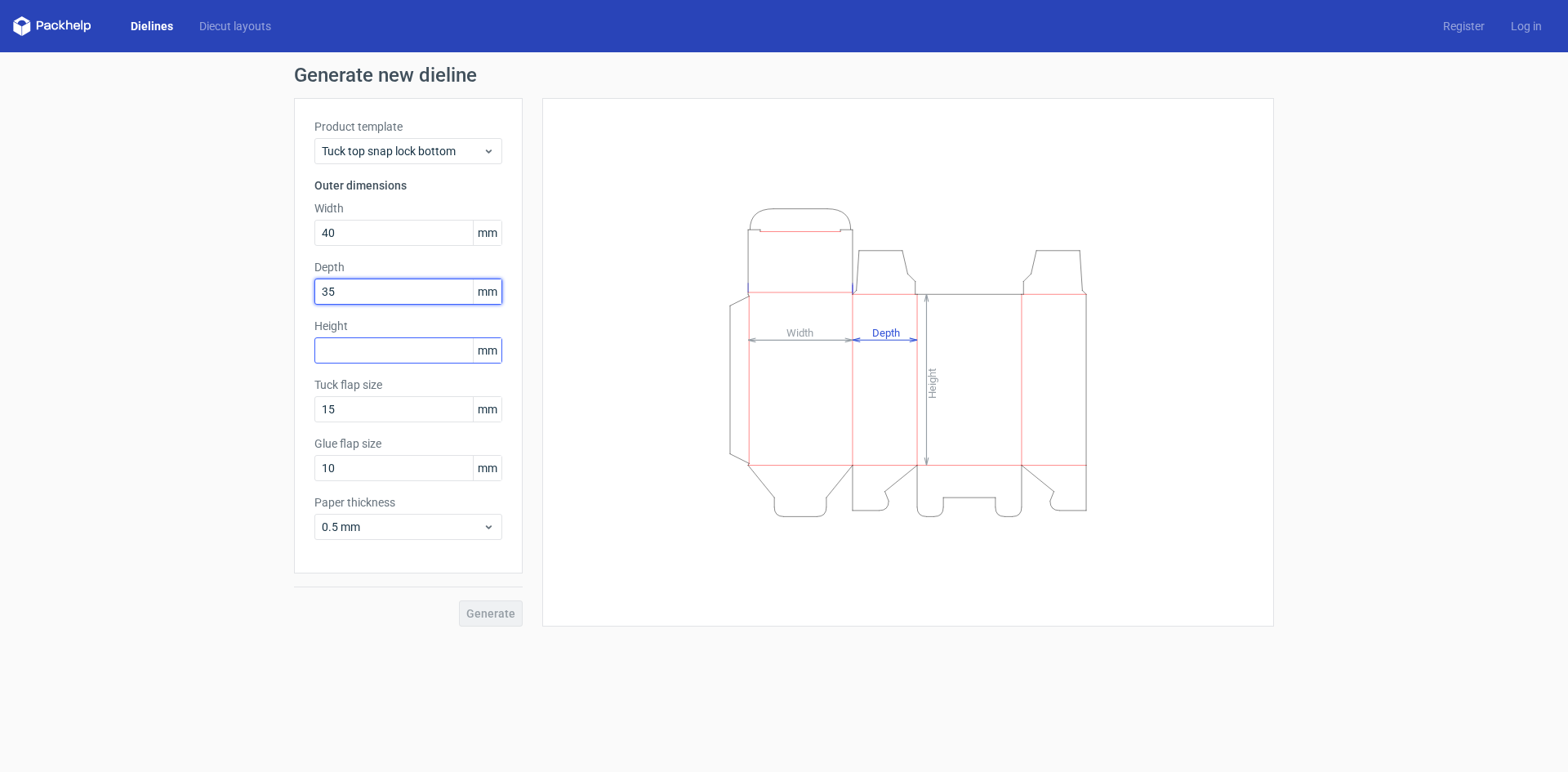
type input "35"
click at [399, 353] on input "text" at bounding box center [408, 350] width 188 height 26
type input "85"
click at [402, 293] on input "35" at bounding box center [408, 291] width 188 height 26
click at [513, 610] on span "Generate" at bounding box center [491, 614] width 49 height 12
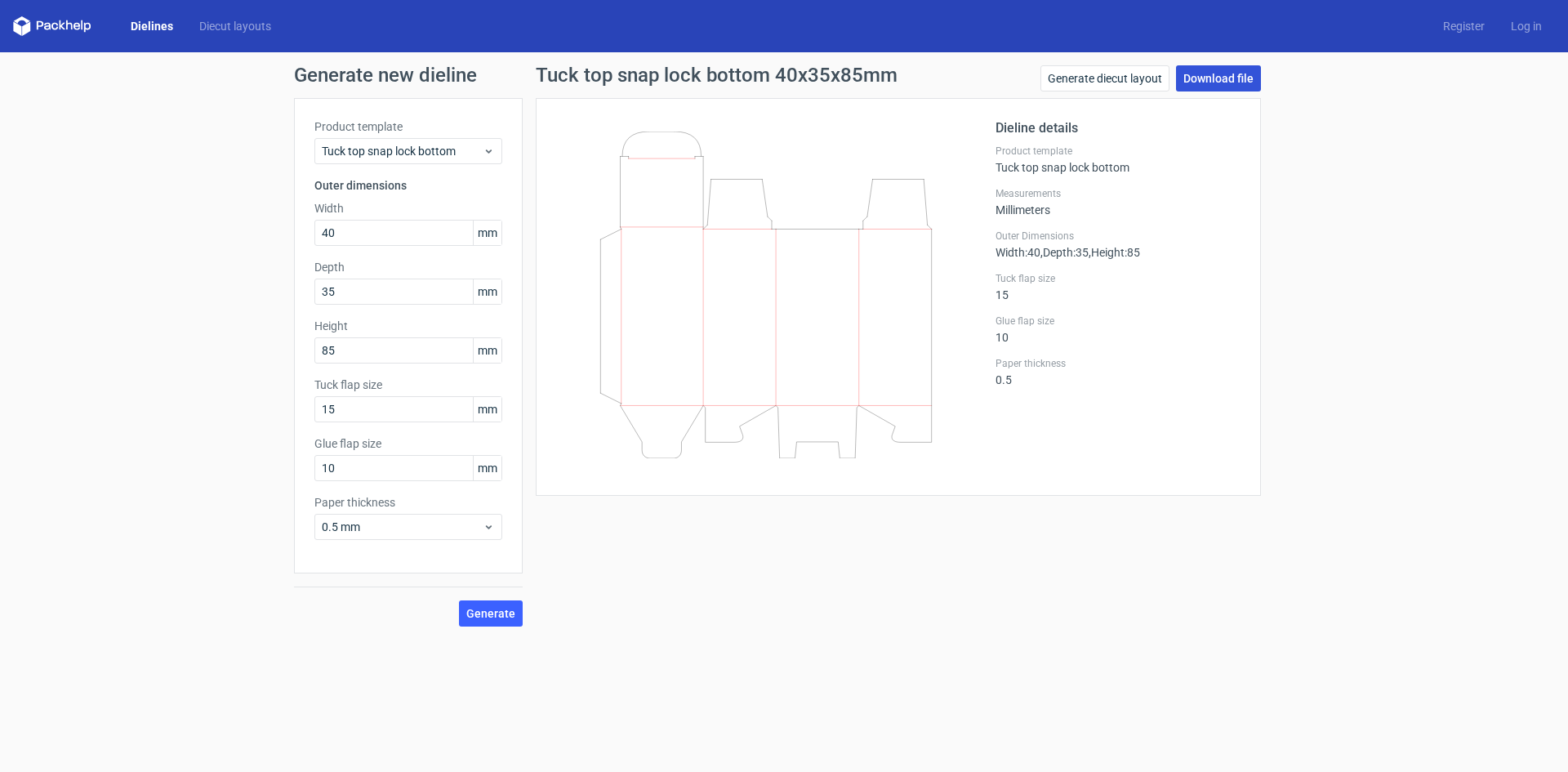
click at [1248, 75] on link "Download file" at bounding box center [1218, 78] width 85 height 26
click at [372, 470] on input "10" at bounding box center [408, 468] width 188 height 26
drag, startPoint x: 372, startPoint y: 470, endPoint x: 302, endPoint y: 466, distance: 70.1
click at [302, 466] on div "Product template Tuck top snap lock bottom Outer dimensions Width 40 mm Depth 3…" at bounding box center [408, 336] width 229 height 475
click at [370, 409] on input "15" at bounding box center [408, 409] width 188 height 26
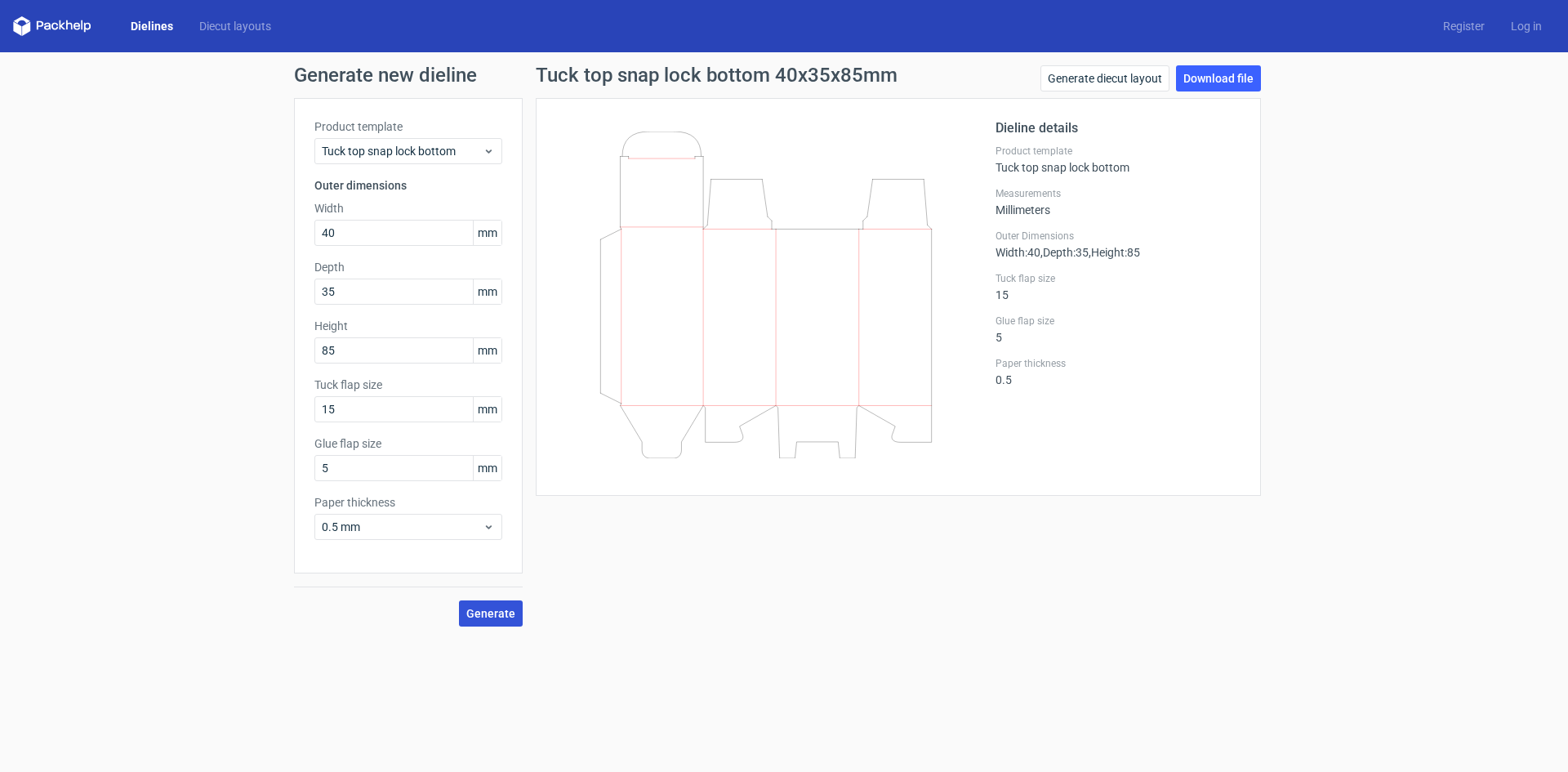
click at [491, 618] on span "Generate" at bounding box center [491, 614] width 49 height 12
drag, startPoint x: 318, startPoint y: 467, endPoint x: 275, endPoint y: 464, distance: 43.1
click at [275, 464] on div "Generate new dieline Product template Tuck top snap lock bottom Outer dimension…" at bounding box center [784, 346] width 1568 height 588
type input "10"
click at [502, 619] on span "Generate" at bounding box center [491, 614] width 49 height 12
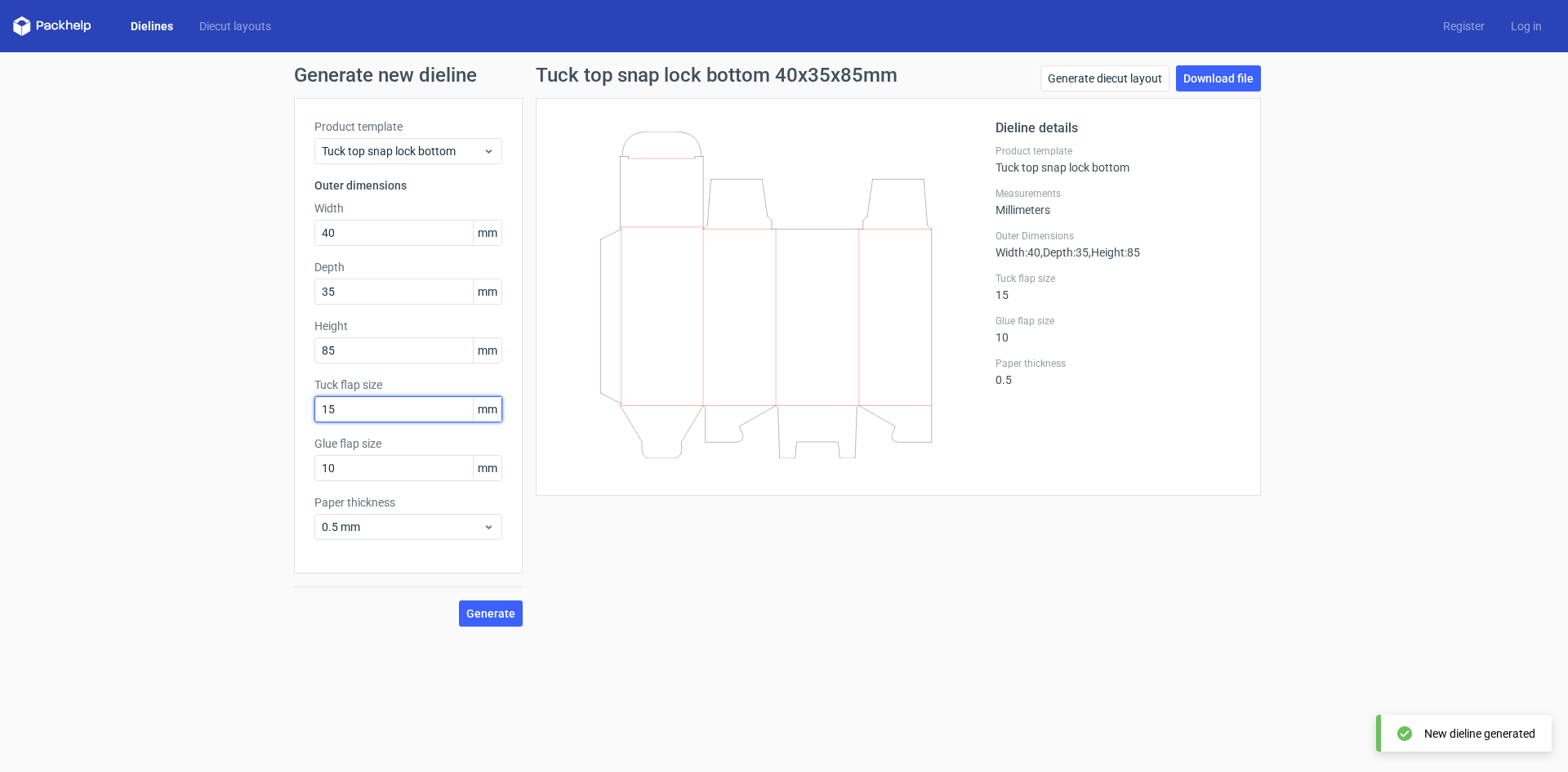
click at [364, 401] on input "15" at bounding box center [408, 409] width 188 height 26
drag, startPoint x: 374, startPoint y: 411, endPoint x: 309, endPoint y: 401, distance: 65.8
click at [309, 401] on div "Product template Tuck top snap lock bottom Outer dimensions Width 40 mm Depth 3…" at bounding box center [408, 336] width 229 height 475
click at [503, 604] on button "Generate" at bounding box center [490, 613] width 63 height 26
drag, startPoint x: 391, startPoint y: 406, endPoint x: 303, endPoint y: 397, distance: 88.5
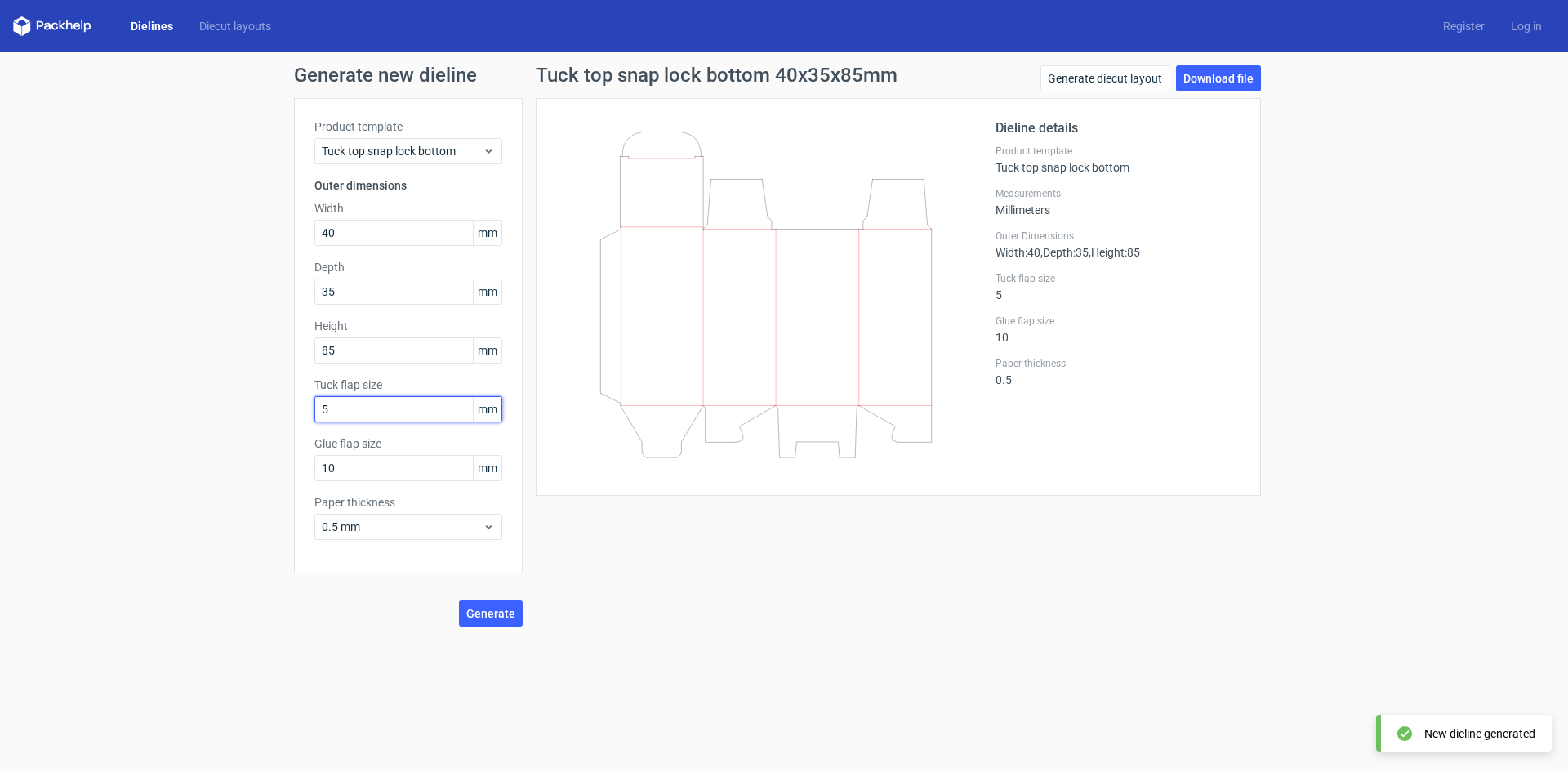
click at [303, 397] on div "Product template Tuck top snap lock bottom Outer dimensions Width 40 mm Depth 3…" at bounding box center [408, 336] width 229 height 475
type input "10"
click at [493, 602] on button "Generate" at bounding box center [490, 613] width 63 height 26
click at [404, 526] on span "0.5 mm" at bounding box center [402, 527] width 161 height 16
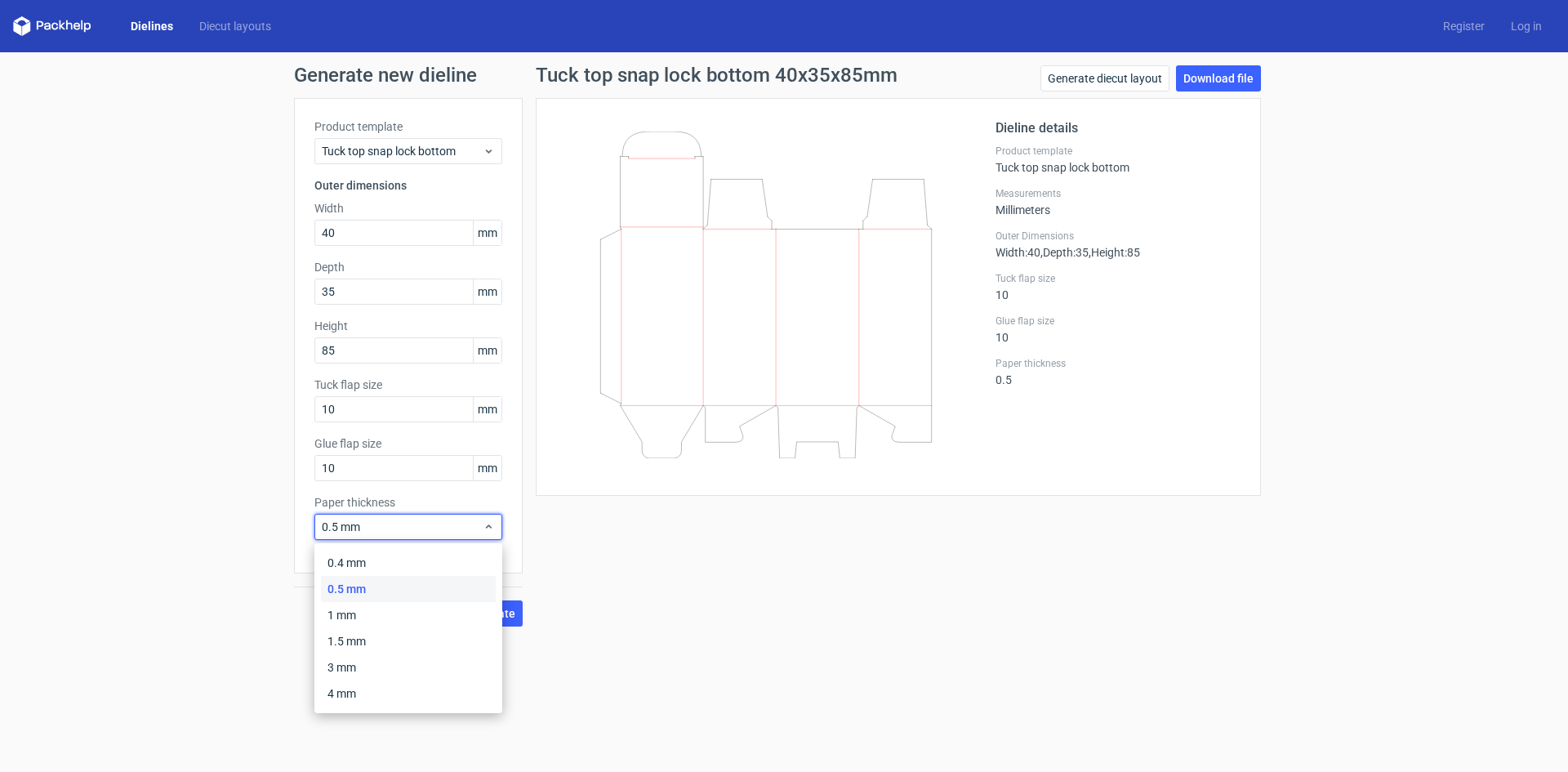
click at [749, 546] on div "Tuck top snap lock bottom 40x35x85mm Generate diecut layout Download file Dieli…" at bounding box center [898, 346] width 751 height 561
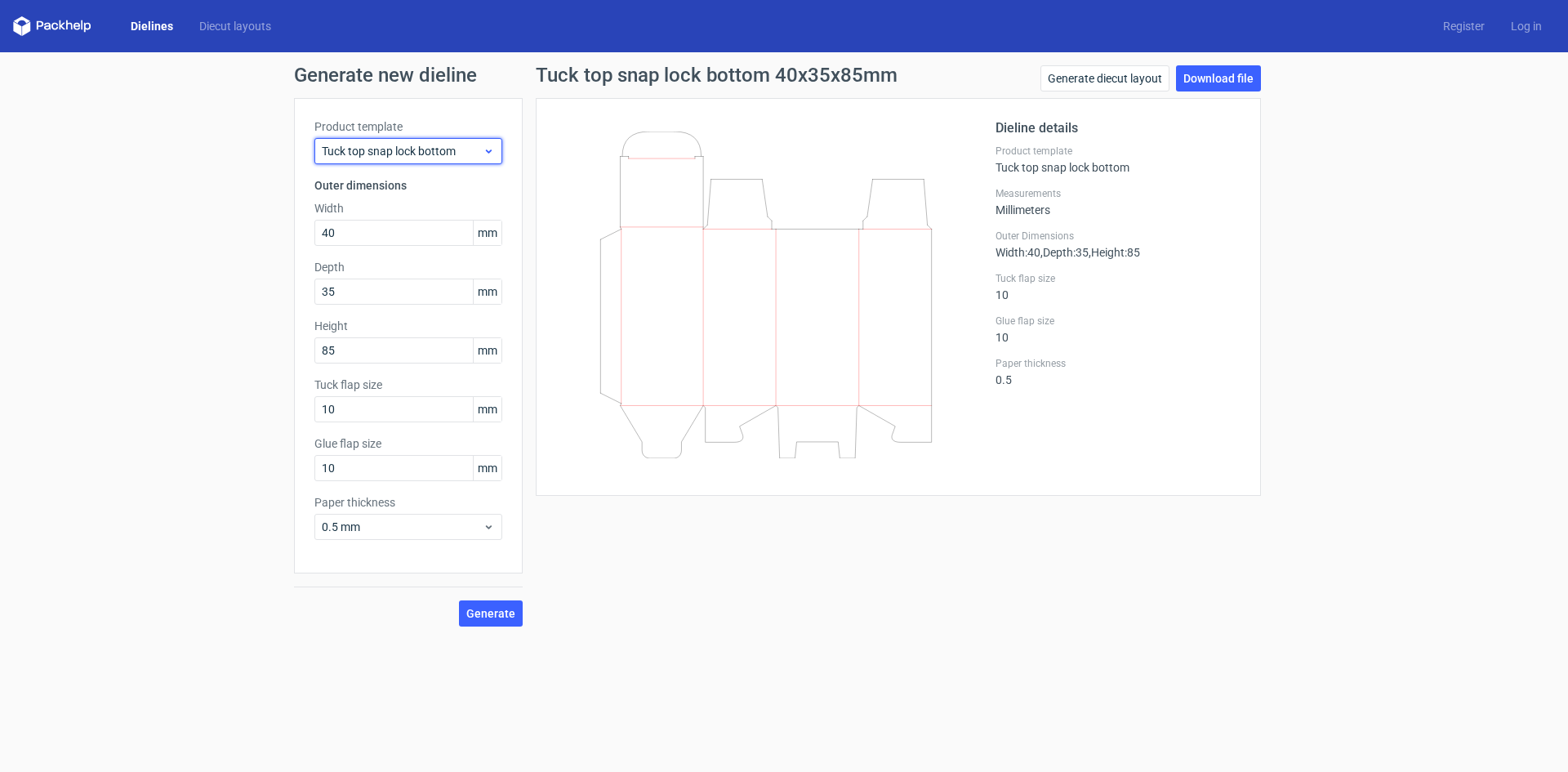
click at [450, 140] on div "Tuck top snap lock bottom" at bounding box center [408, 151] width 188 height 26
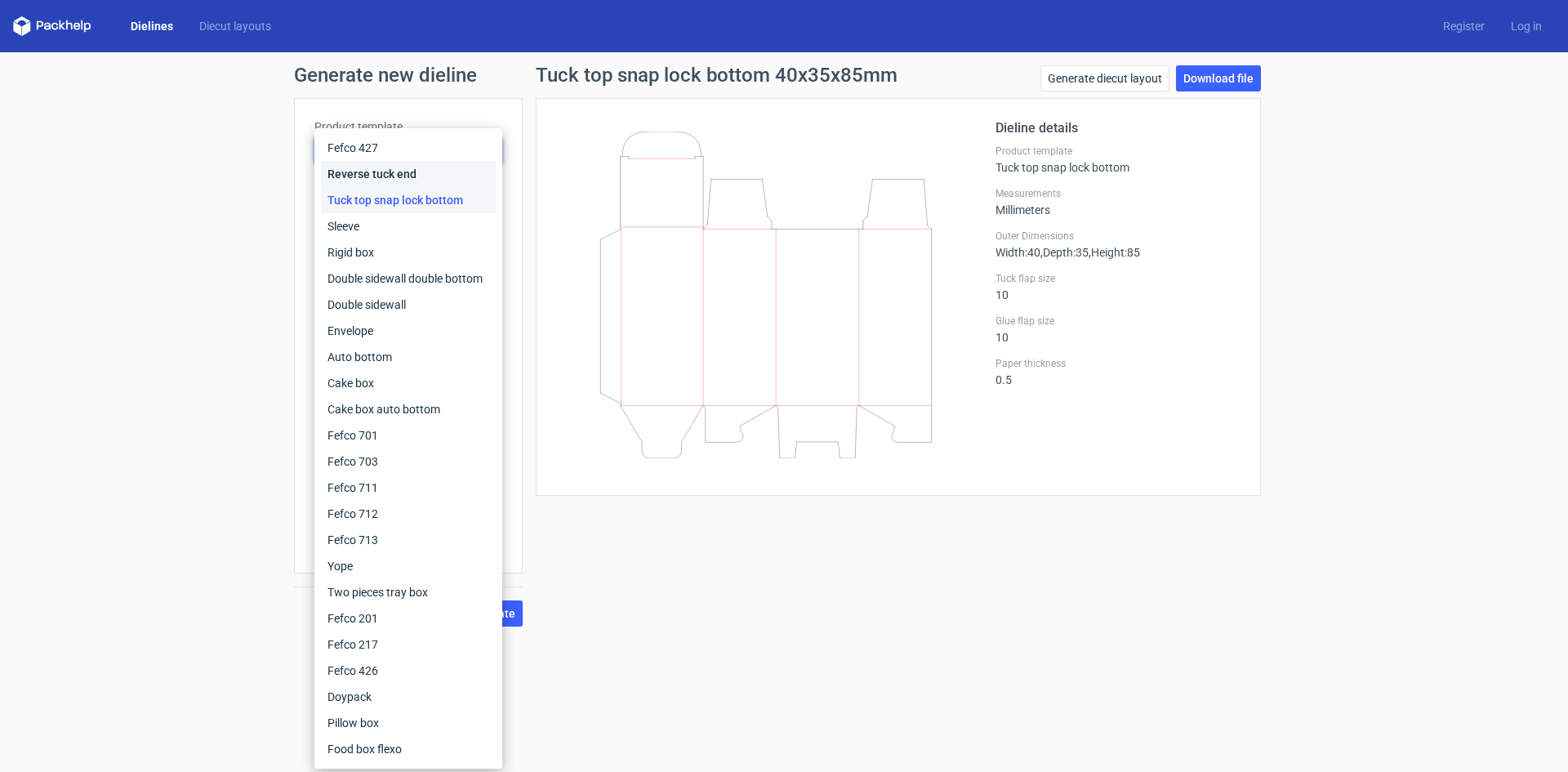
click at [418, 169] on div "Reverse tuck end" at bounding box center [408, 173] width 175 height 26
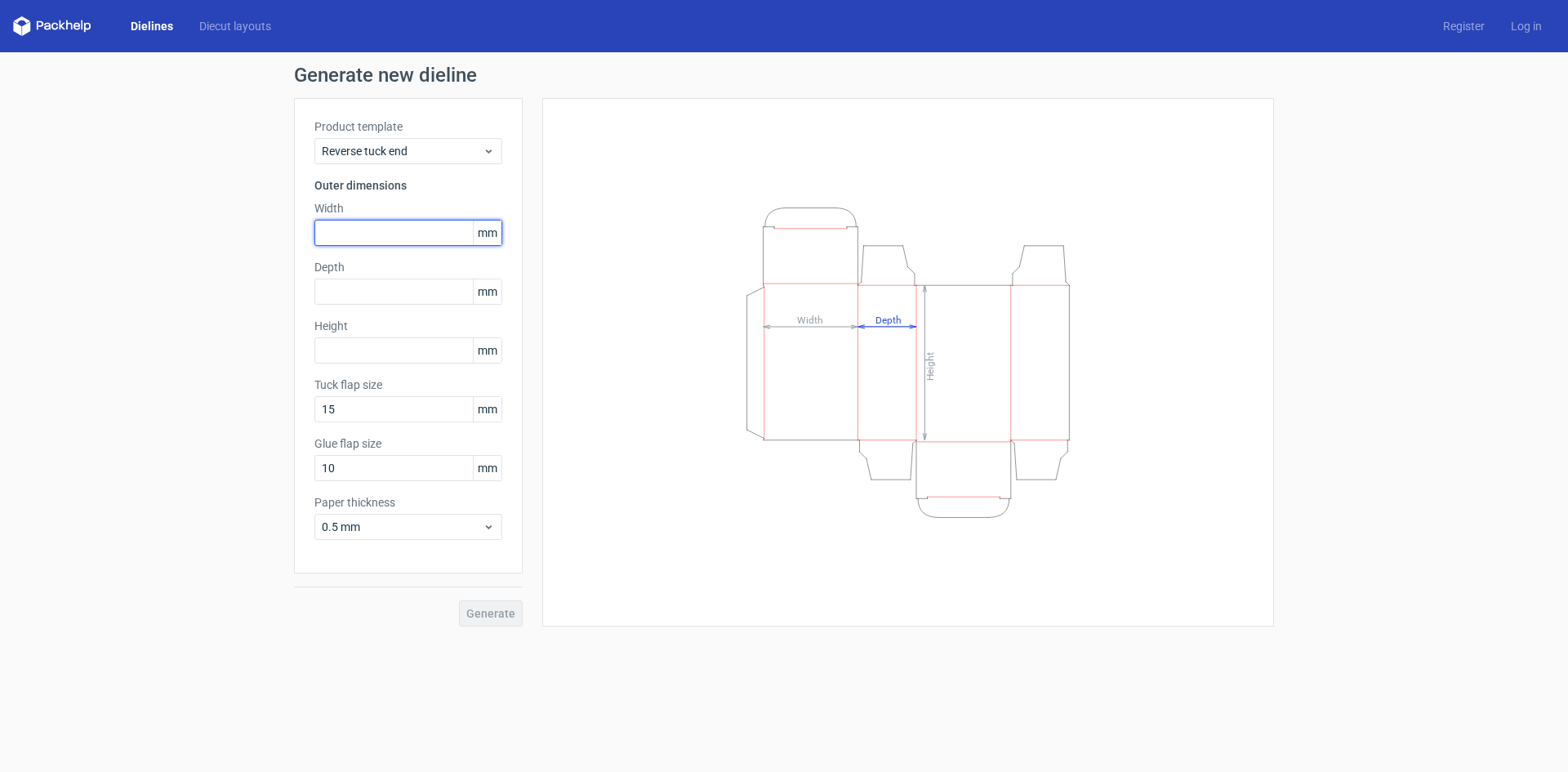
click at [373, 228] on input "text" at bounding box center [408, 233] width 188 height 26
type input "3"
type input "40"
click at [360, 293] on input "text" at bounding box center [408, 291] width 188 height 26
type input "35"
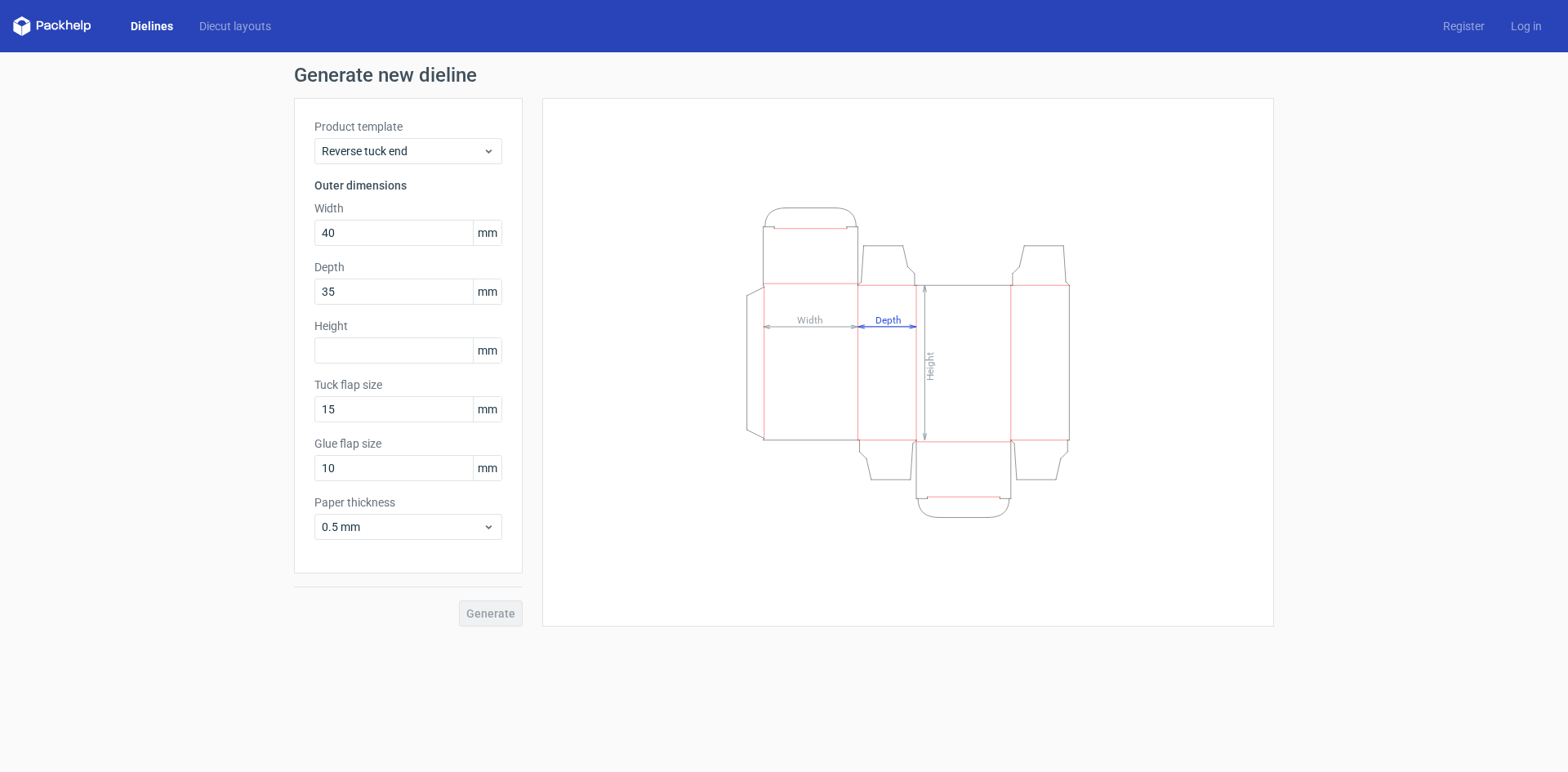
click at [357, 334] on div "Height mm" at bounding box center [408, 341] width 188 height 46
click at [358, 348] on input "text" at bounding box center [408, 350] width 188 height 26
type input "85"
click at [485, 618] on span "Generate" at bounding box center [491, 614] width 49 height 12
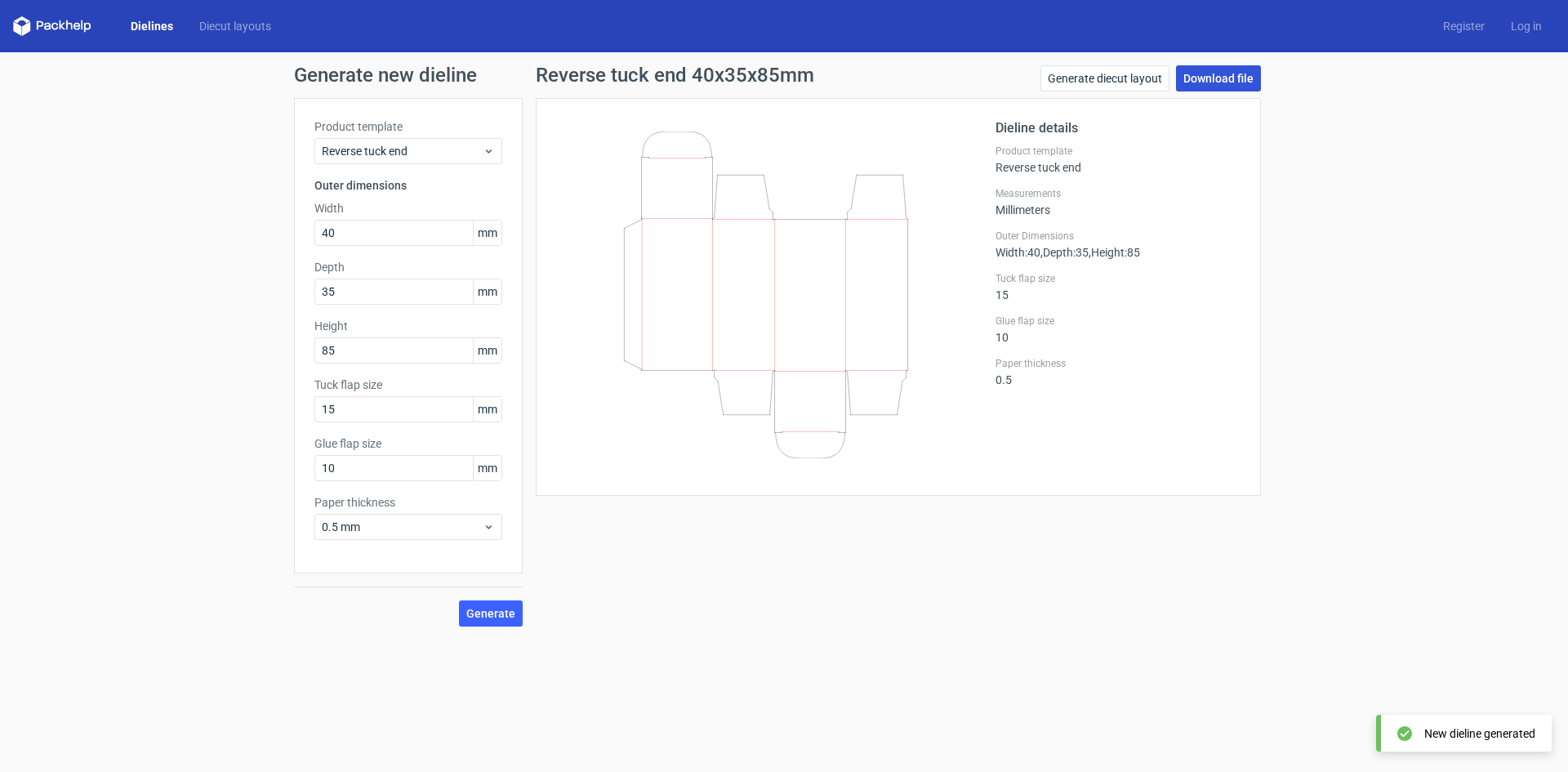
click at [1217, 74] on link "Download file" at bounding box center [1218, 78] width 85 height 26
